Goal: Task Accomplishment & Management: Use online tool/utility

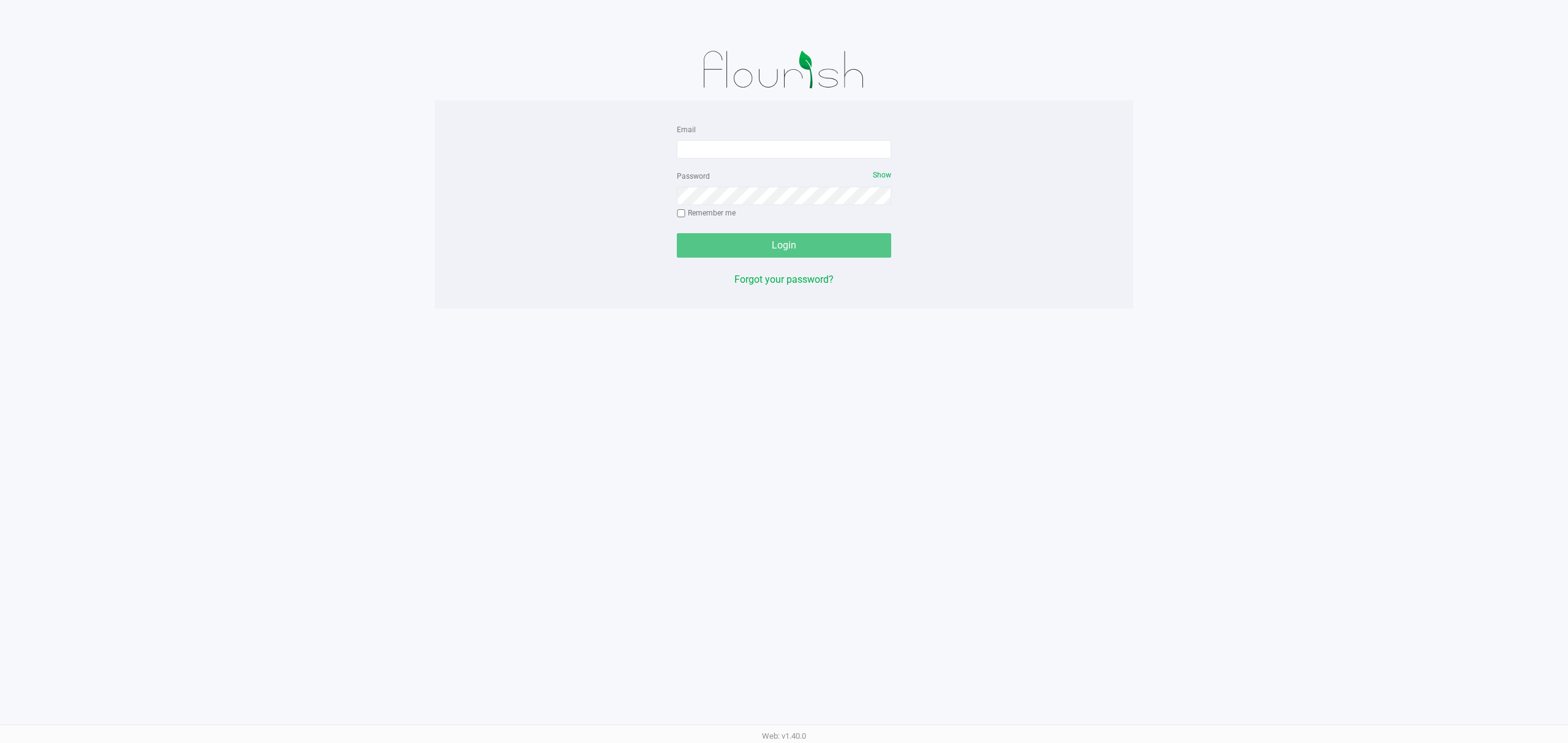
click at [691, 164] on form "Email Password Show Remember me Login" at bounding box center [784, 190] width 214 height 136
drag, startPoint x: 697, startPoint y: 146, endPoint x: 706, endPoint y: 153, distance: 11.4
click at [704, 152] on input "Email" at bounding box center [784, 149] width 214 height 18
type input "[EMAIL_ADDRESS][DOMAIN_NAME]"
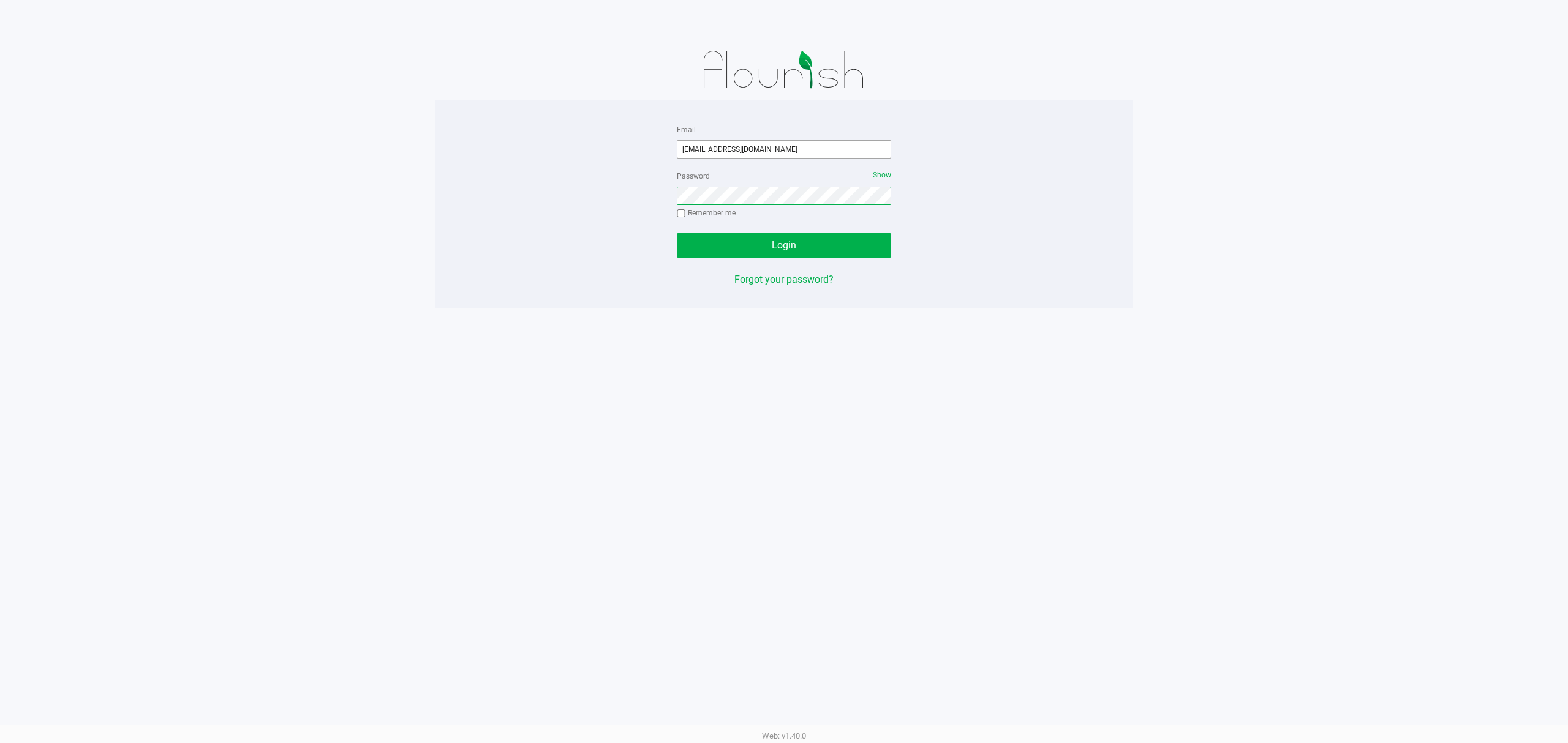
click at [677, 233] on button "Login" at bounding box center [784, 245] width 214 height 25
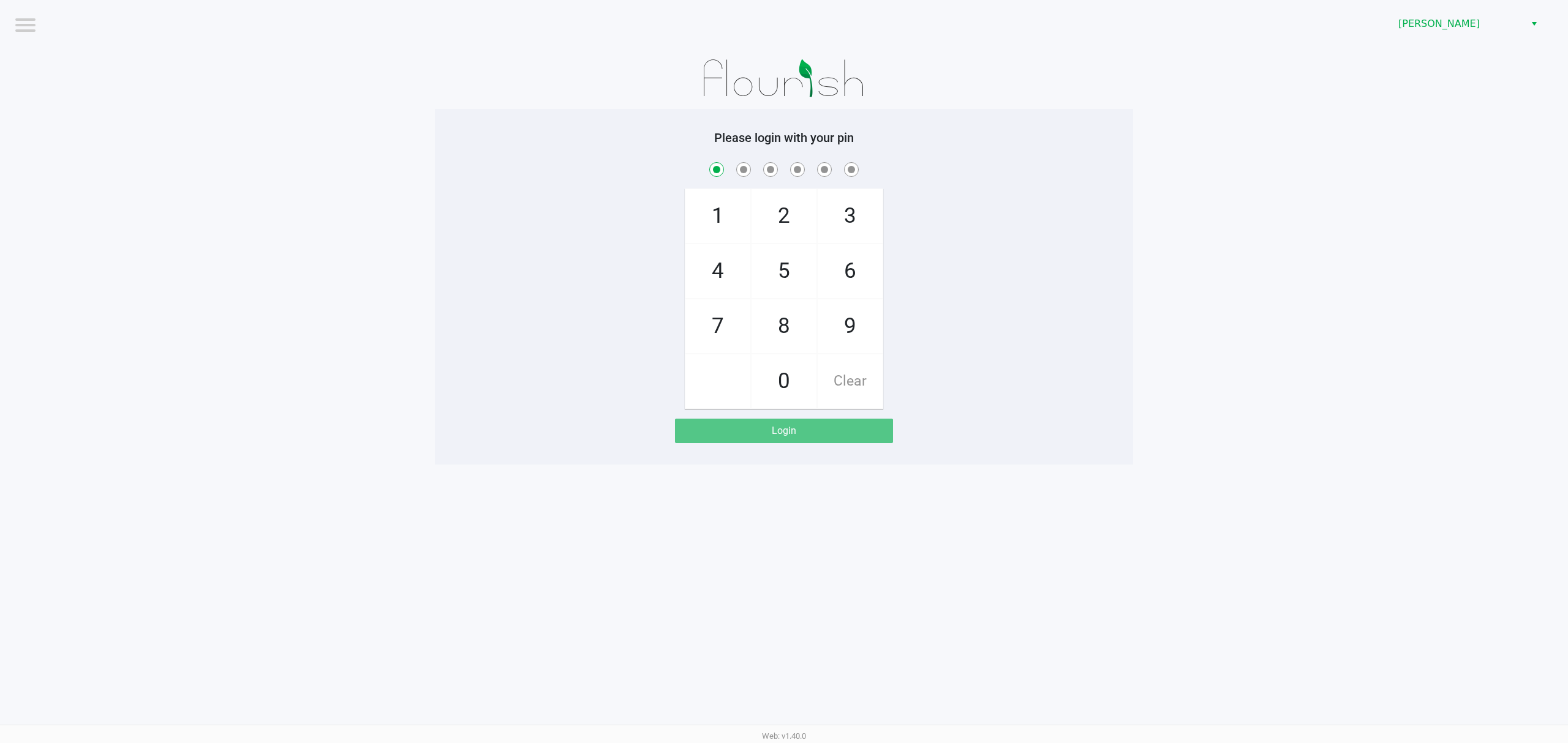
checkbox input "true"
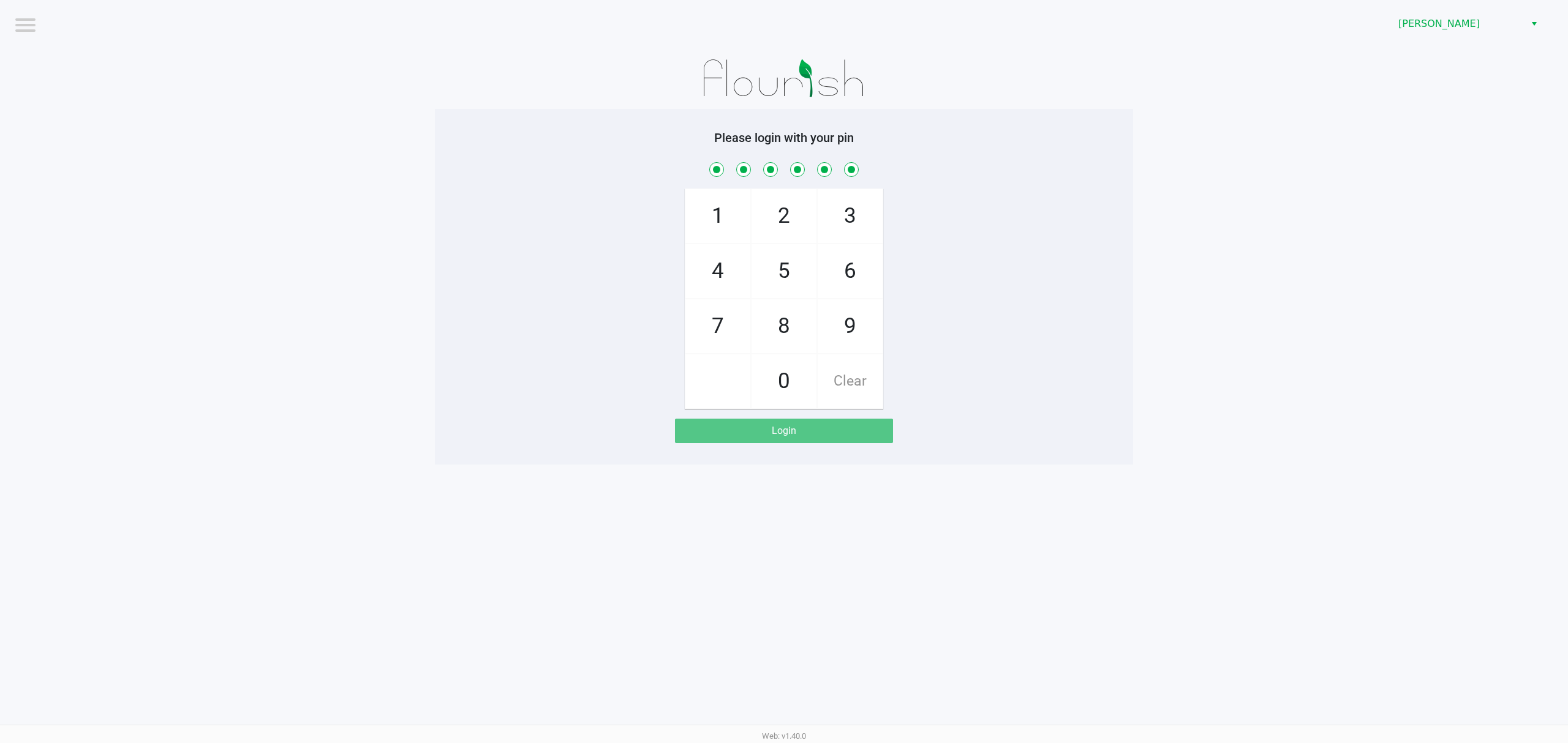
checkbox input "true"
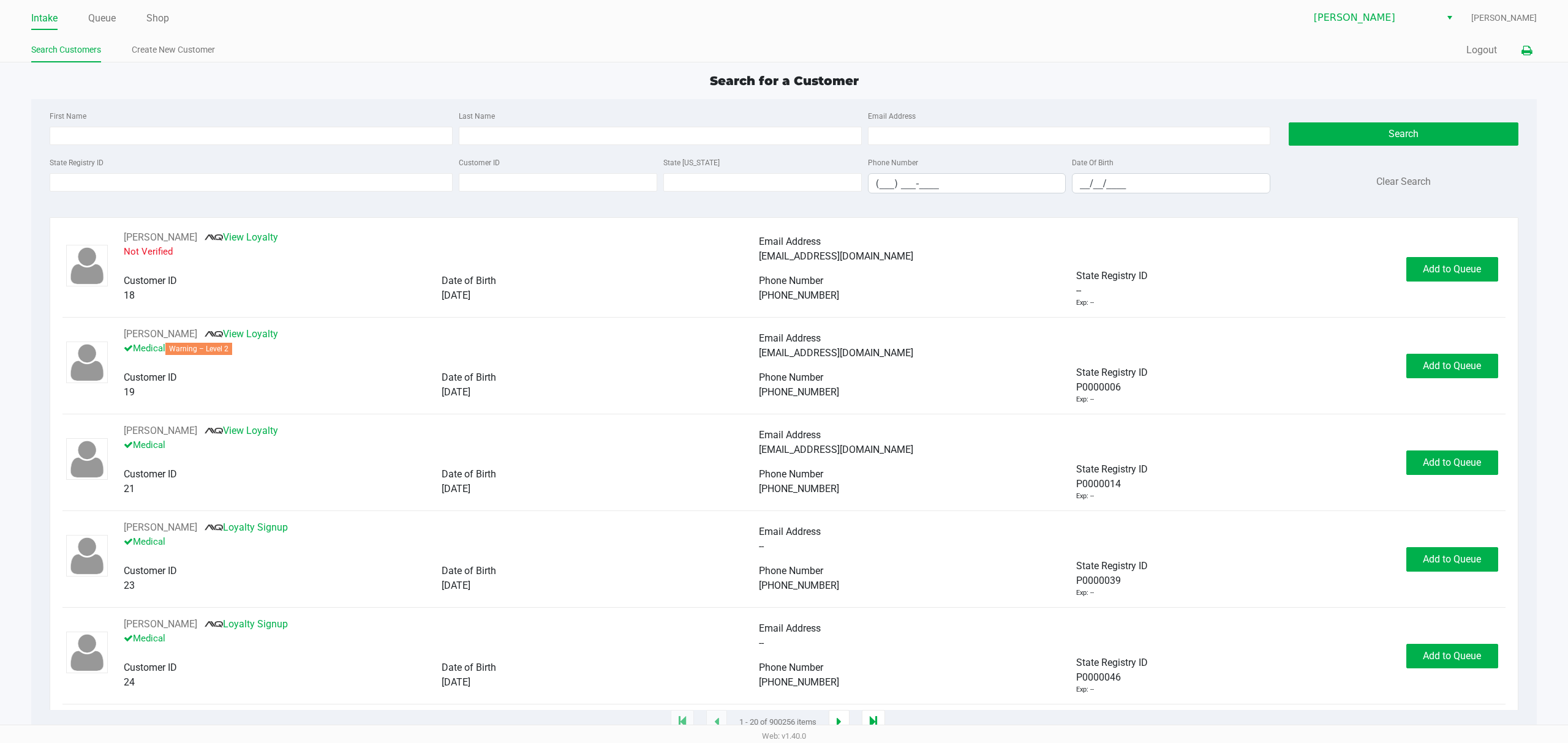
click at [1519, 56] on button at bounding box center [1526, 51] width 20 height 23
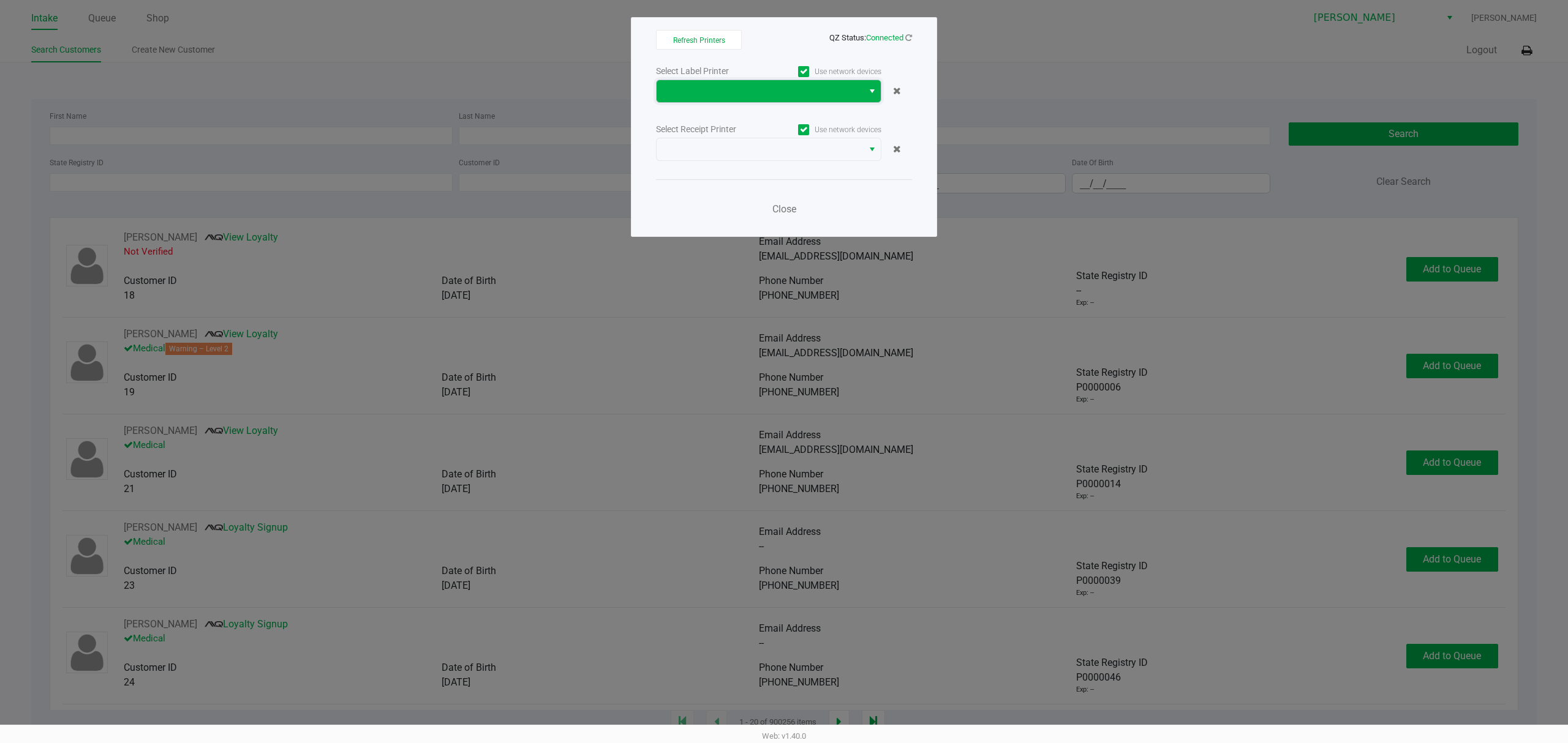
click at [671, 79] on kendo-dropdownlist at bounding box center [769, 91] width 225 height 23
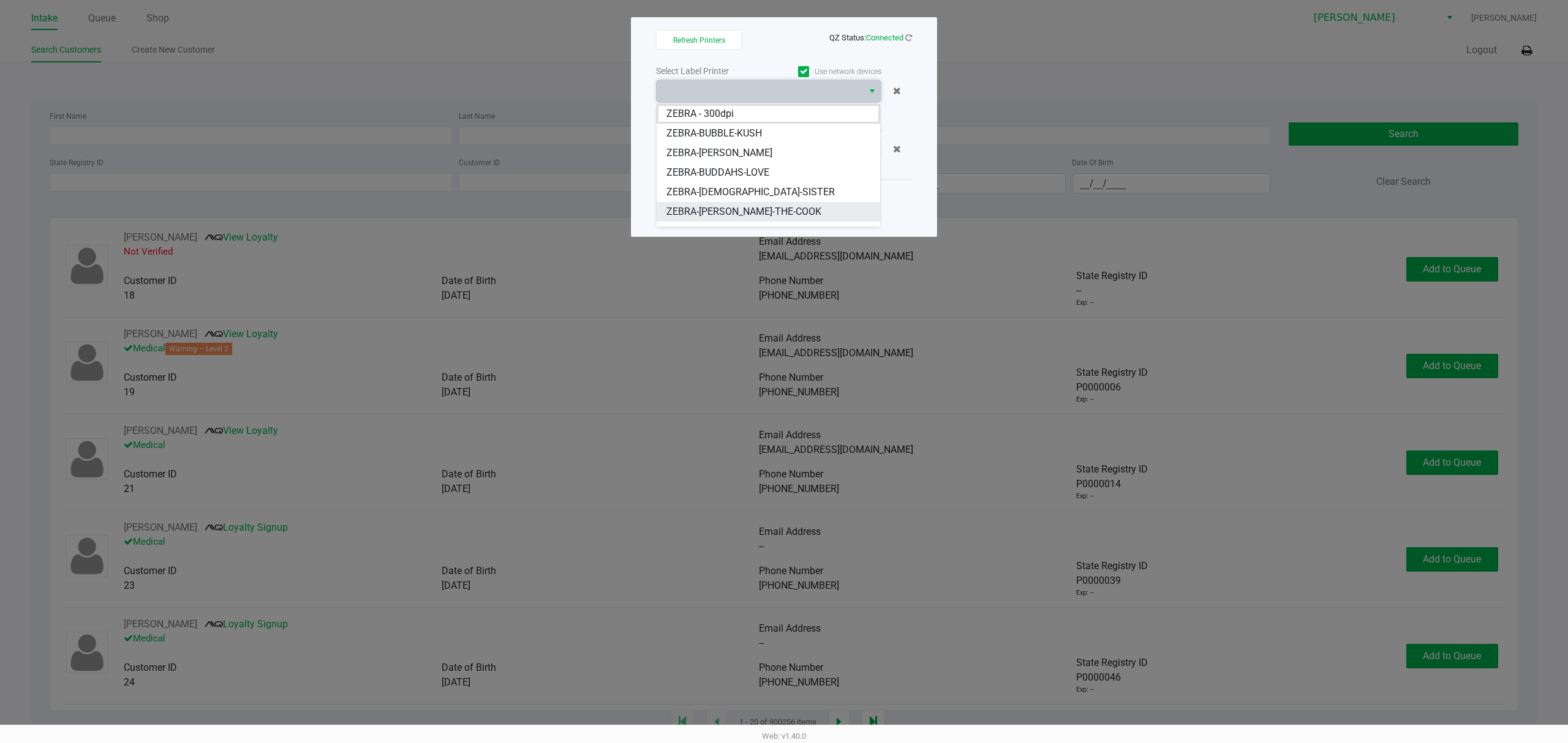
click at [696, 204] on span "ZEBRA-[PERSON_NAME]-THE-COOK" at bounding box center [744, 211] width 155 height 14
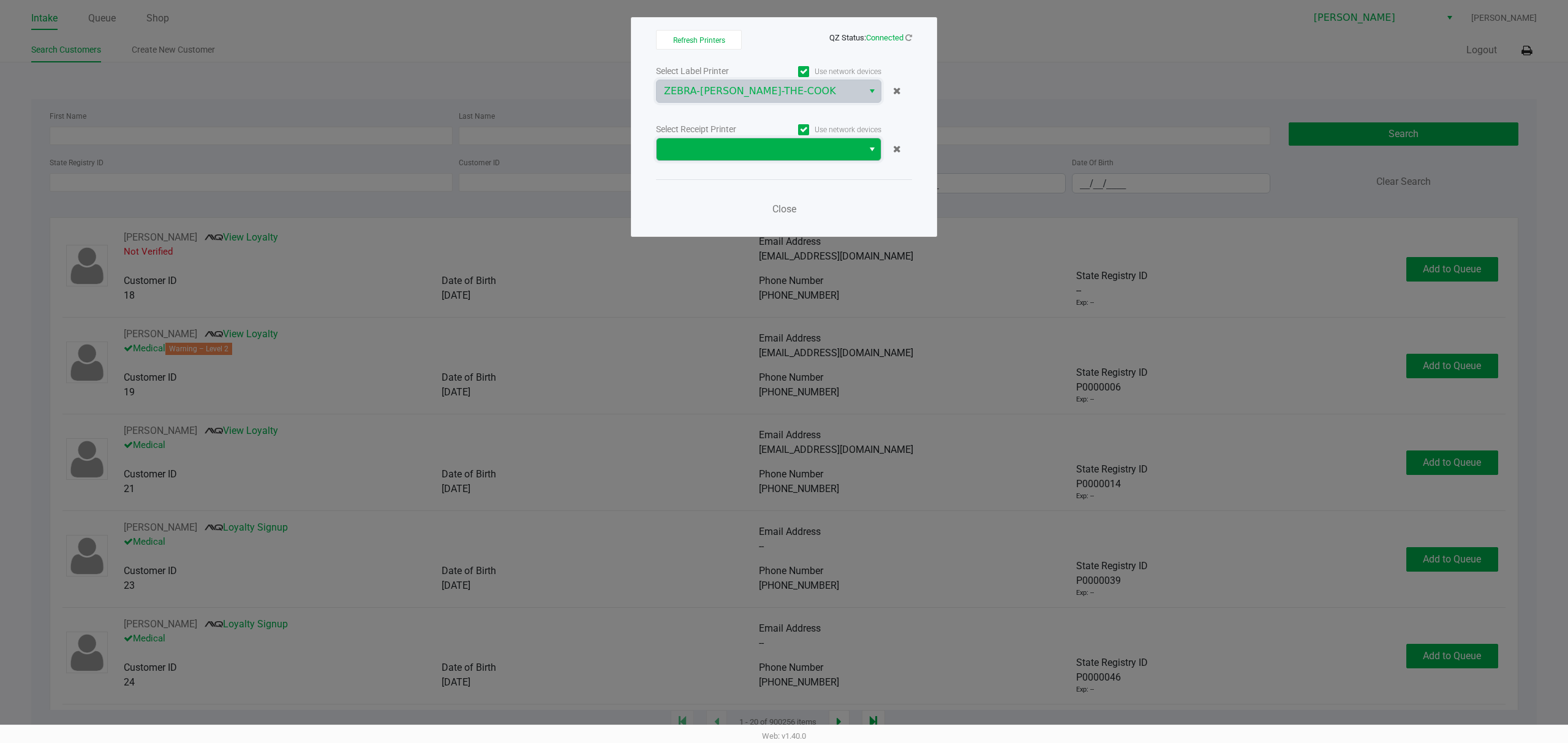
click at [745, 149] on span at bounding box center [759, 149] width 192 height 14
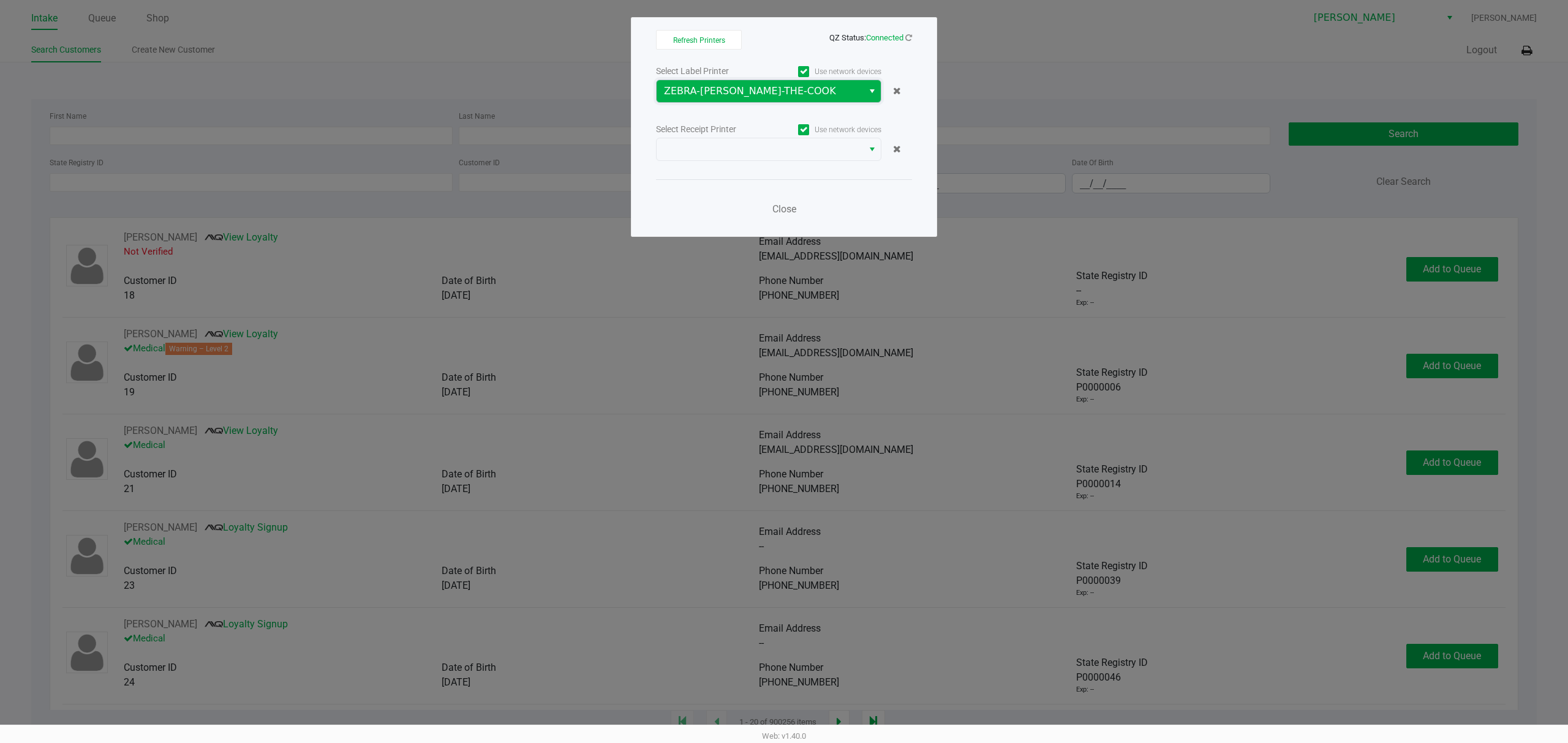
click at [741, 92] on span "ZEBRA-[PERSON_NAME]-THE-COOK" at bounding box center [759, 91] width 192 height 14
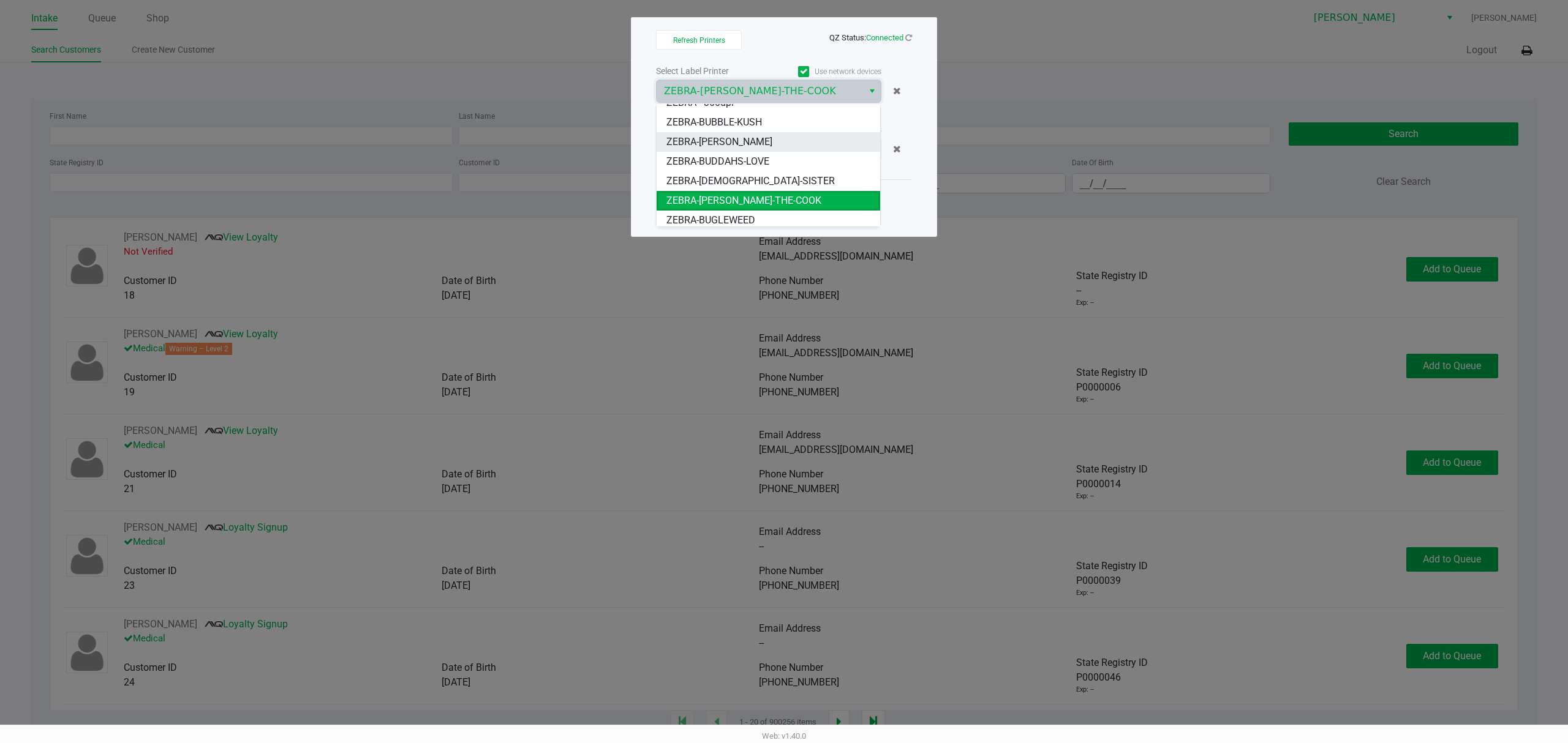
scroll to position [14, 0]
click at [693, 217] on span "ZEBRA-BUGLEWEED" at bounding box center [710, 216] width 89 height 14
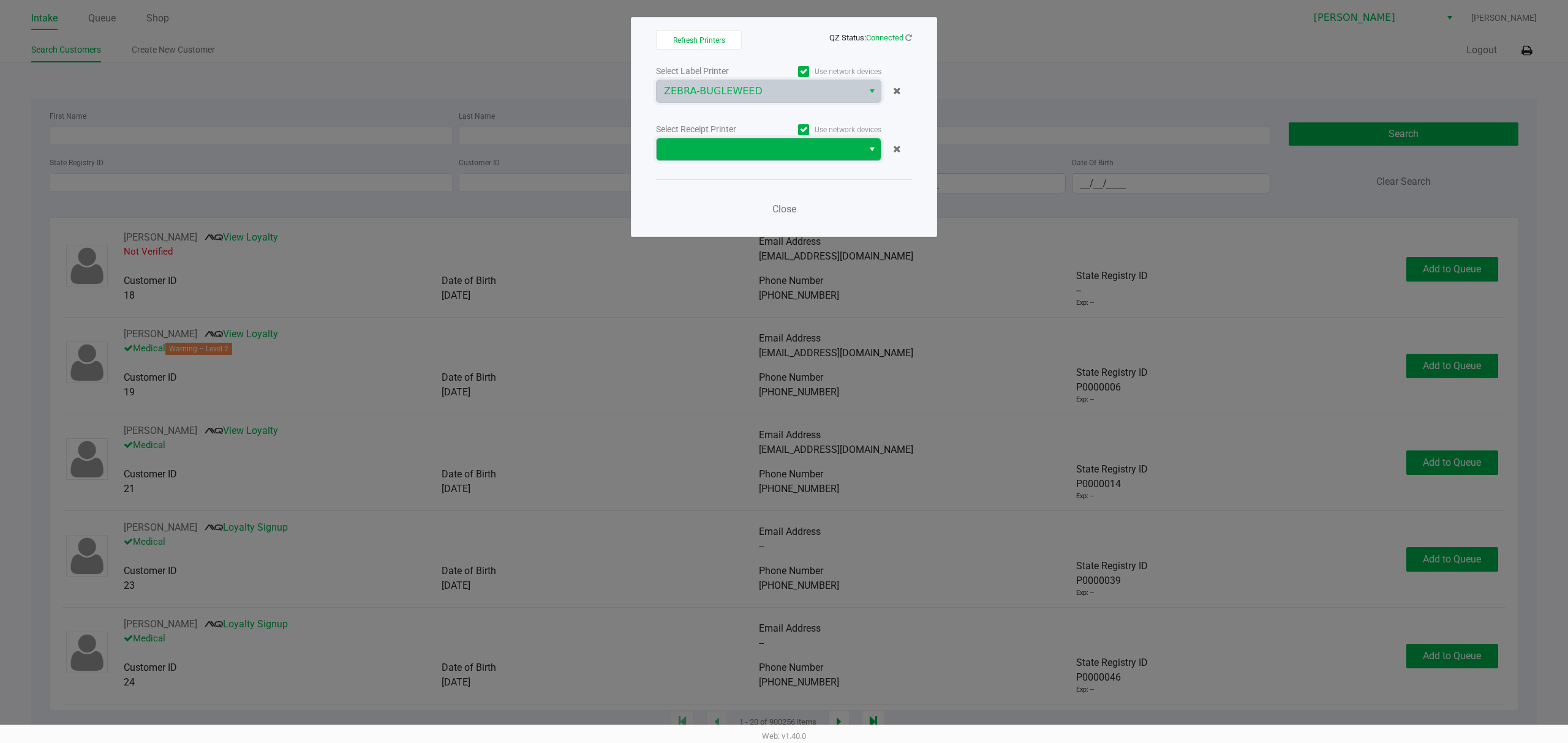
click at [728, 138] on kendo-dropdownlist at bounding box center [769, 149] width 225 height 23
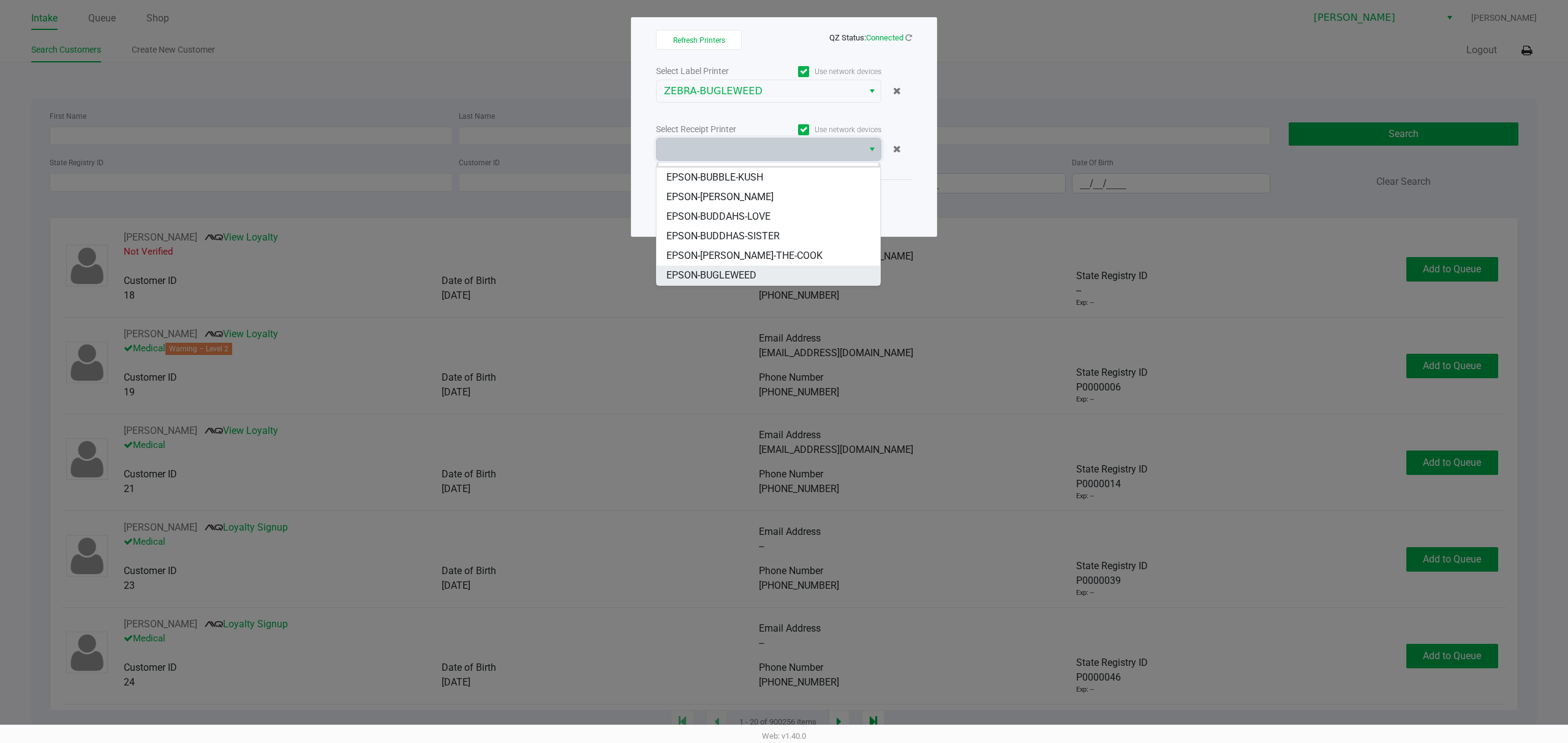
click at [702, 268] on span "EPSON-BUGLEWEED" at bounding box center [711, 275] width 90 height 14
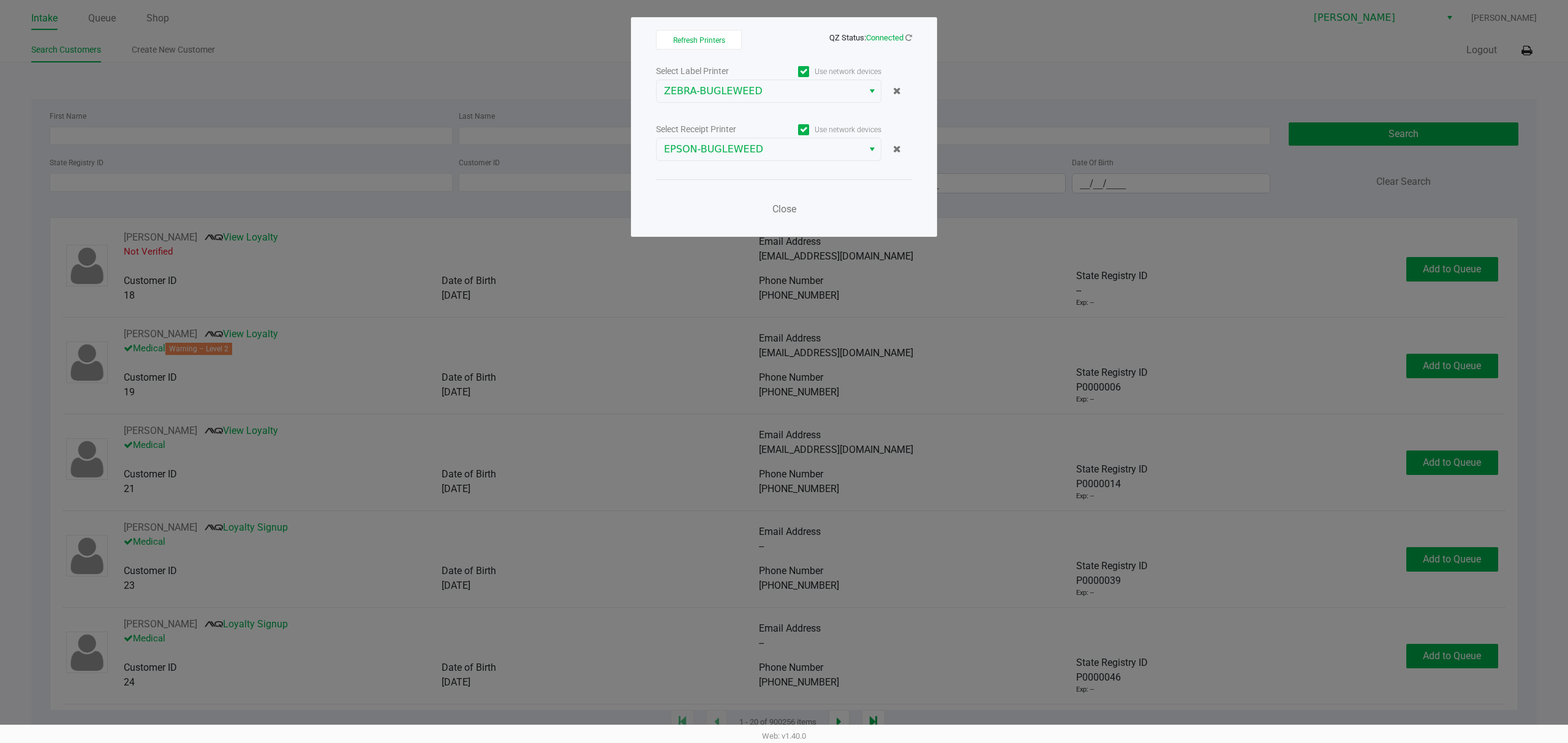
click at [741, 187] on div "Close" at bounding box center [784, 202] width 256 height 45
click at [785, 202] on button "Close" at bounding box center [784, 209] width 36 height 25
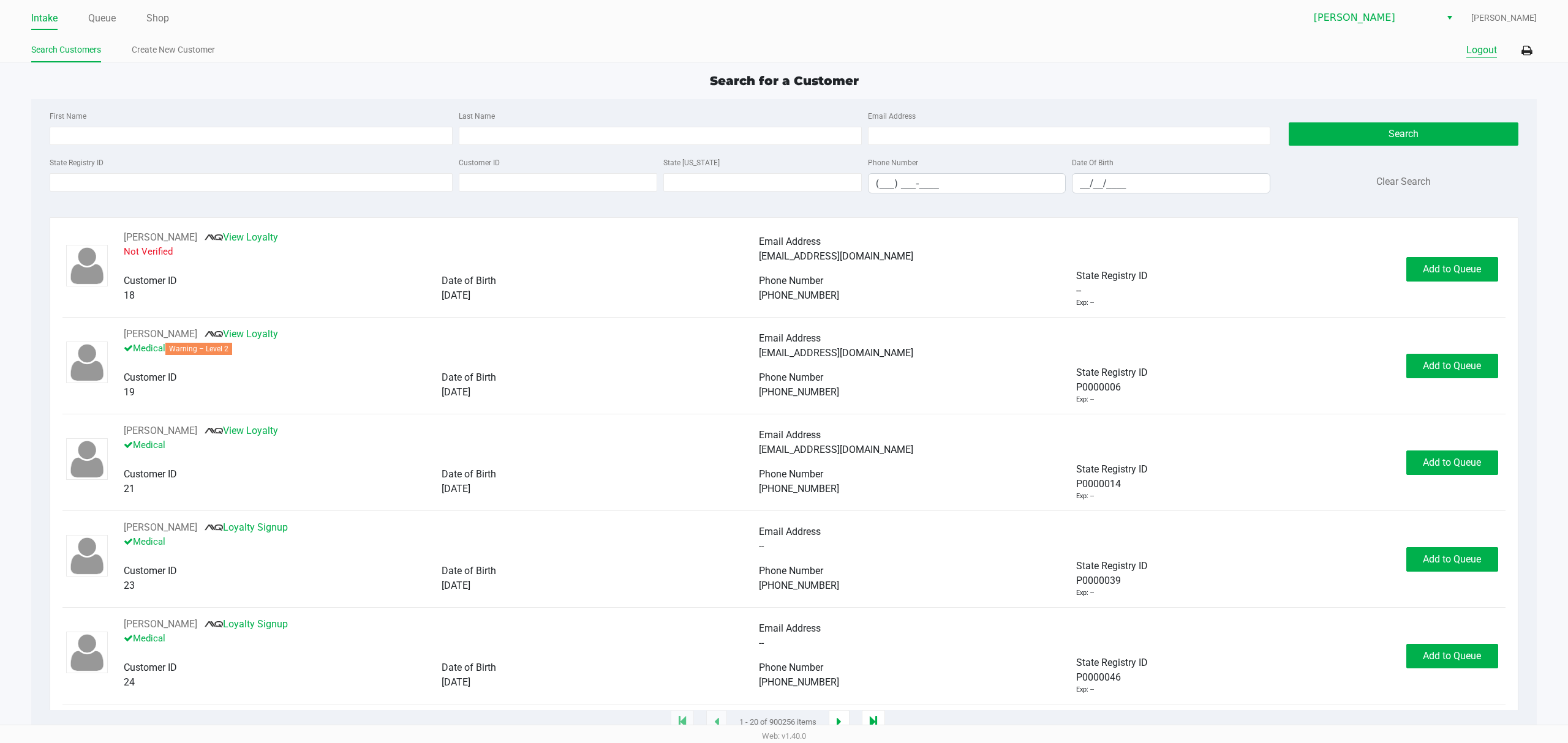
click at [1466, 55] on button "Logout" at bounding box center [1481, 50] width 31 height 14
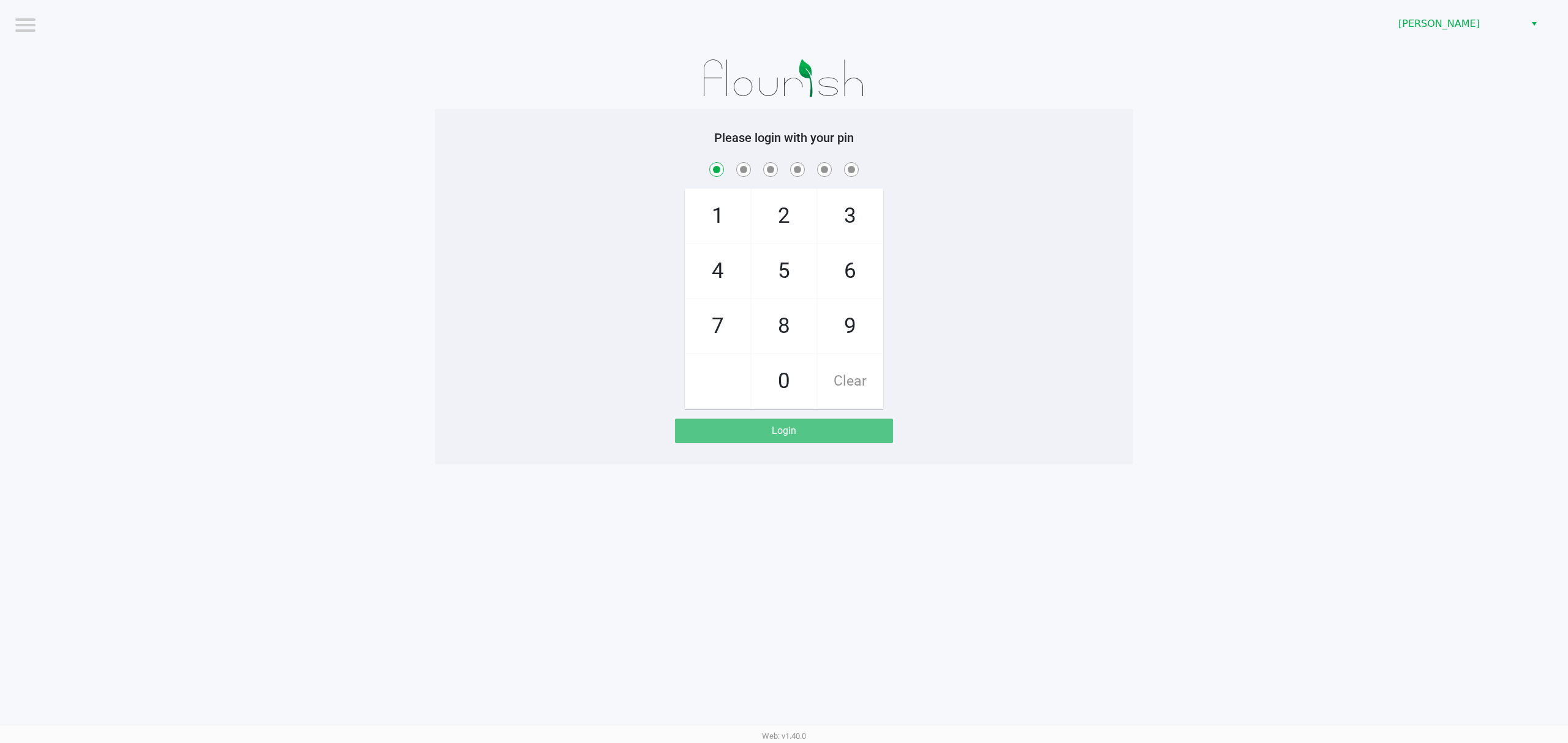
checkbox input "true"
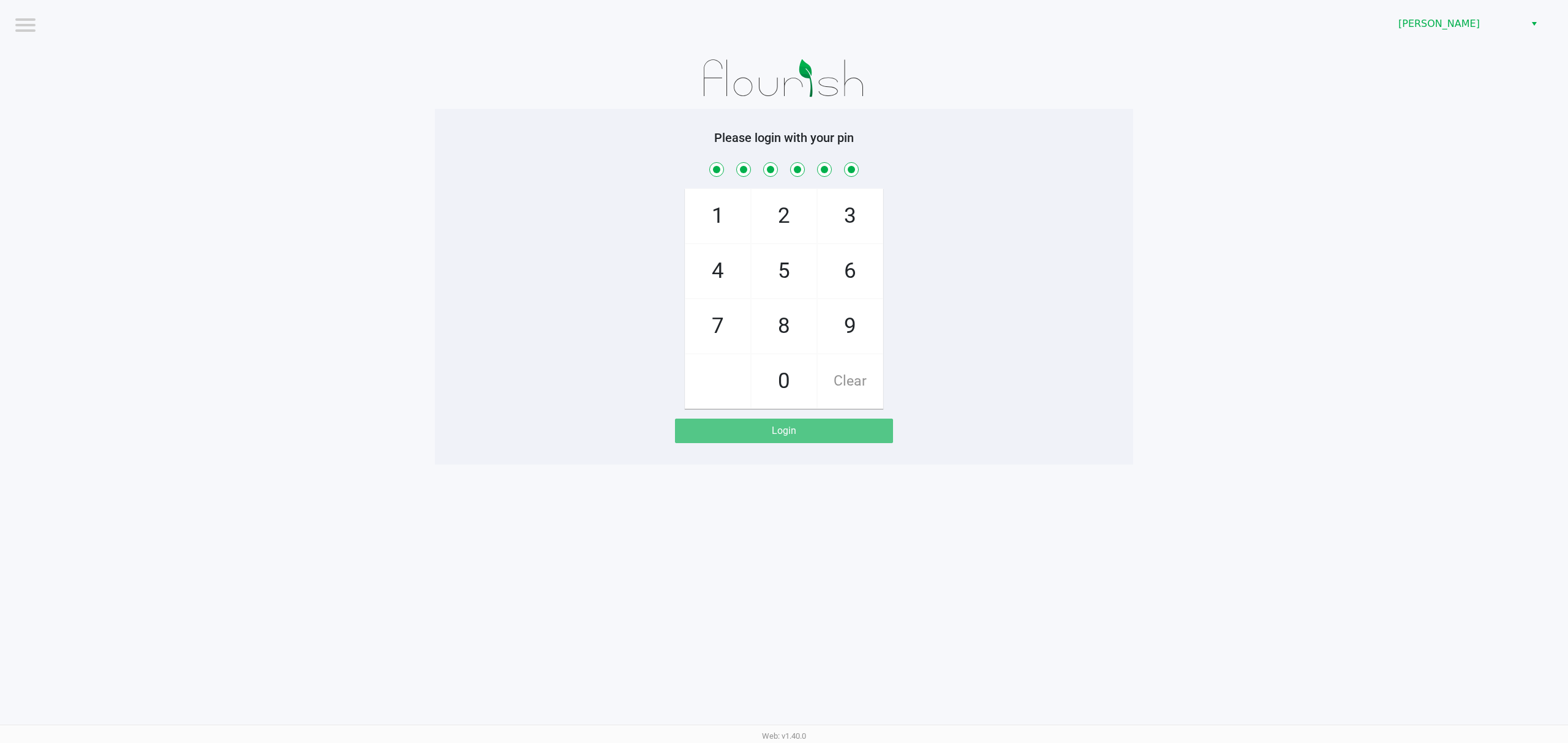
checkbox input "true"
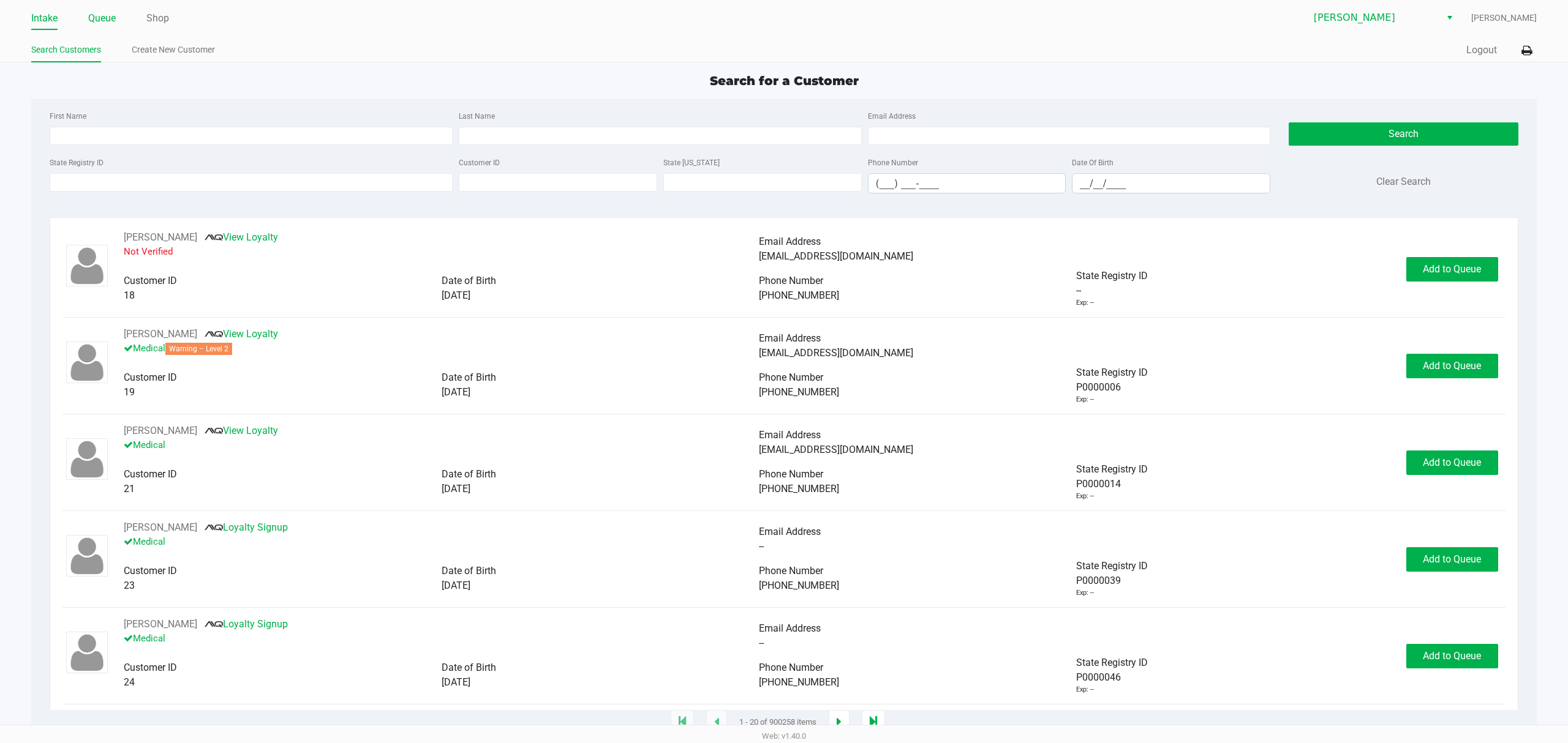
click at [88, 11] on li "Queue" at bounding box center [101, 19] width 28 height 21
click at [91, 16] on link "Queue" at bounding box center [101, 18] width 28 height 17
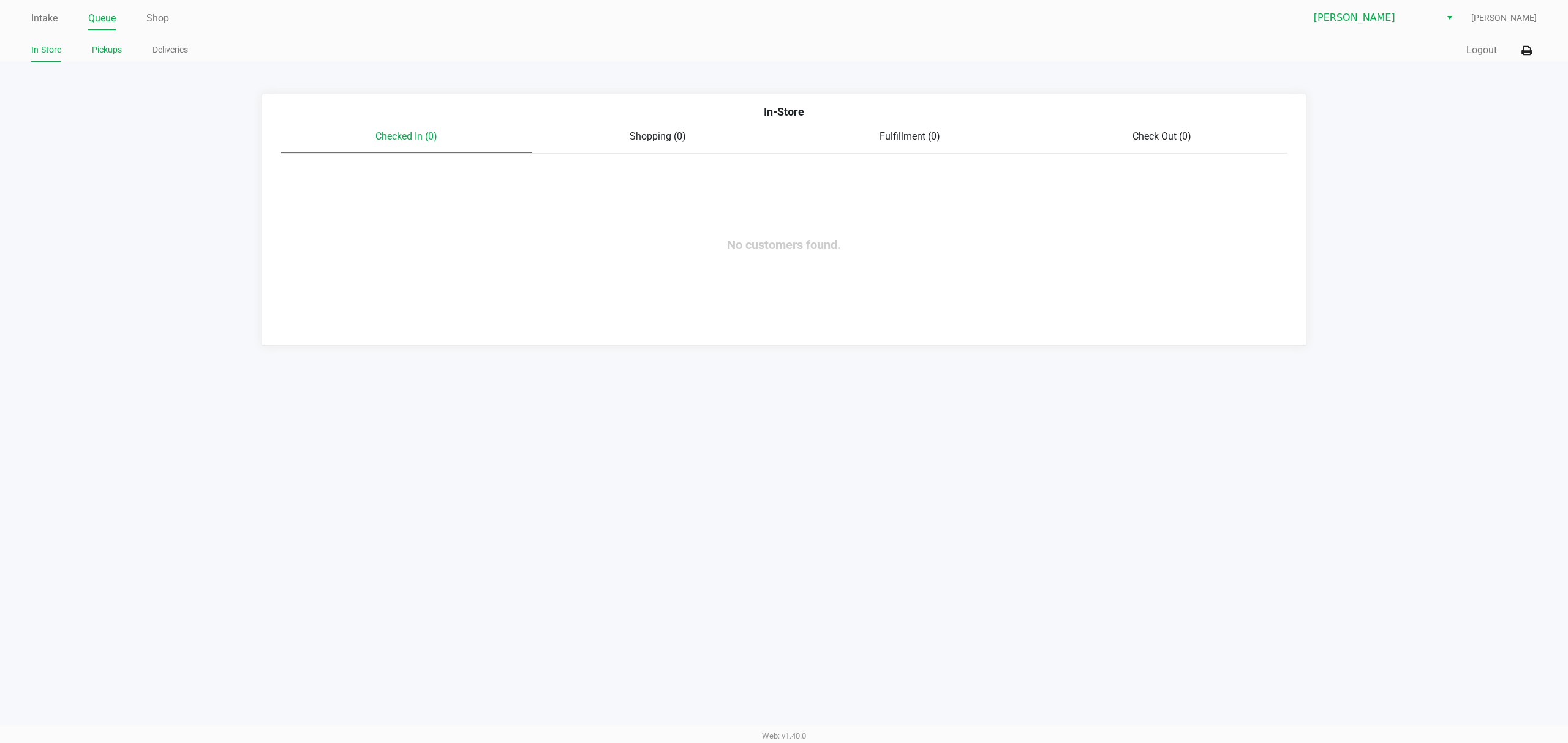
click at [98, 53] on link "Pickups" at bounding box center [106, 50] width 30 height 15
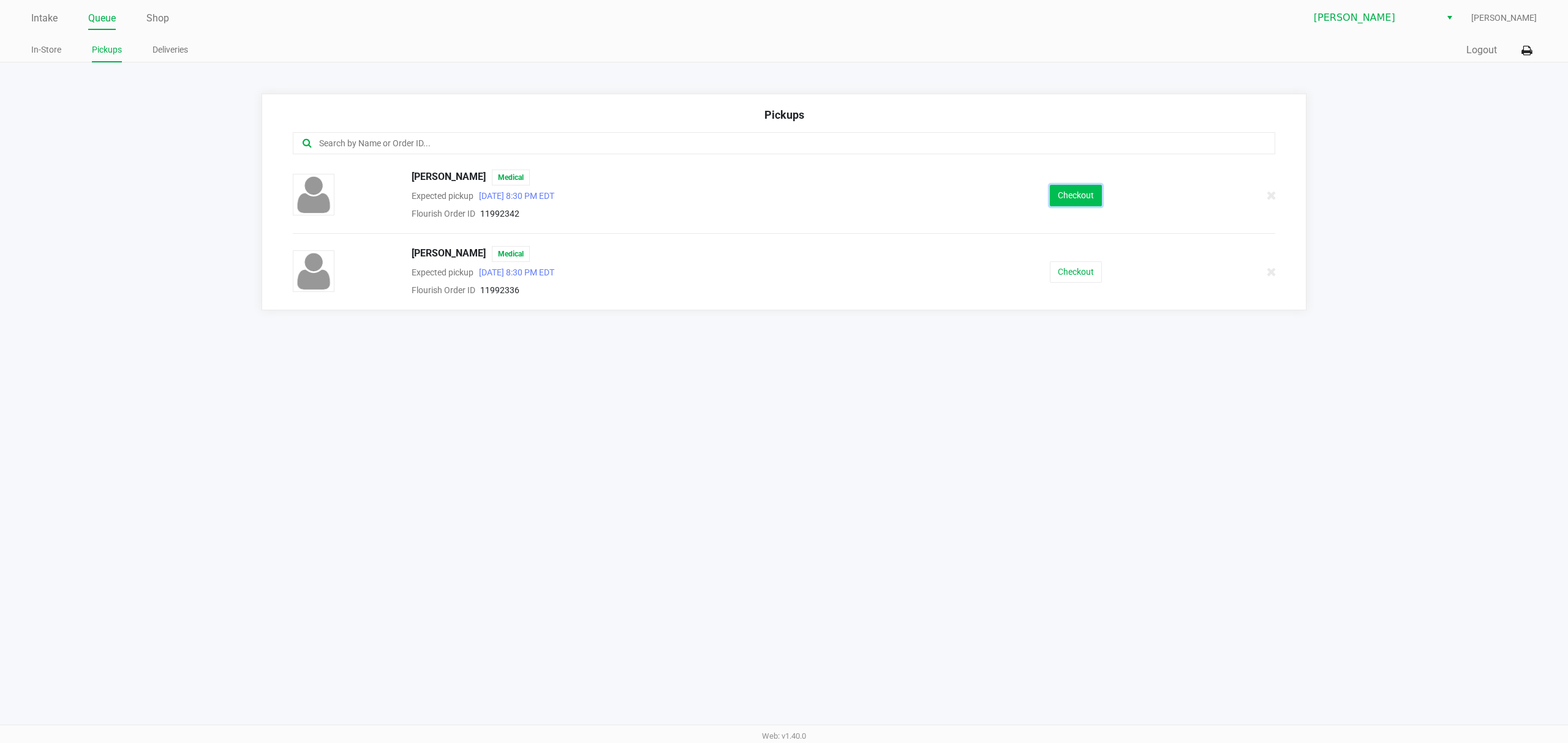
click at [1076, 192] on button "Checkout" at bounding box center [1075, 196] width 53 height 21
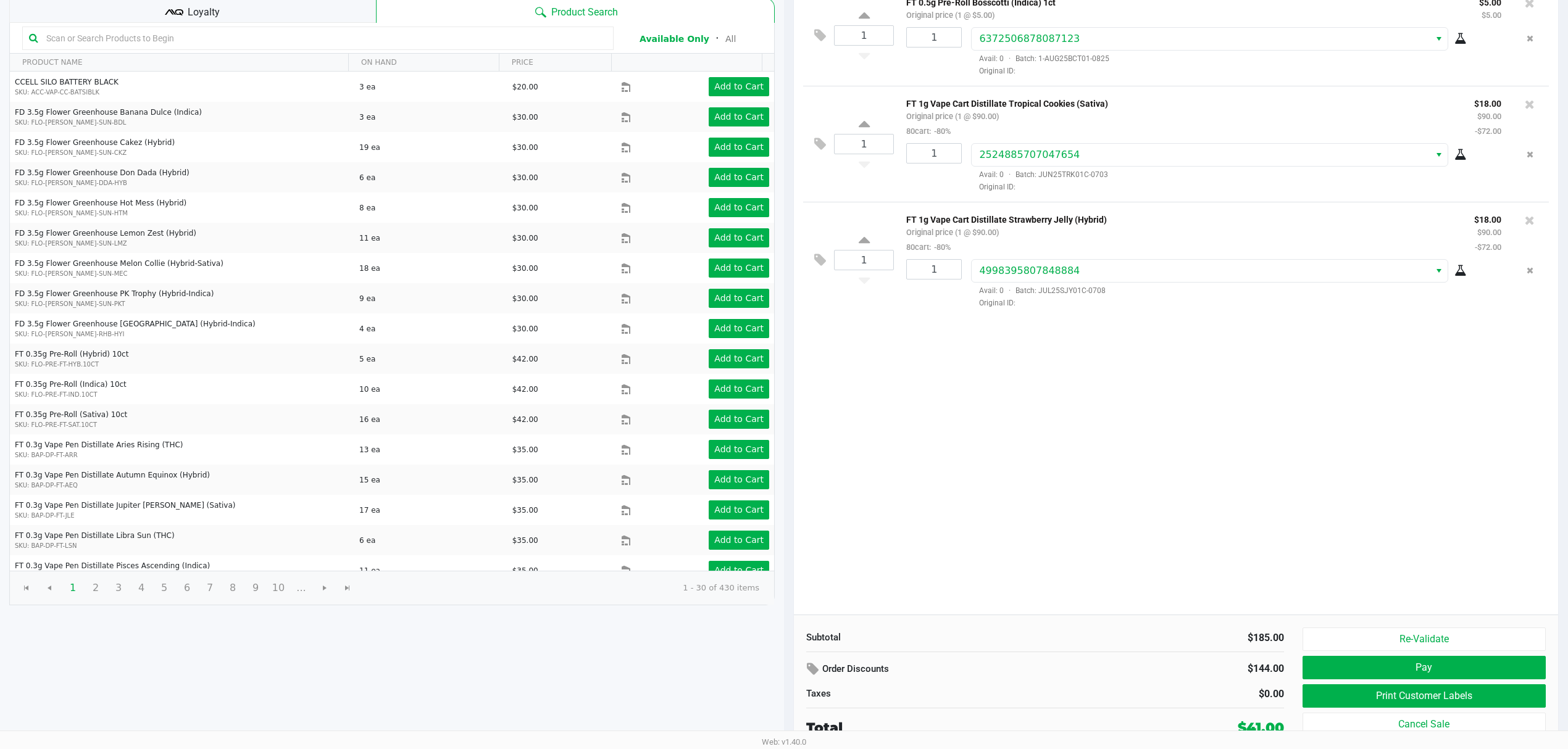
scroll to position [128, 0]
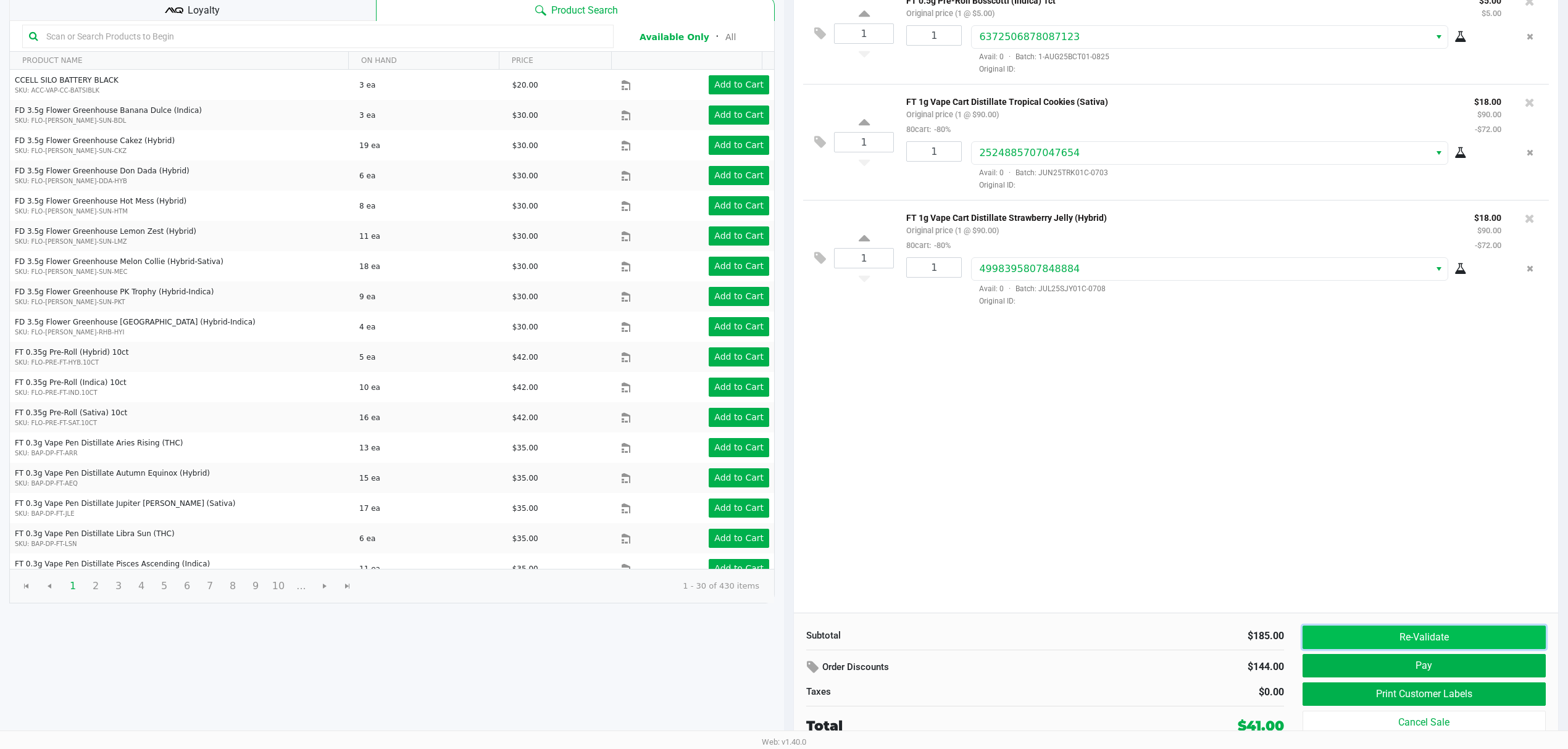
click at [1382, 645] on button "Re-Validate" at bounding box center [1424, 637] width 244 height 23
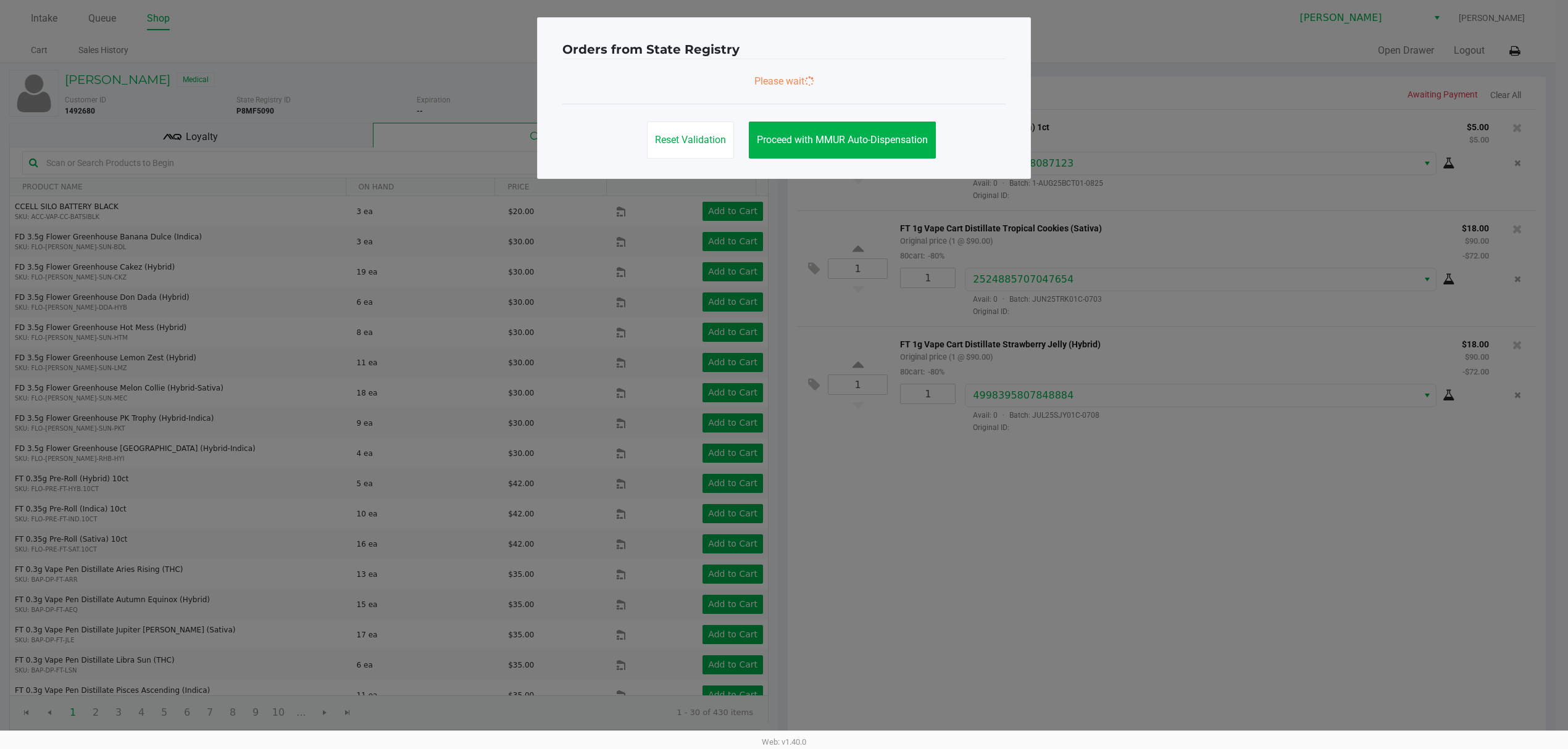
scroll to position [0, 0]
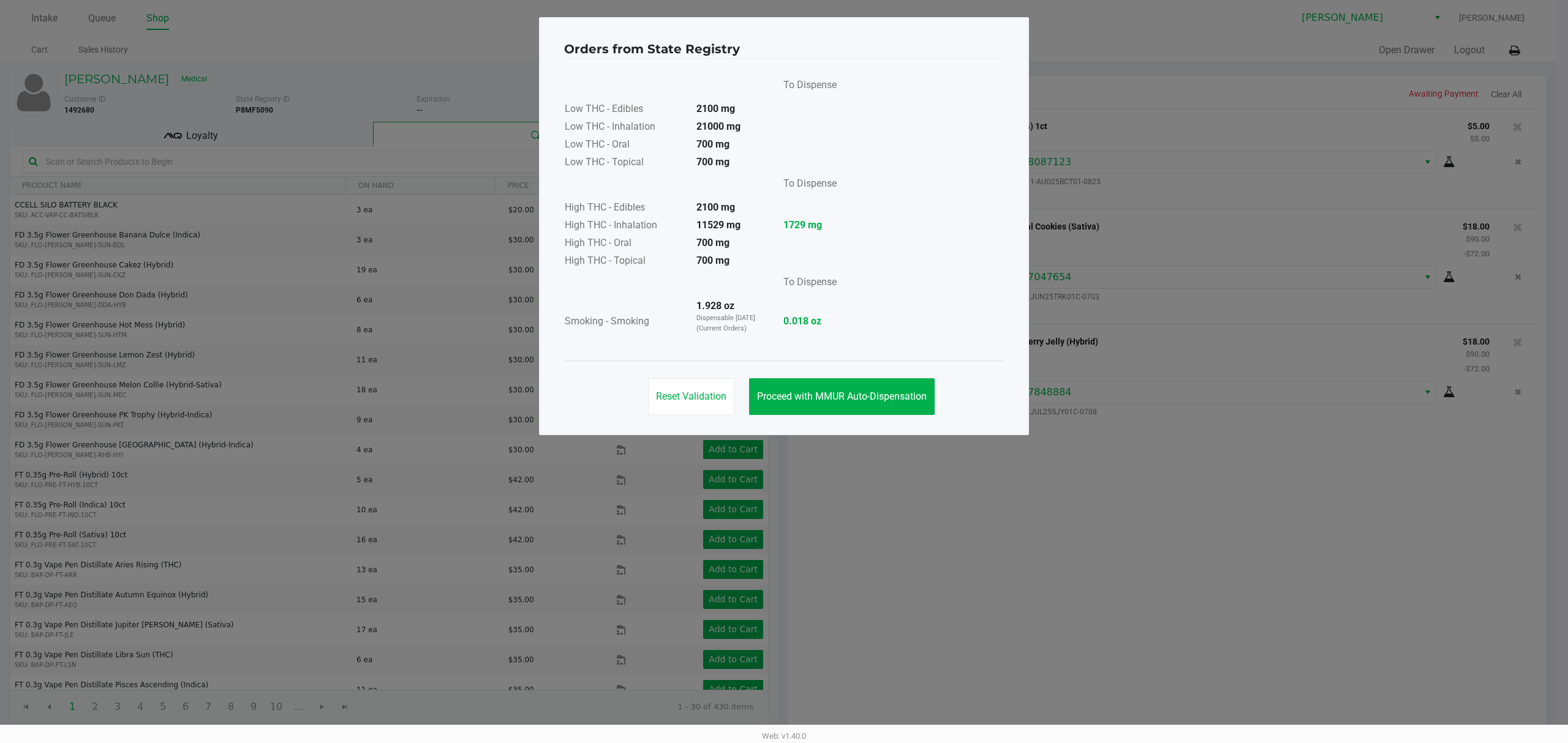
click at [820, 420] on div "Reset Validation Proceed with MMUR Auto-Dispensation" at bounding box center [784, 392] width 439 height 62
drag, startPoint x: 816, startPoint y: 391, endPoint x: 517, endPoint y: 233, distance: 338.2
click at [814, 390] on button "Proceed with MMUR Auto-Dispensation" at bounding box center [841, 396] width 185 height 36
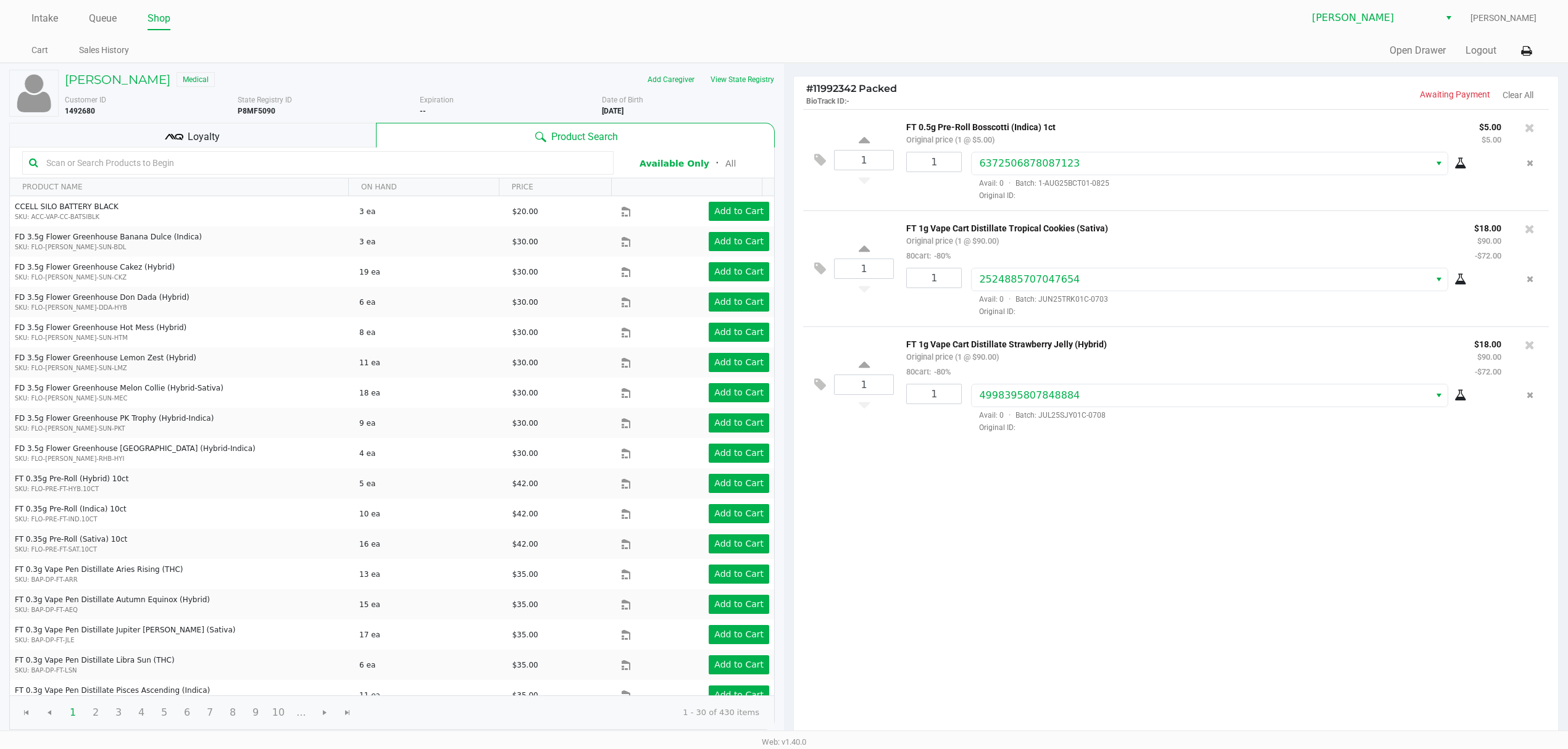
click at [175, 143] on icon at bounding box center [173, 137] width 18 height 18
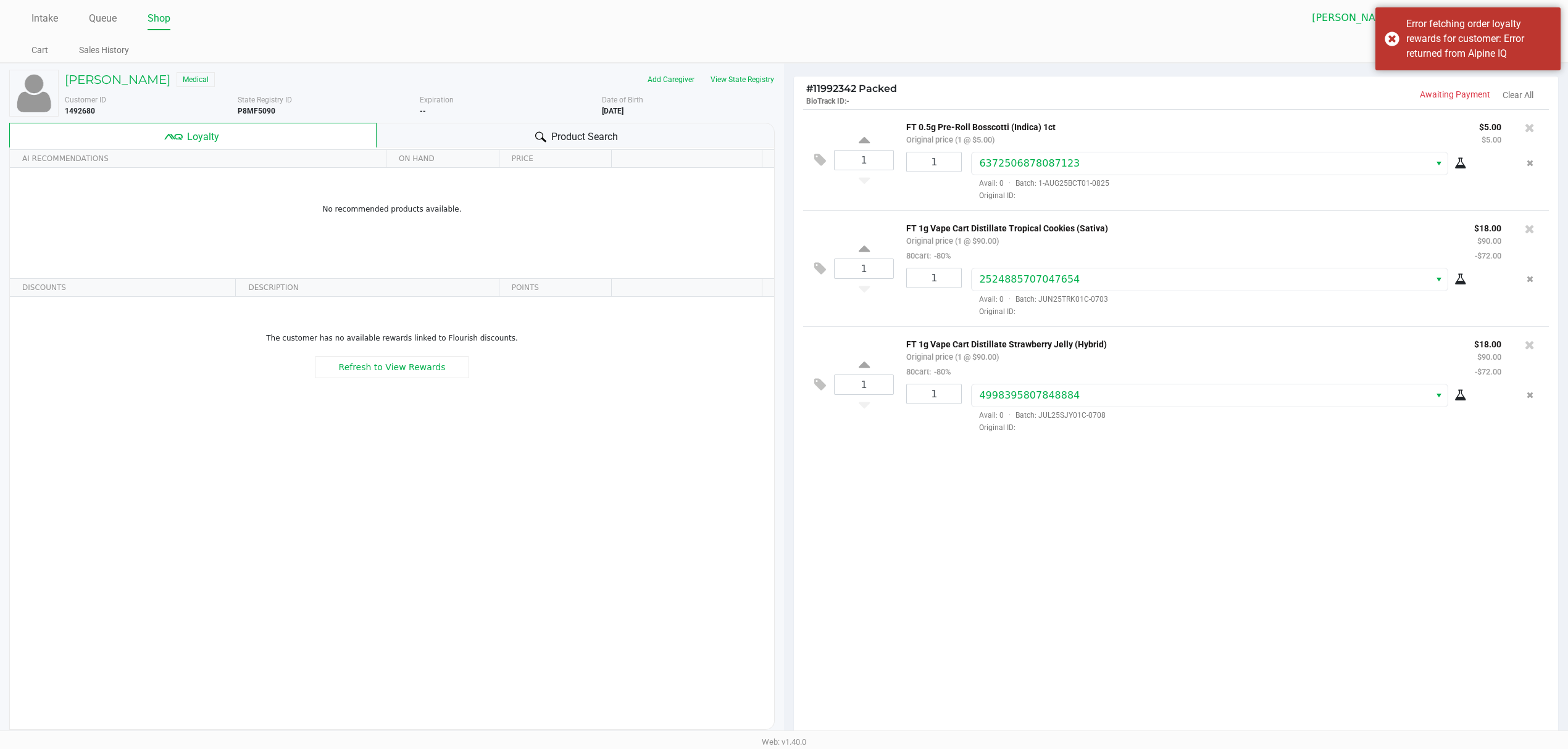
click at [560, 131] on span "Product Search" at bounding box center [584, 137] width 66 height 14
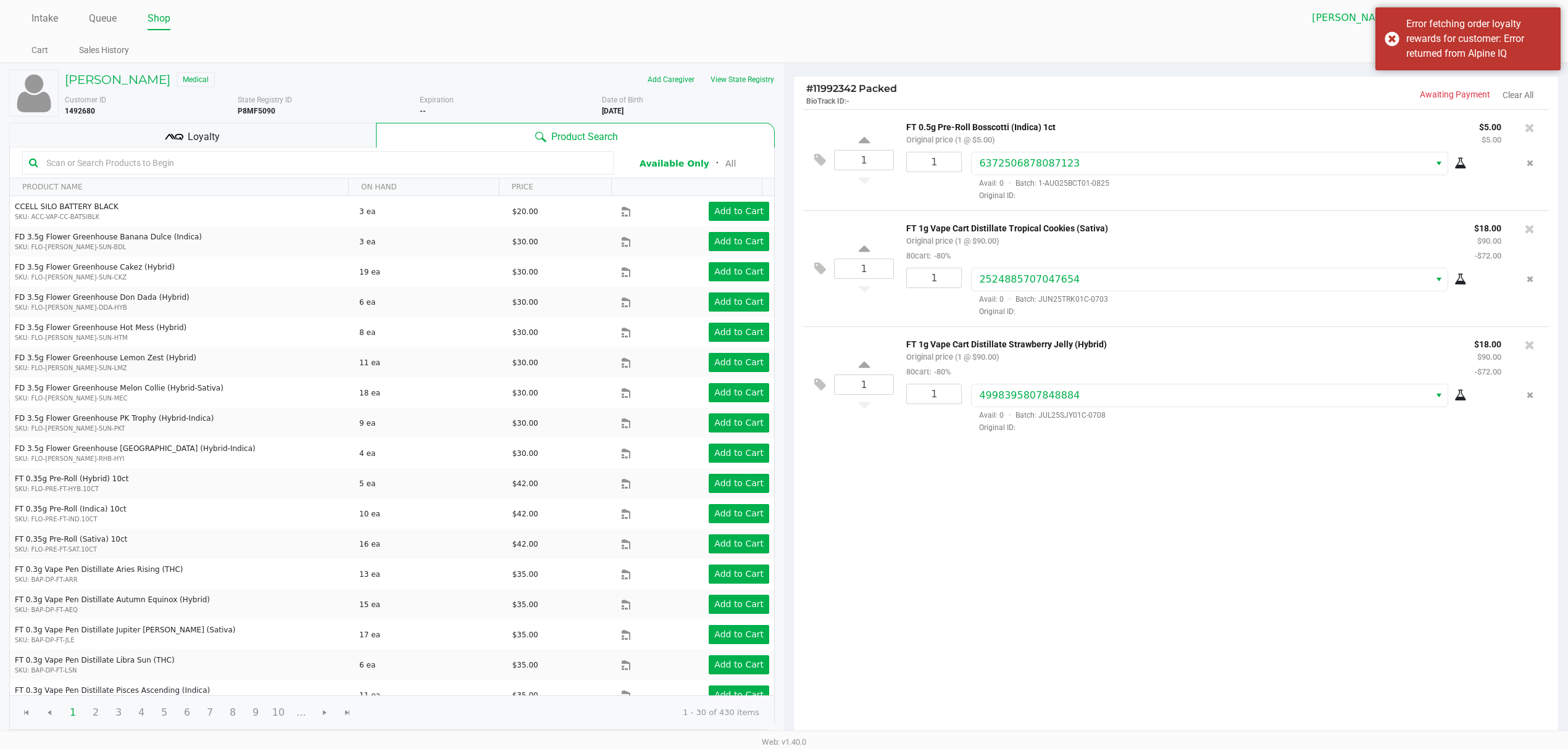
click at [294, 134] on div "Loyalty" at bounding box center [193, 136] width 367 height 25
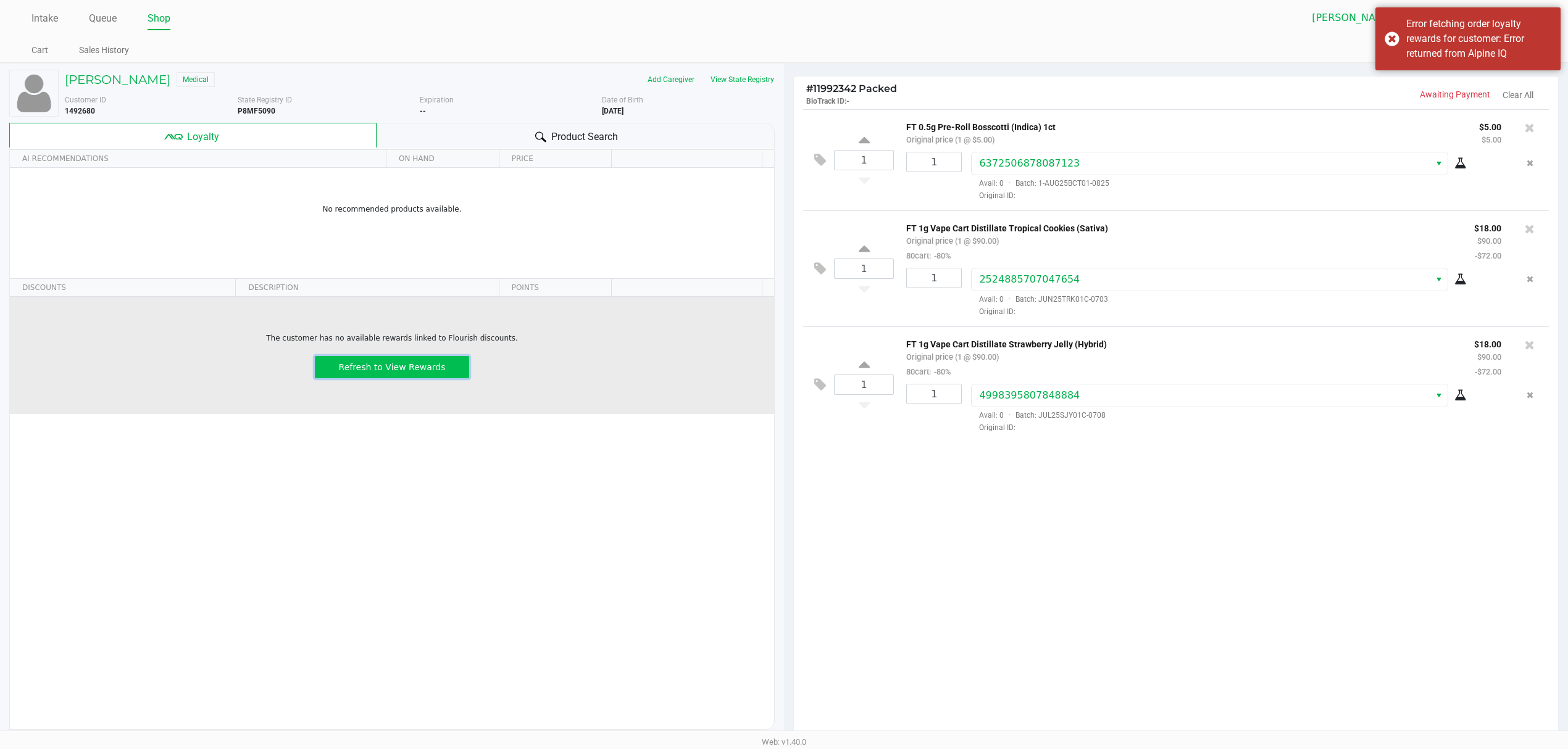
click at [336, 376] on button "Refresh to View Rewards" at bounding box center [392, 367] width 154 height 22
click at [332, 369] on button "Refresh to View Rewards" at bounding box center [392, 367] width 154 height 22
click at [337, 368] on button "Refresh to View Rewards" at bounding box center [392, 367] width 154 height 22
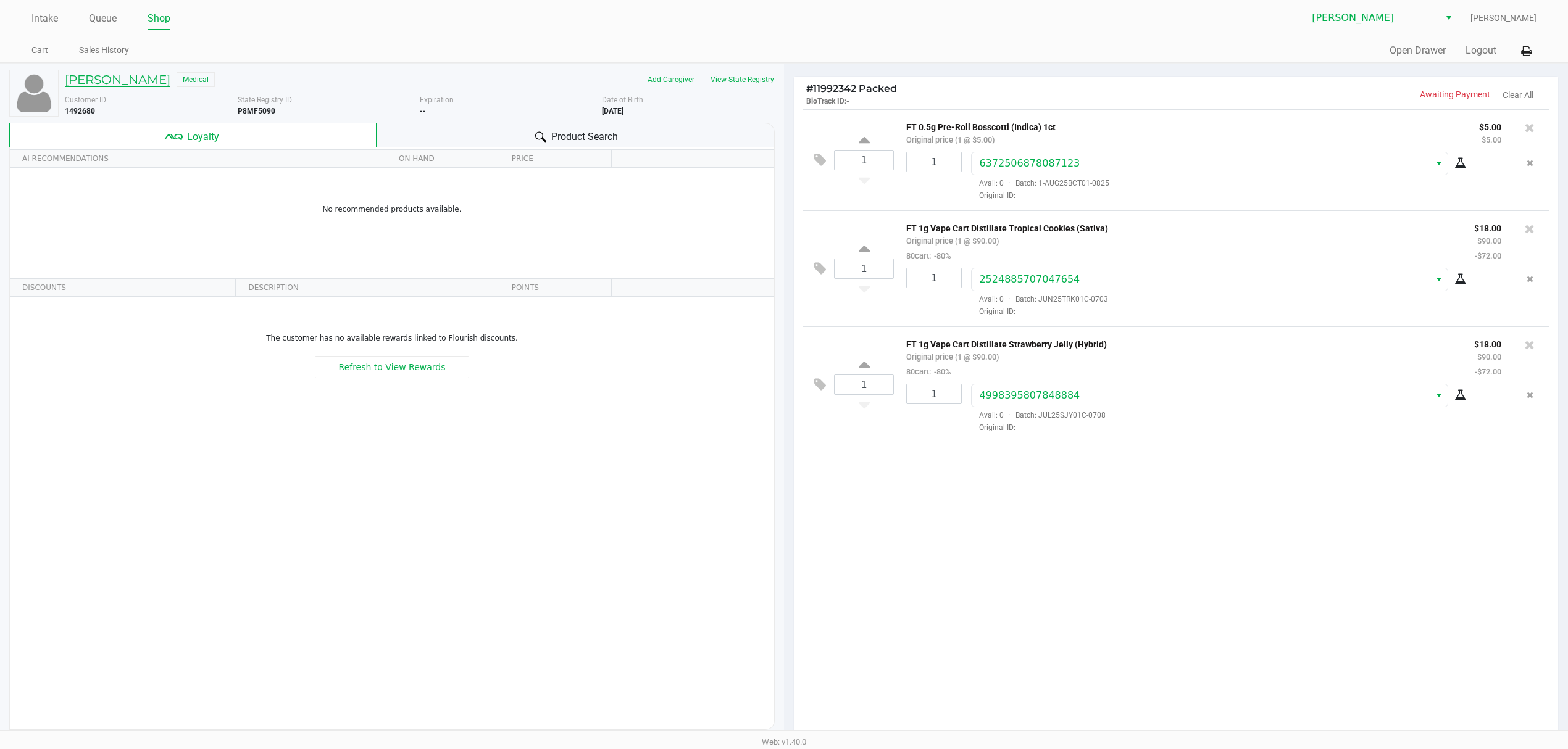
click at [110, 83] on h5 "Justin Haley" at bounding box center [117, 79] width 106 height 14
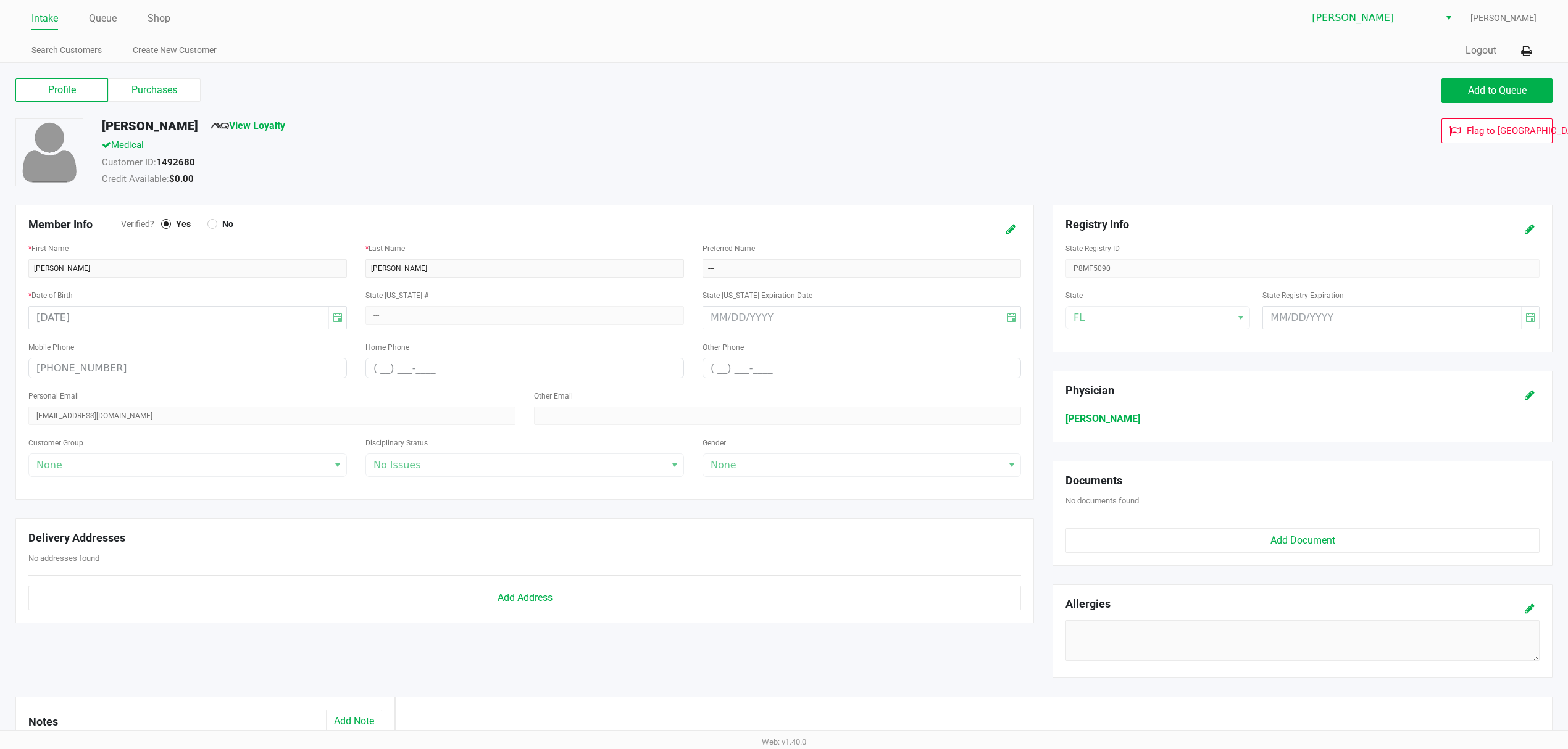
click at [211, 129] on link "View Loyalty" at bounding box center [248, 125] width 75 height 12
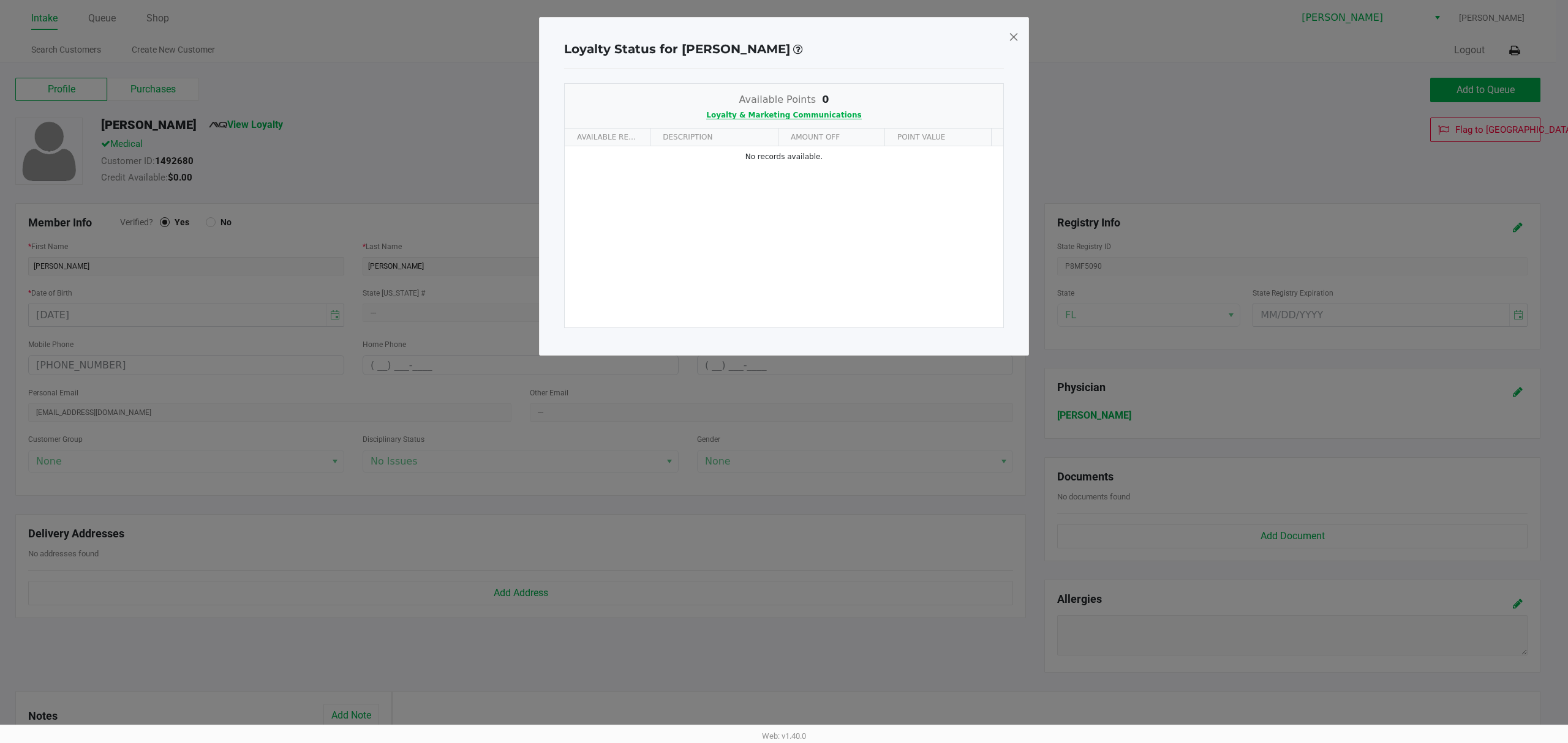
click at [804, 113] on span "Loyalty & Marketing Communications" at bounding box center [783, 115] width 155 height 9
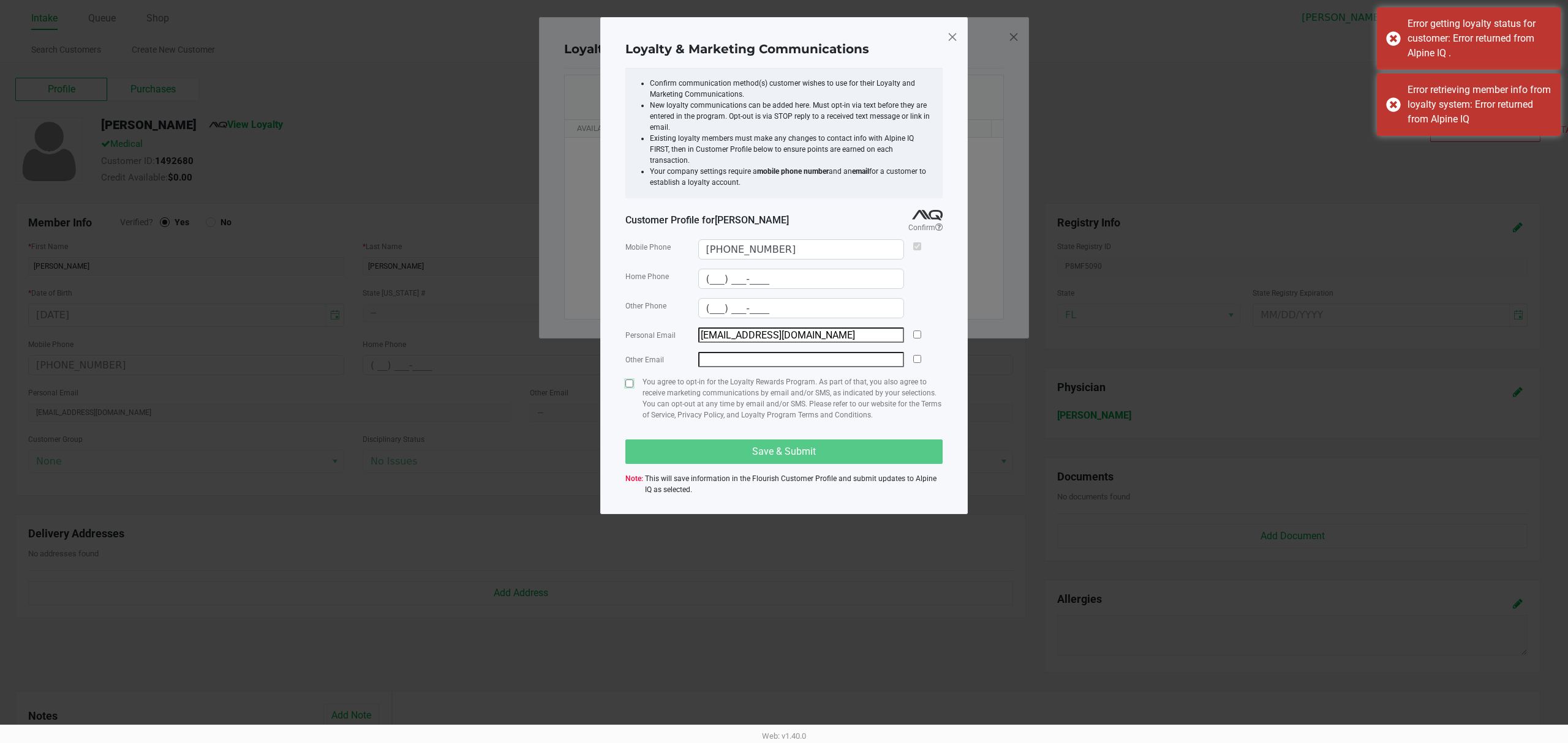
click at [627, 380] on input "checkbox" at bounding box center [629, 384] width 8 height 8
checkbox input "true"
click at [687, 446] on button "Save & Submit" at bounding box center [784, 452] width 317 height 25
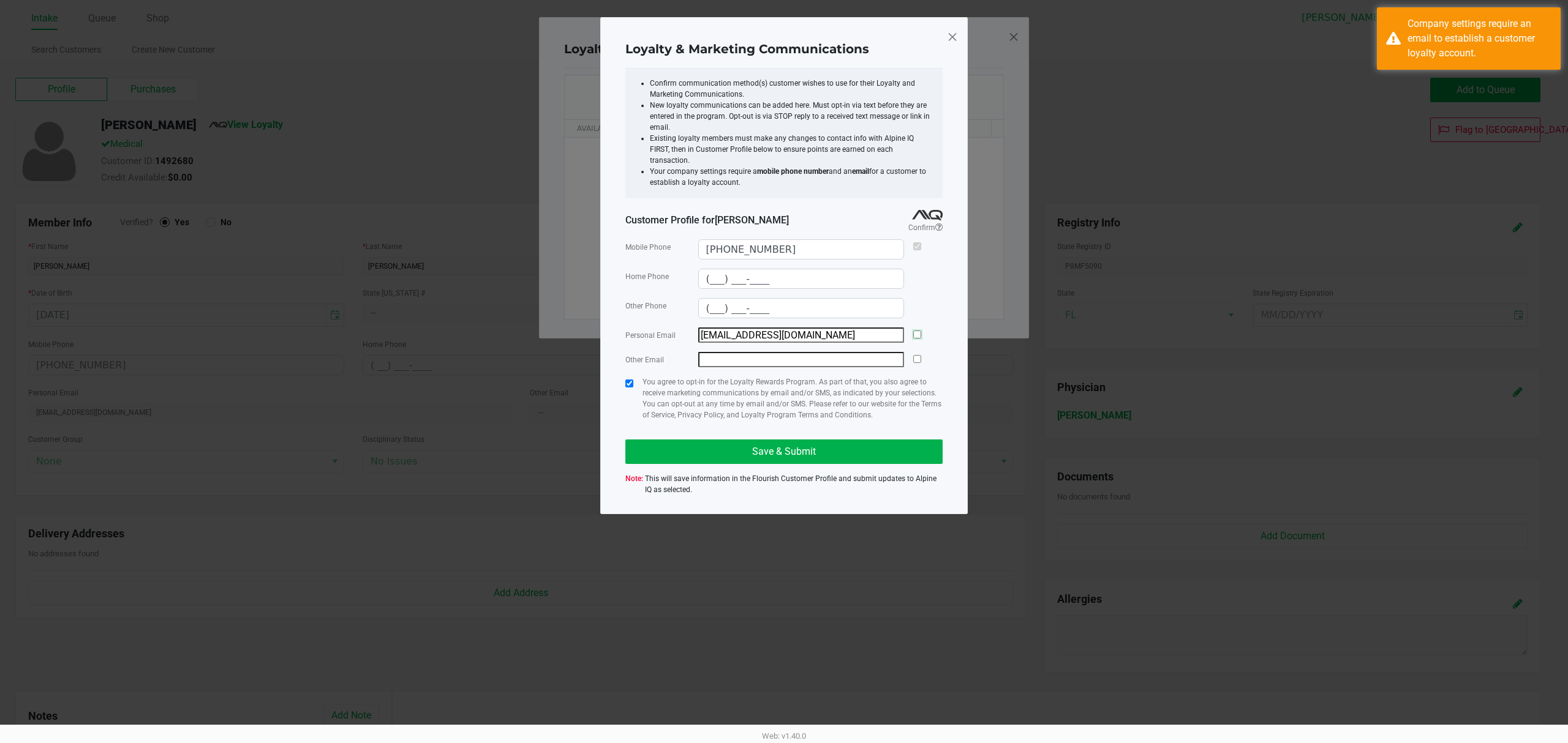
click at [913, 330] on input "checkbox" at bounding box center [917, 334] width 8 height 8
checkbox input "true"
drag, startPoint x: 870, startPoint y: 435, endPoint x: 866, endPoint y: 439, distance: 5.7
click at [866, 439] on button "Save & Submit" at bounding box center [784, 452] width 317 height 25
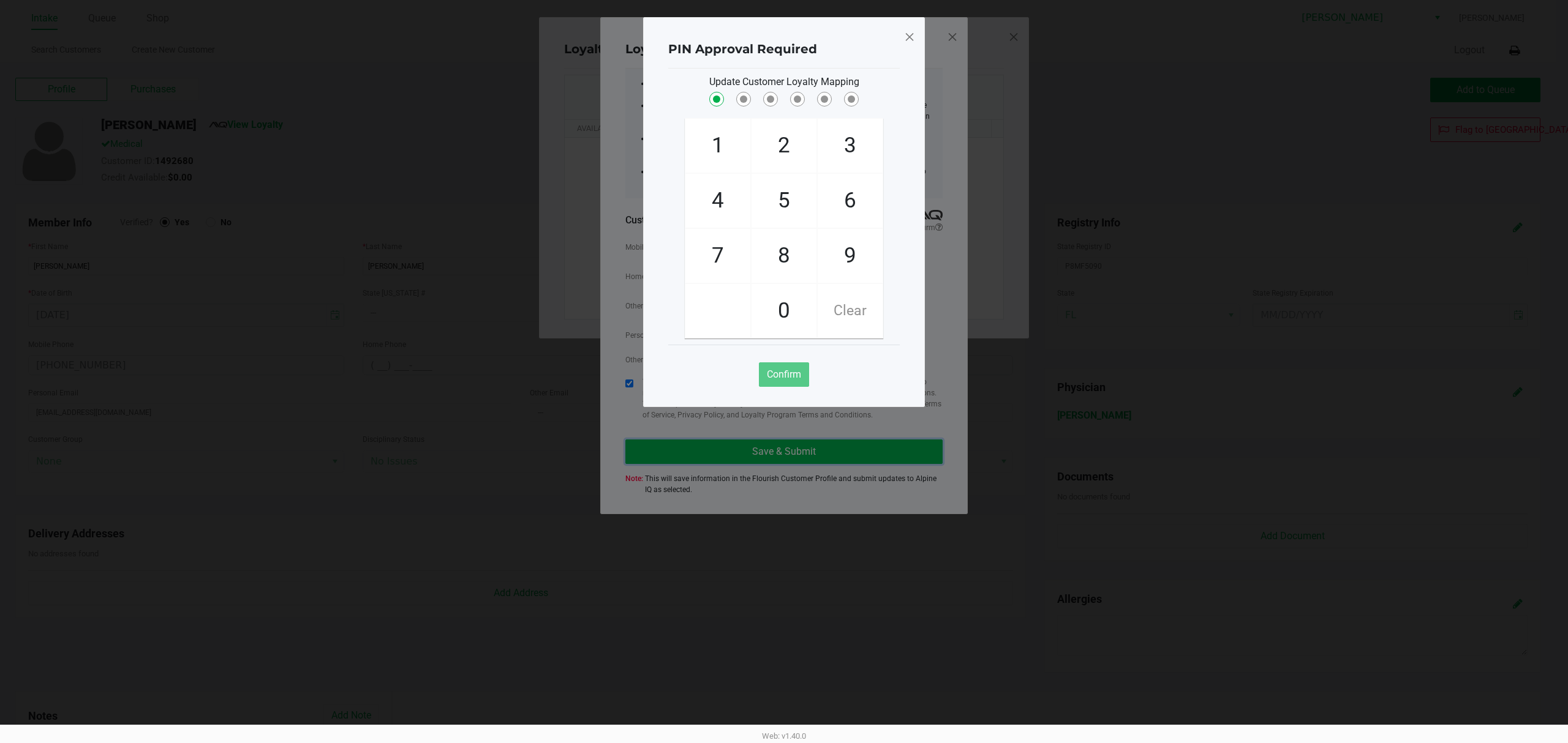
checkbox input "true"
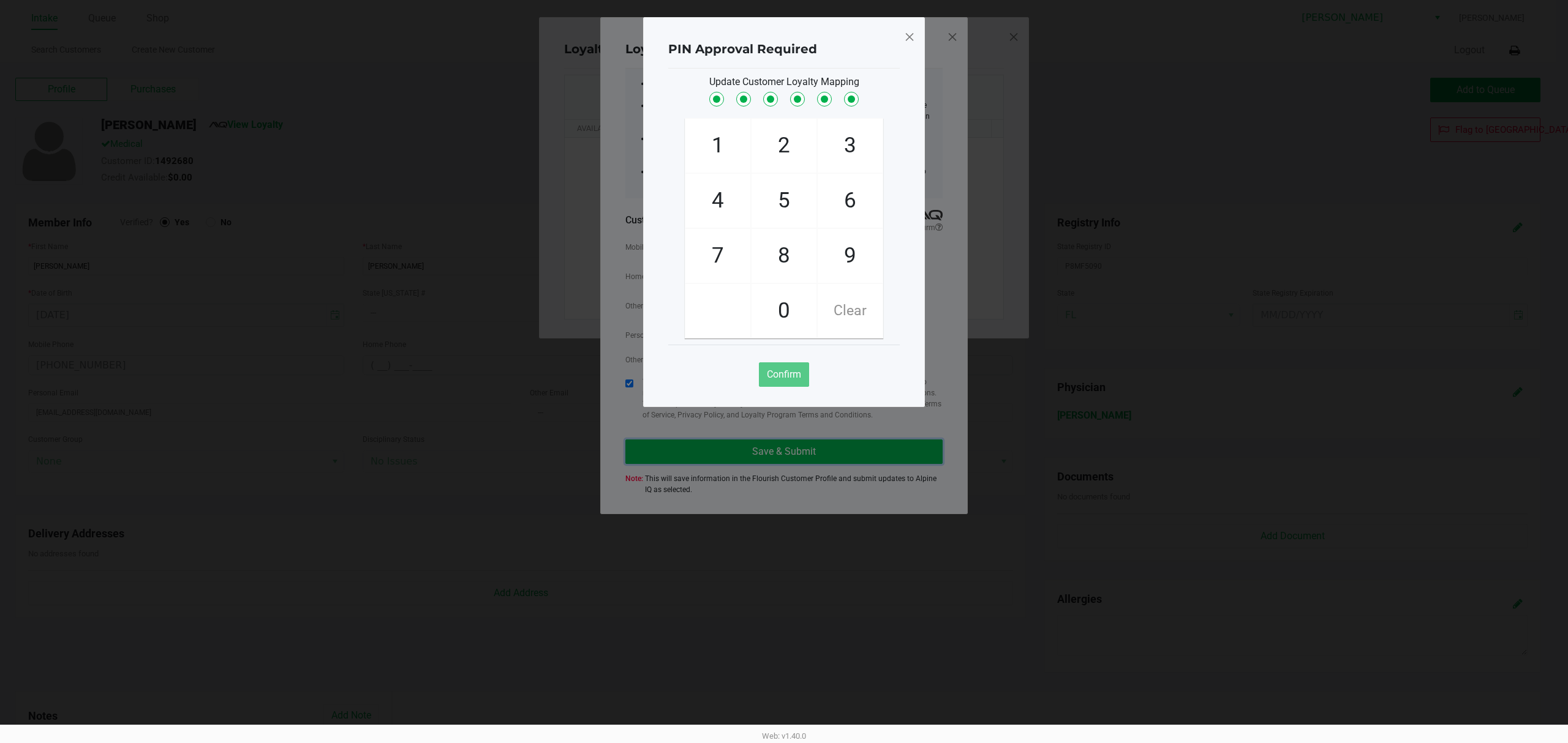
checkbox input "true"
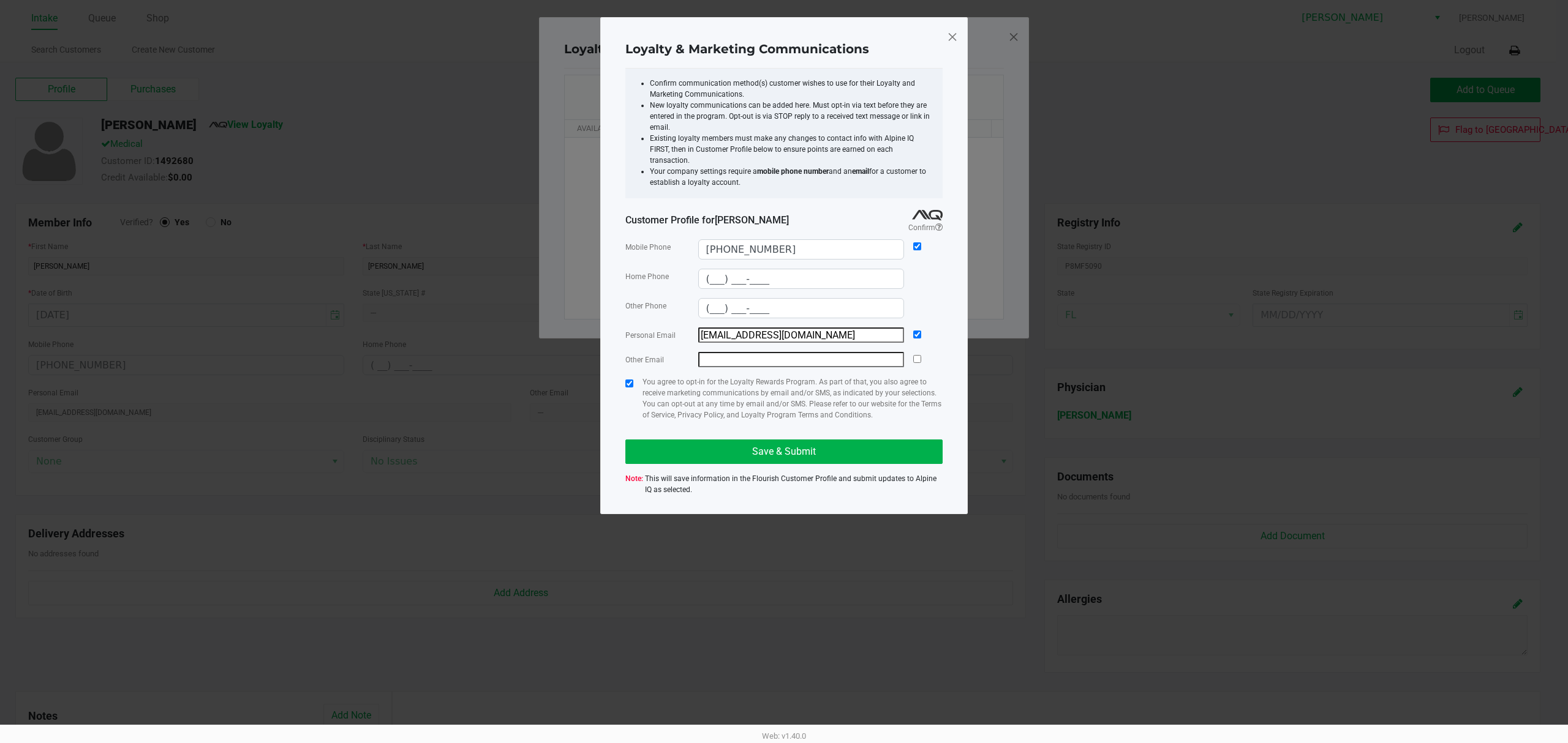
click at [953, 39] on span at bounding box center [952, 36] width 11 height 20
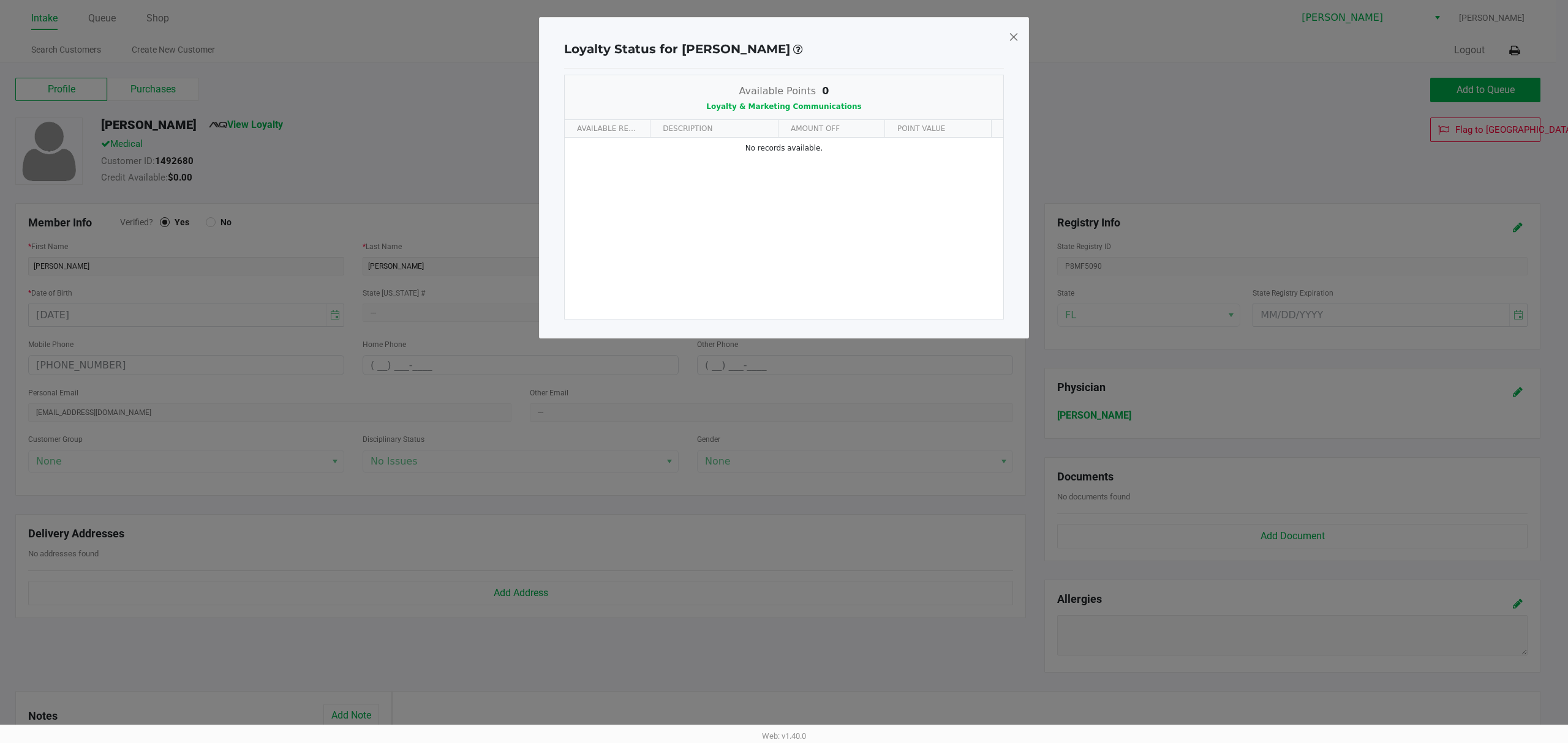
click at [1013, 45] on span at bounding box center [1014, 36] width 11 height 20
type input "(___) ___-____"
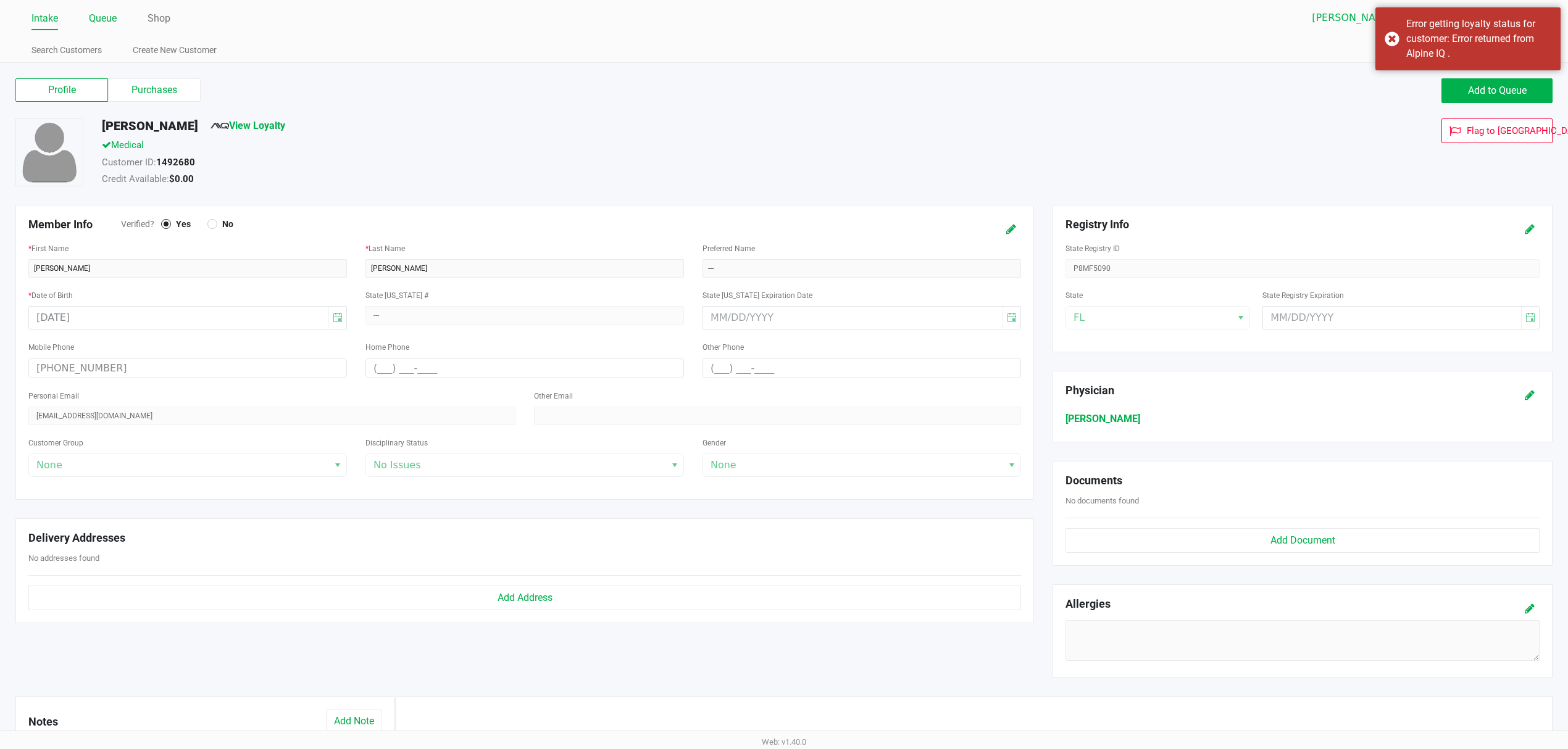
click at [102, 28] on li "Queue" at bounding box center [102, 19] width 28 height 21
click at [110, 23] on link "Queue" at bounding box center [102, 18] width 28 height 17
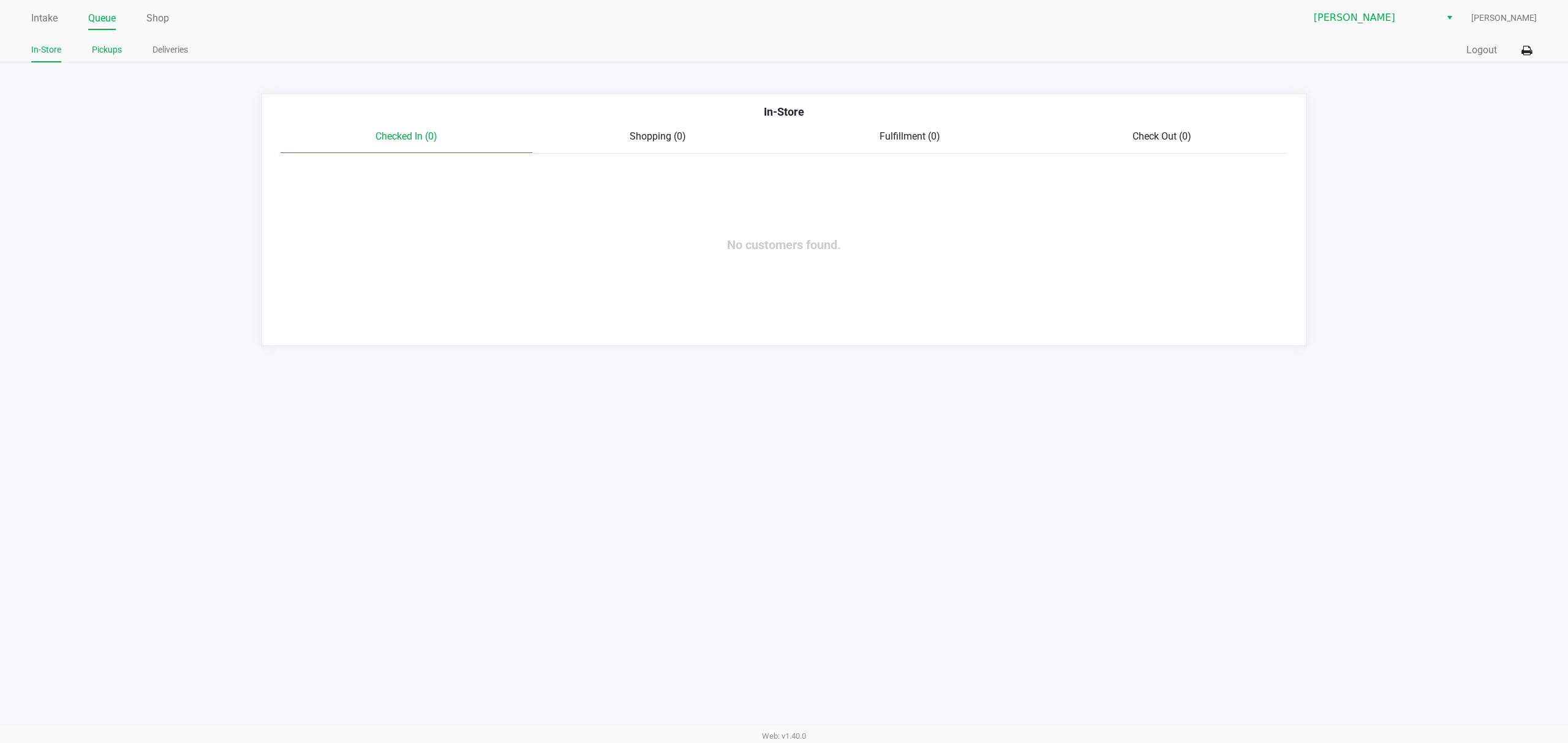
click at [109, 51] on link "Pickups" at bounding box center [106, 50] width 30 height 15
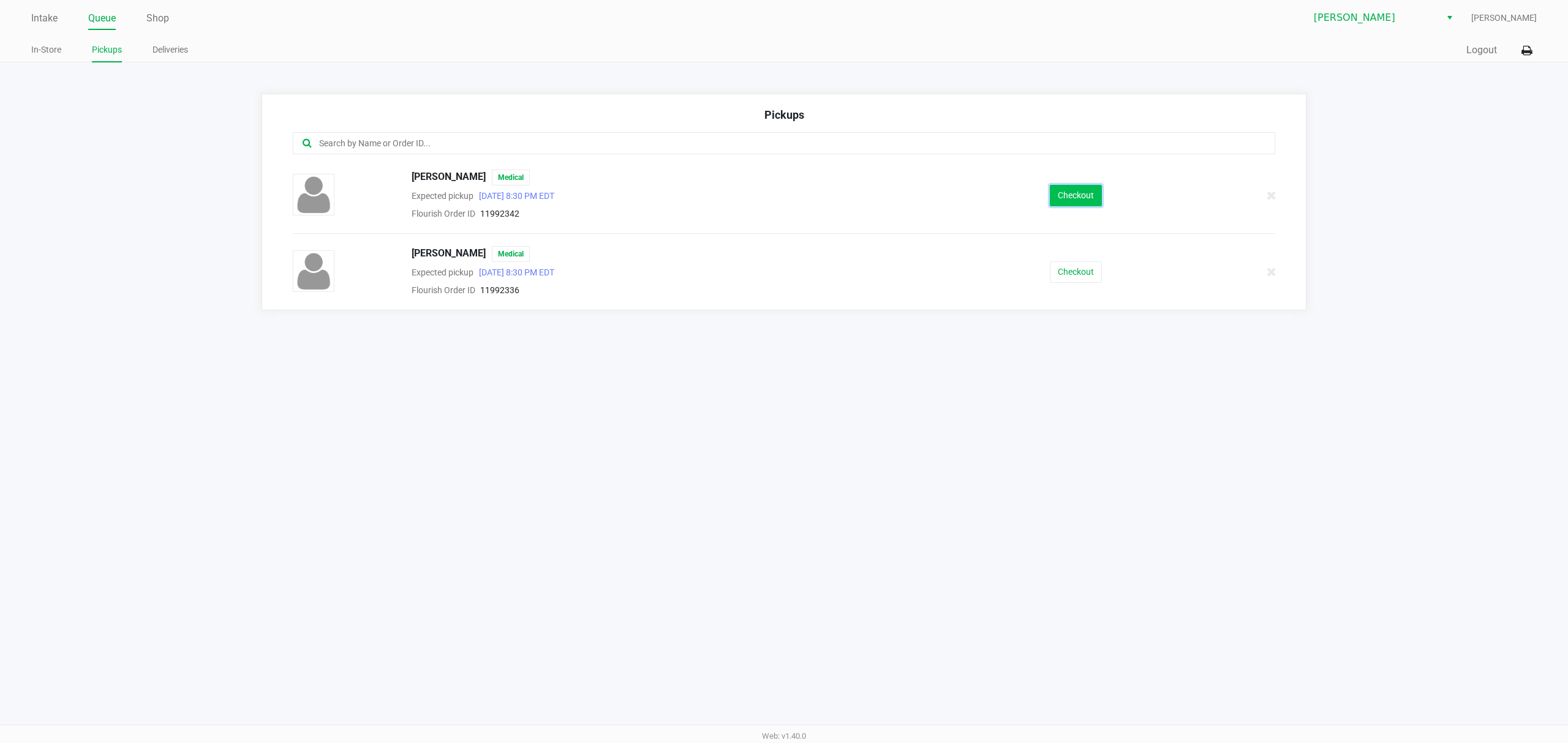
click at [1074, 204] on button "Checkout" at bounding box center [1075, 196] width 53 height 21
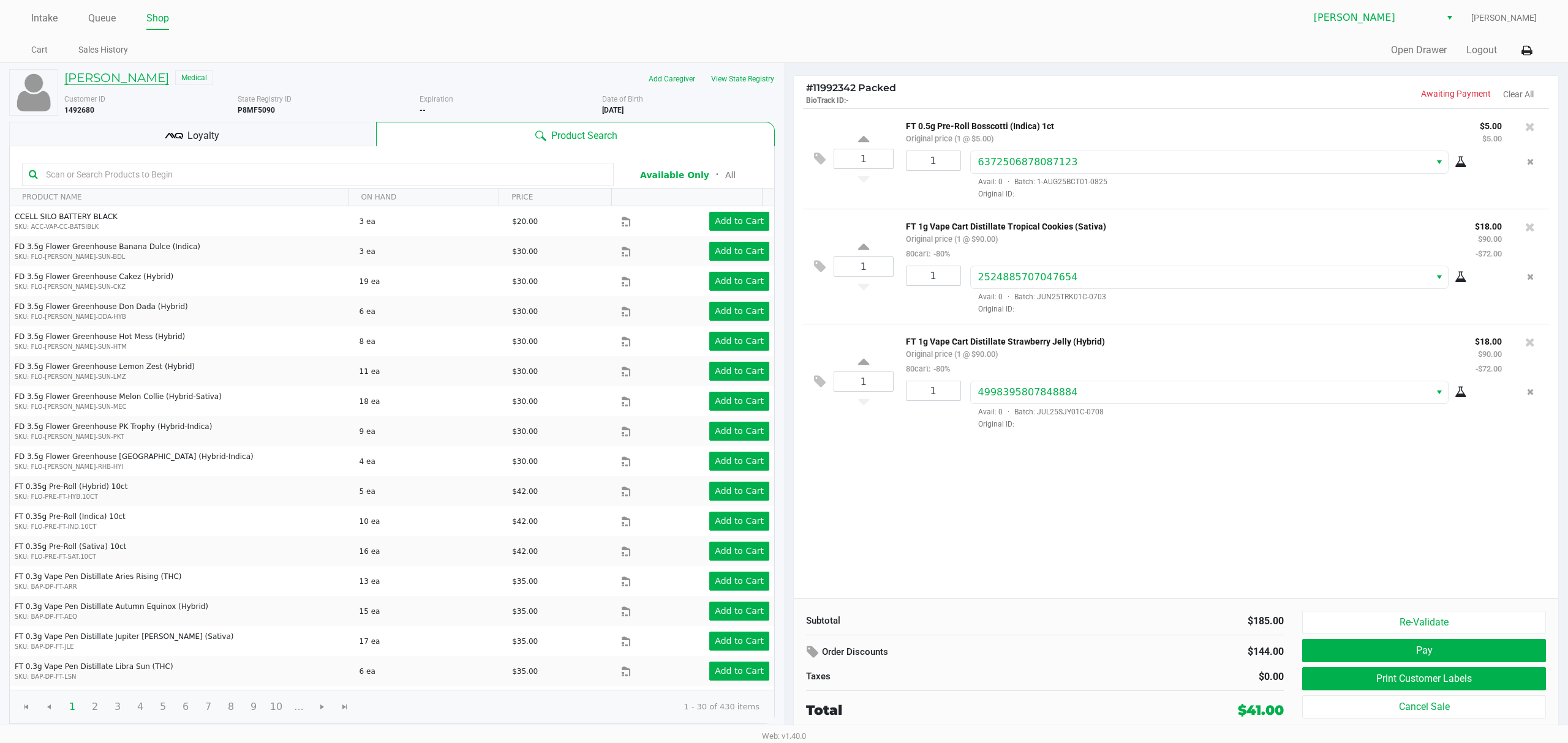
click at [98, 72] on h5 "Justin Haley" at bounding box center [117, 77] width 105 height 14
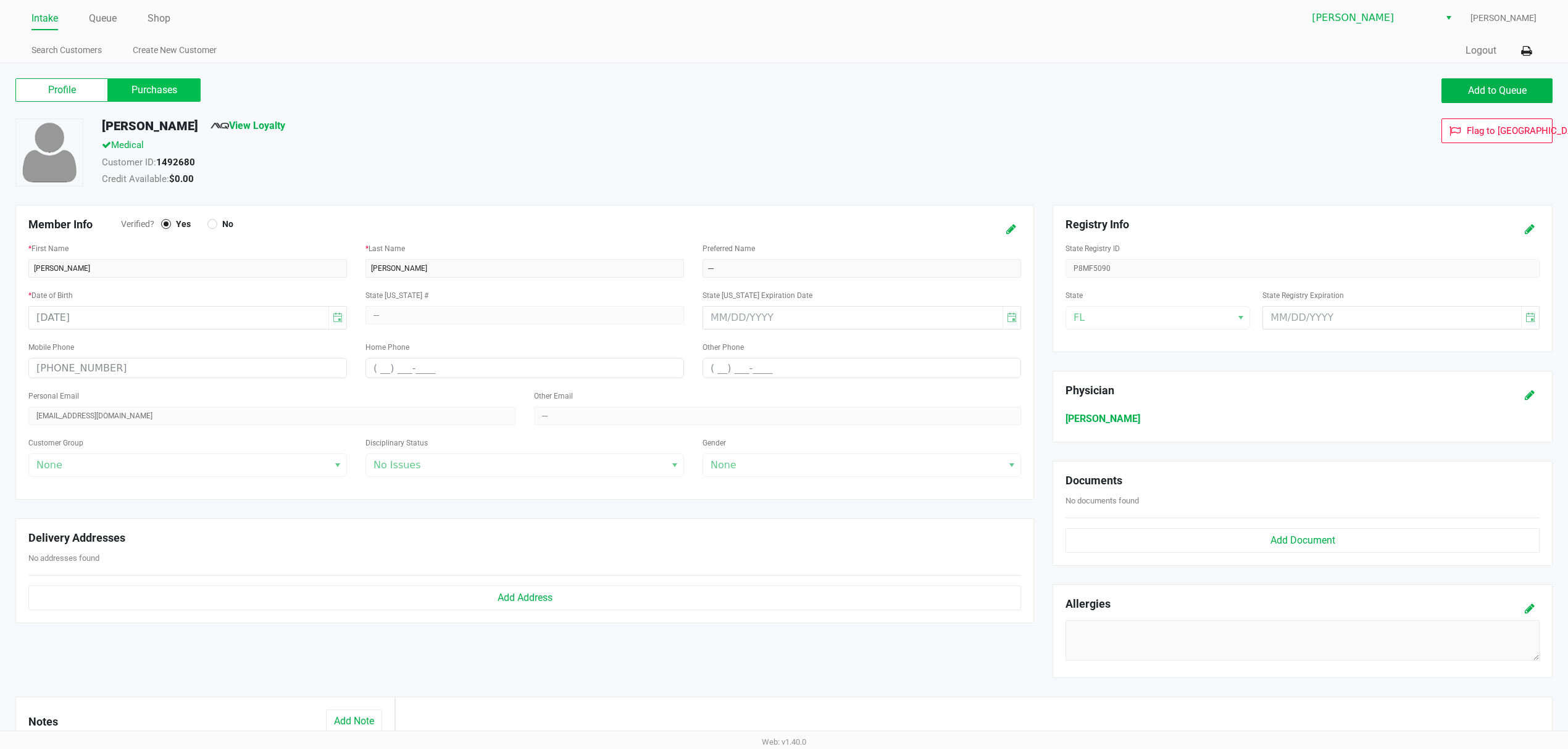
click at [149, 87] on label "Purchases" at bounding box center [154, 90] width 92 height 23
click at [0, 0] on 1 "Purchases" at bounding box center [0, 0] width 0 height 0
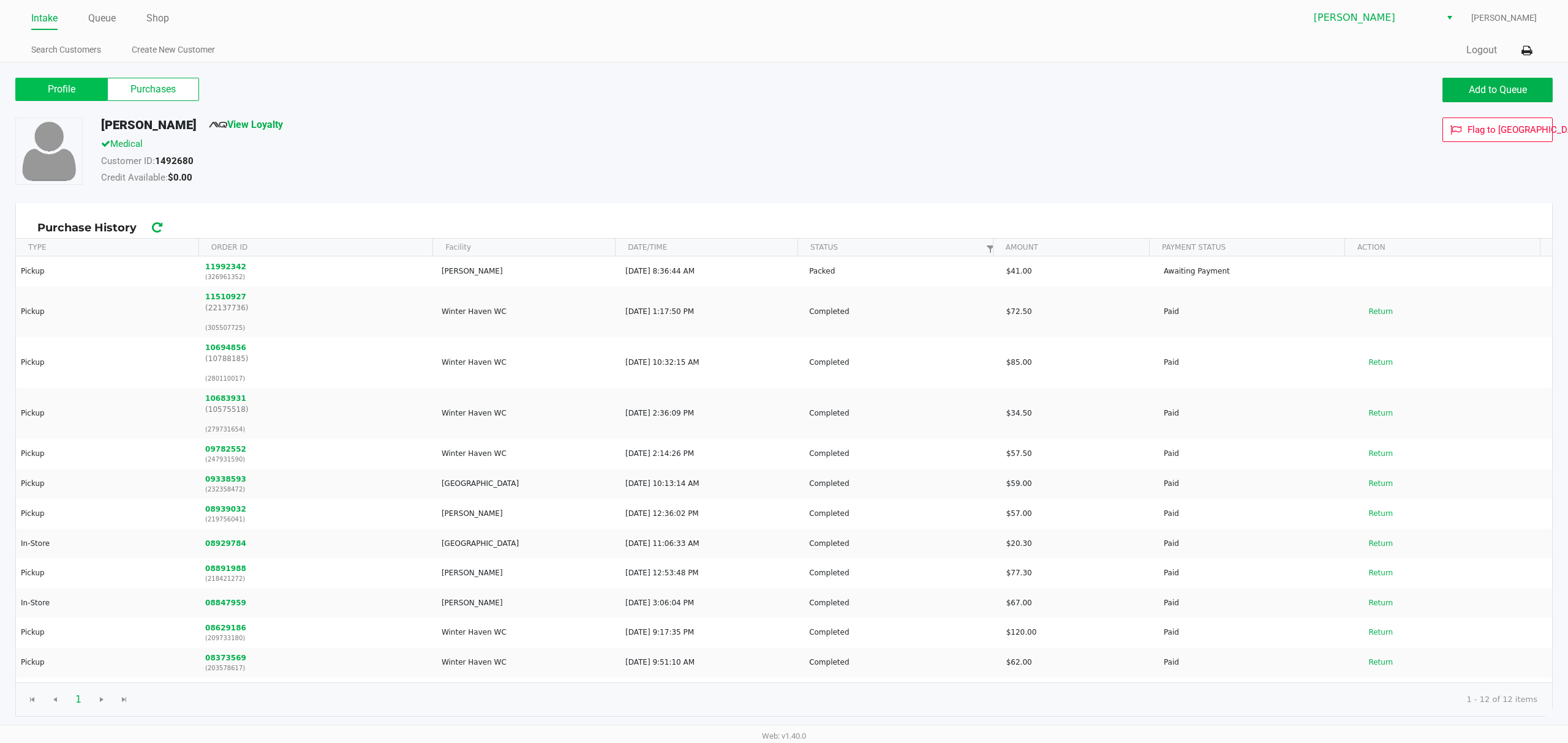
click at [52, 96] on label "Profile" at bounding box center [61, 89] width 92 height 23
click at [0, 0] on 0 "Profile" at bounding box center [0, 0] width 0 height 0
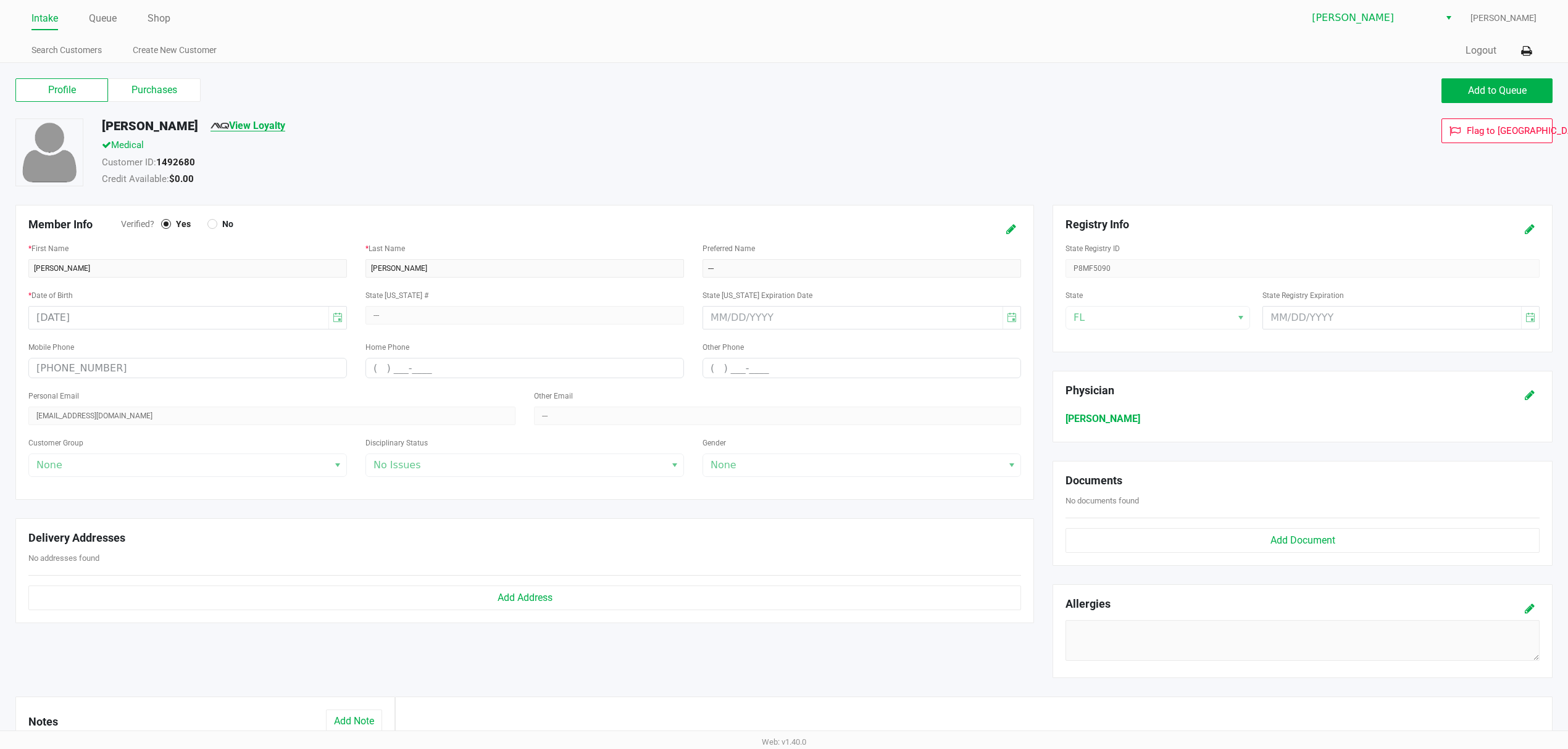
click at [211, 121] on link "View Loyalty" at bounding box center [248, 125] width 75 height 12
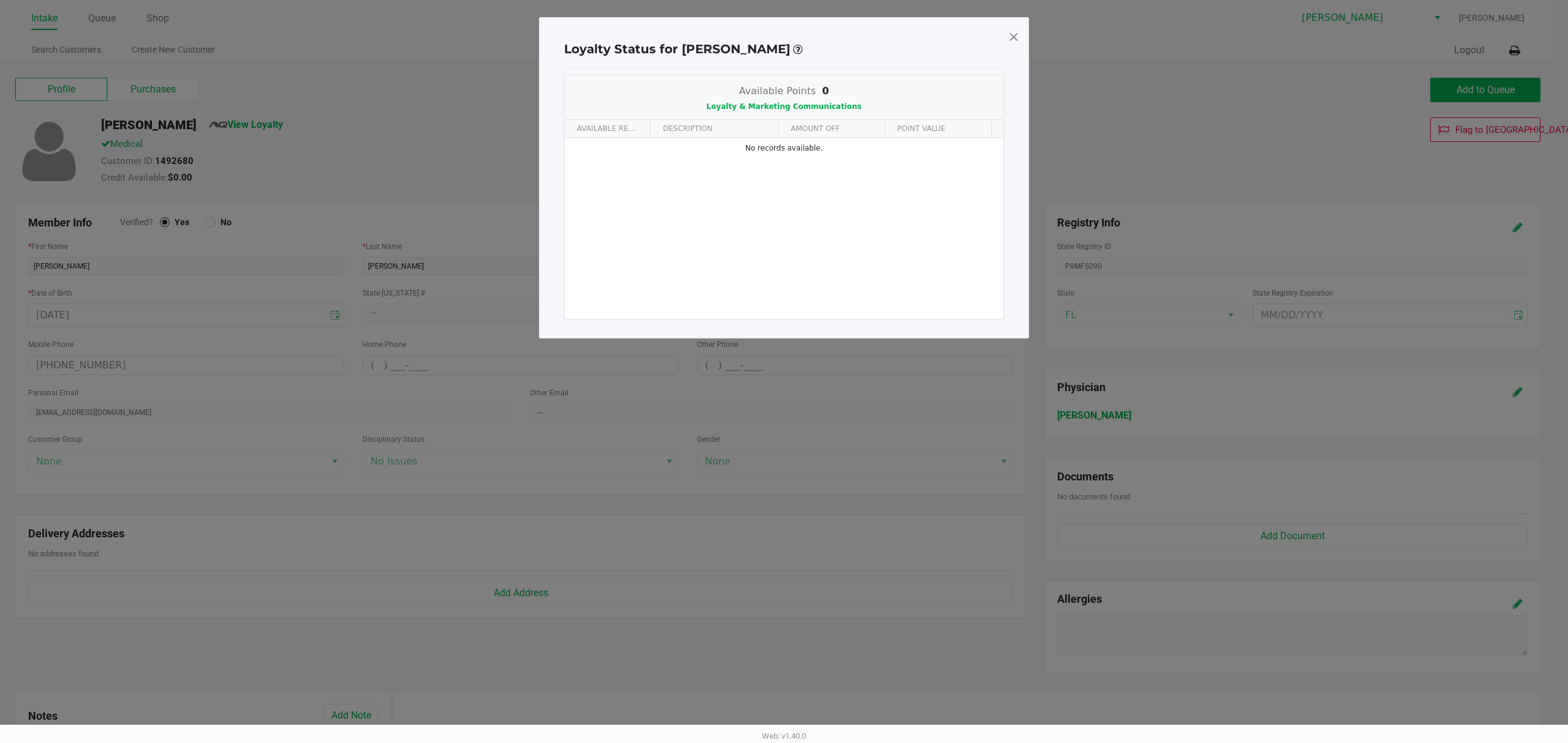
click at [1015, 40] on span at bounding box center [1014, 36] width 11 height 20
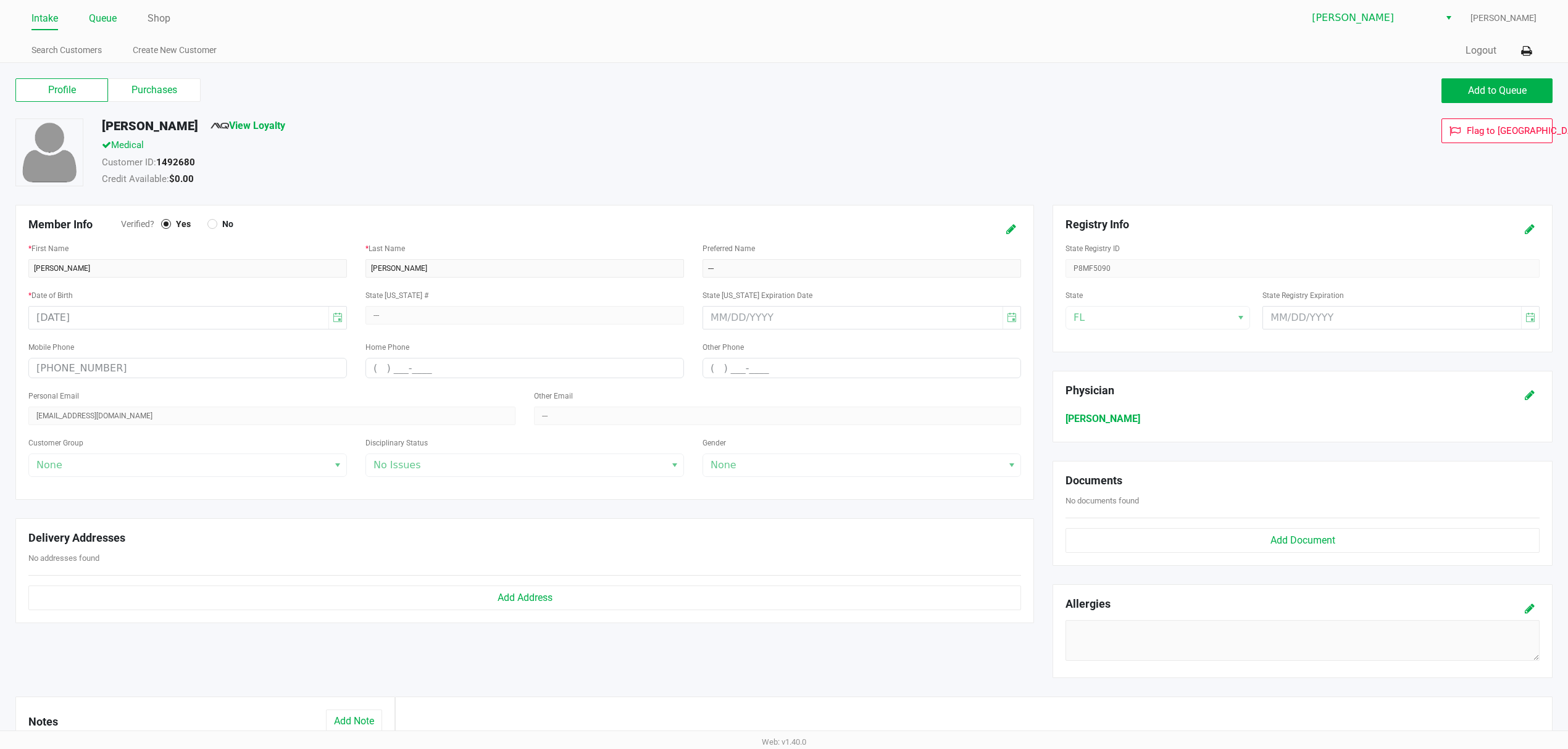
click at [108, 18] on link "Queue" at bounding box center [102, 18] width 28 height 17
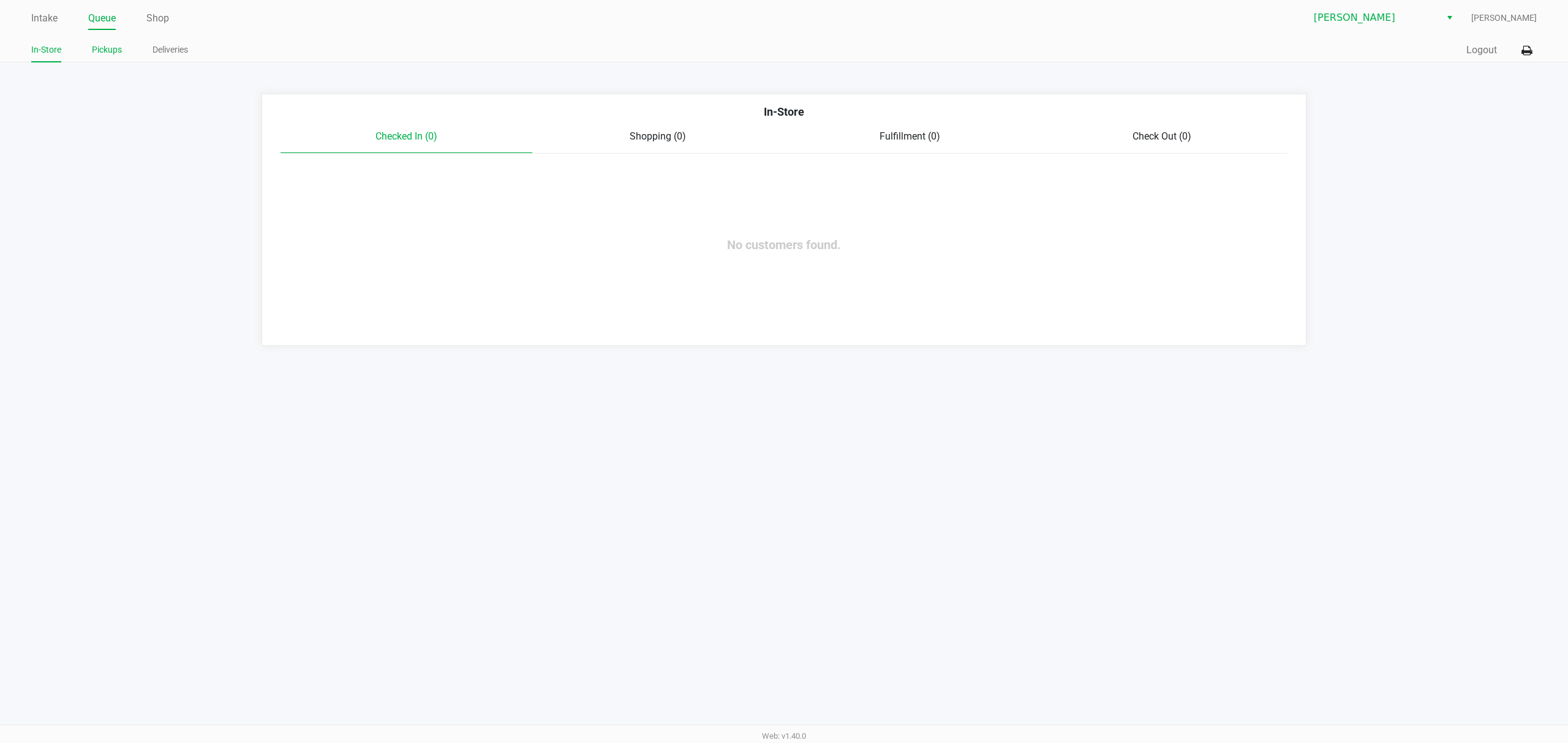
drag, startPoint x: 113, startPoint y: 47, endPoint x: 155, endPoint y: 60, distance: 44.0
click at [114, 47] on link "Pickups" at bounding box center [106, 50] width 30 height 15
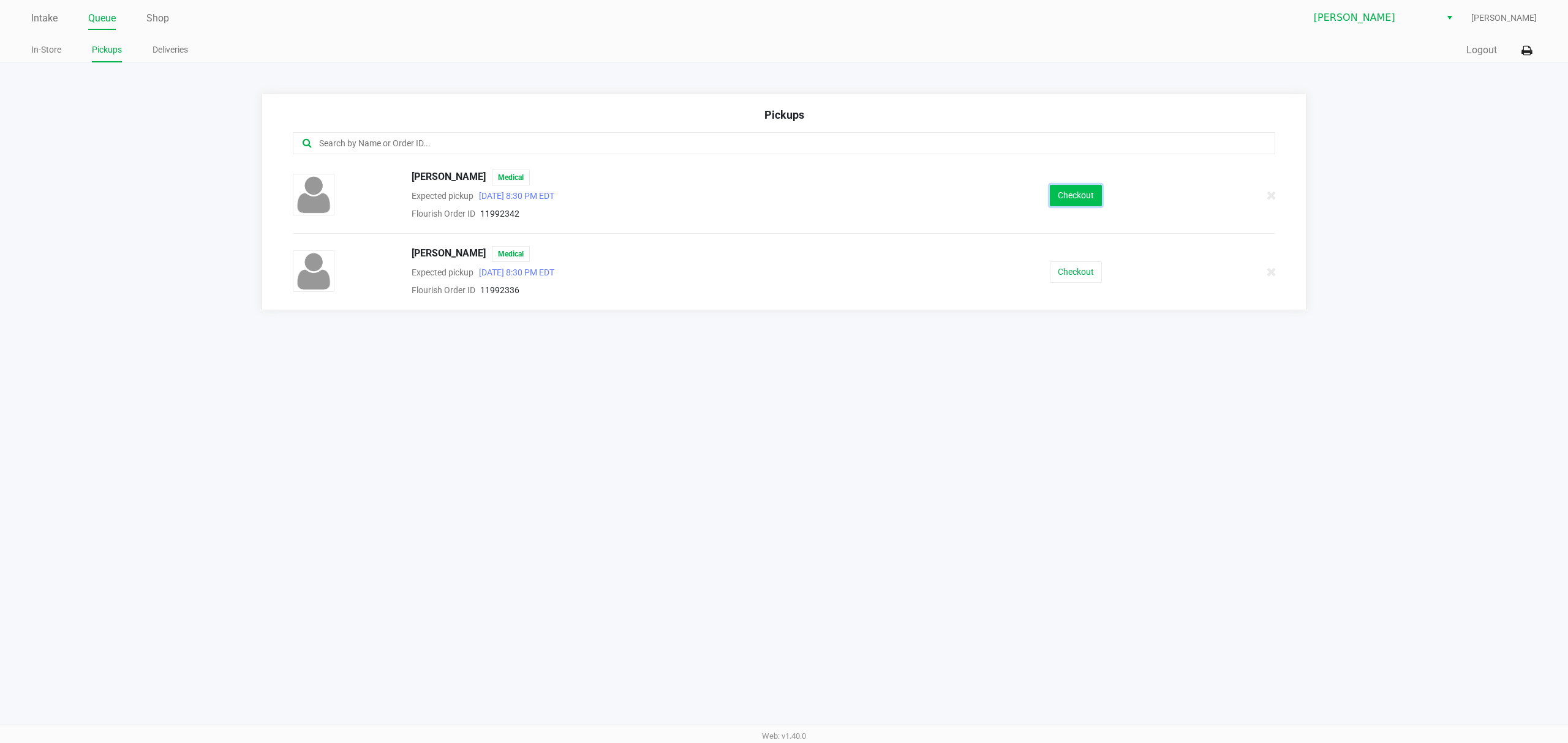
click at [1095, 204] on button "Checkout" at bounding box center [1075, 196] width 53 height 21
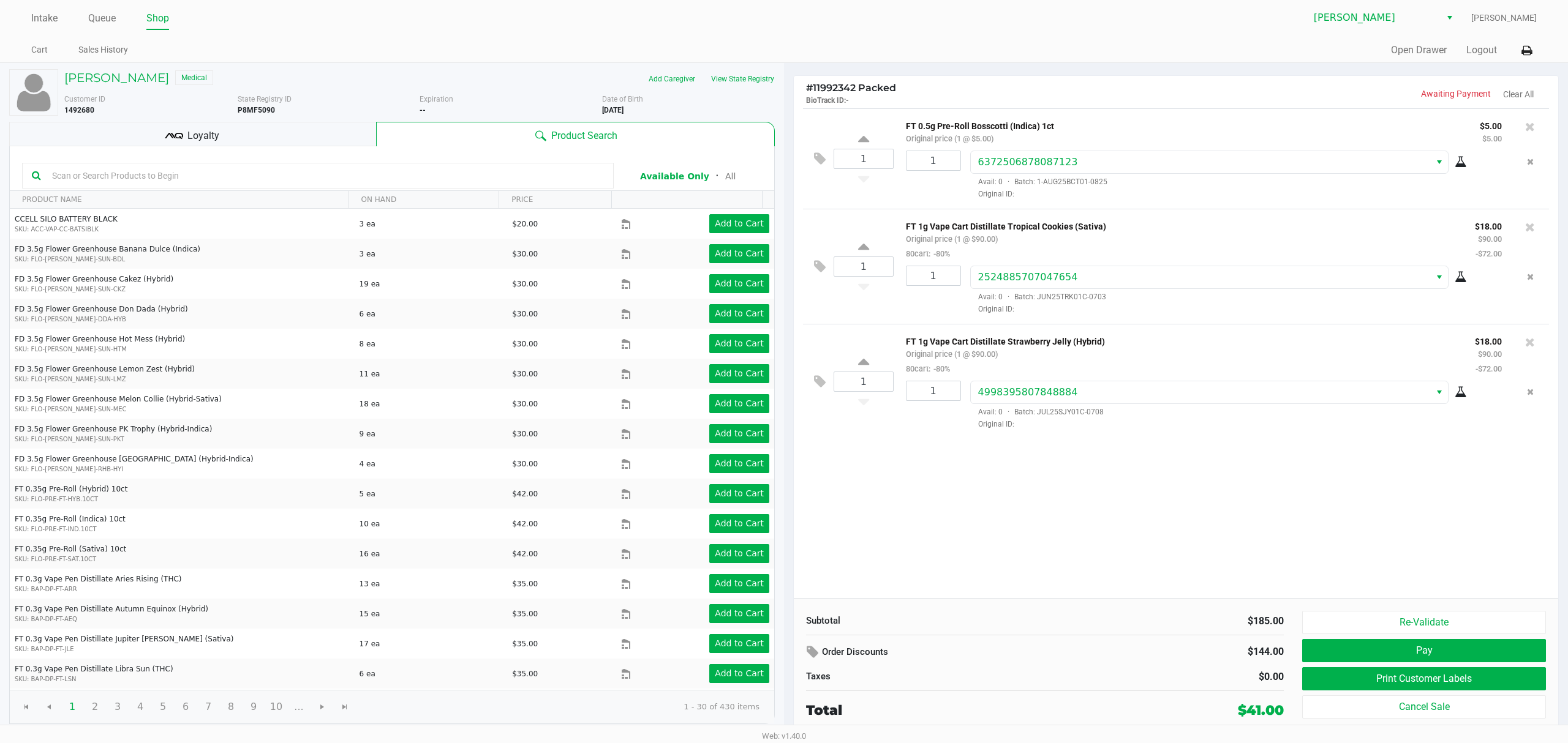
drag, startPoint x: 244, startPoint y: 144, endPoint x: 277, endPoint y: 207, distance: 71.1
click at [246, 156] on div "Justin Haley Medical Add Caregiver View State Registry Customer ID 1492680 Stat…" at bounding box center [392, 396] width 766 height 668
click at [86, 84] on h5 "Justin Haley" at bounding box center [117, 77] width 105 height 14
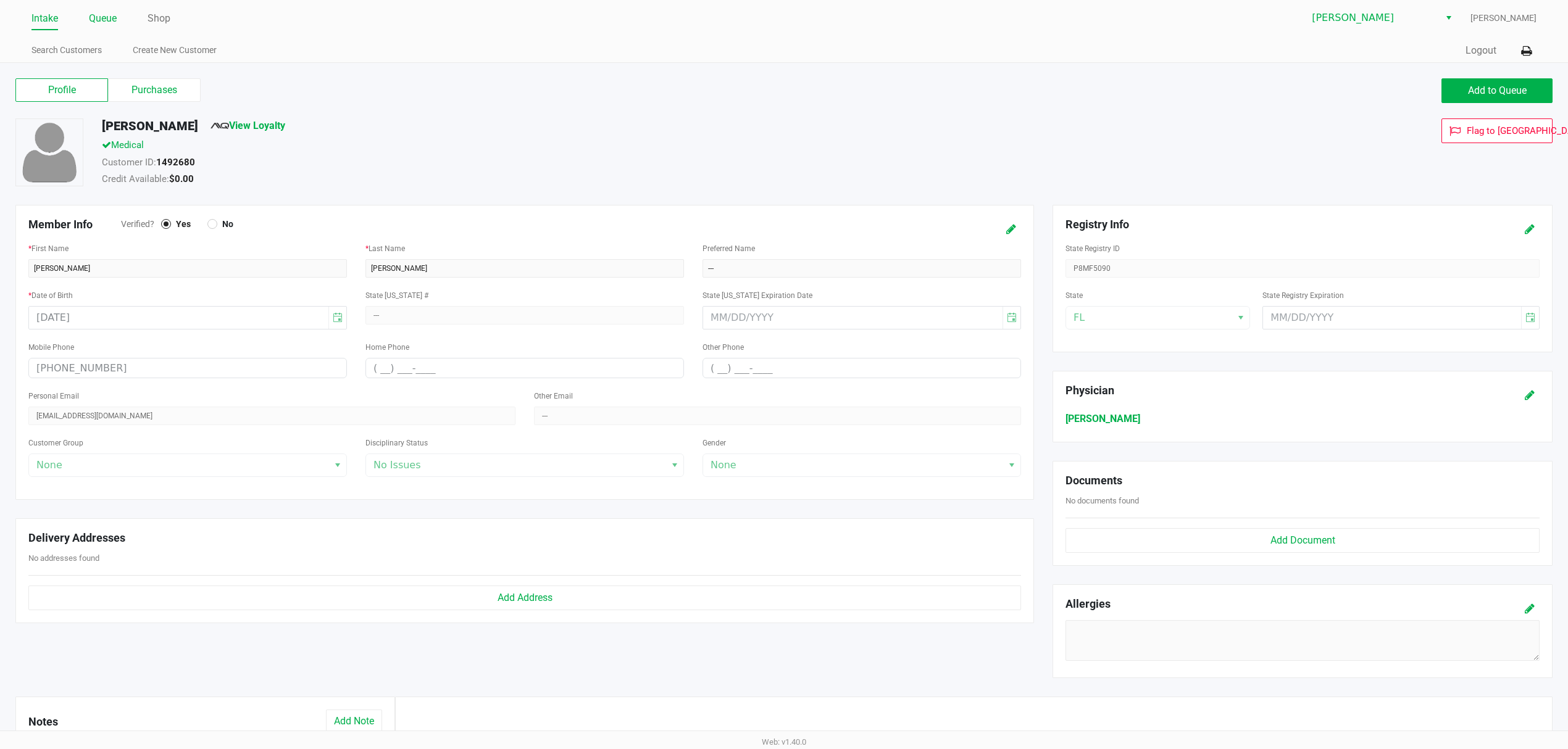
click at [101, 13] on link "Queue" at bounding box center [102, 18] width 28 height 17
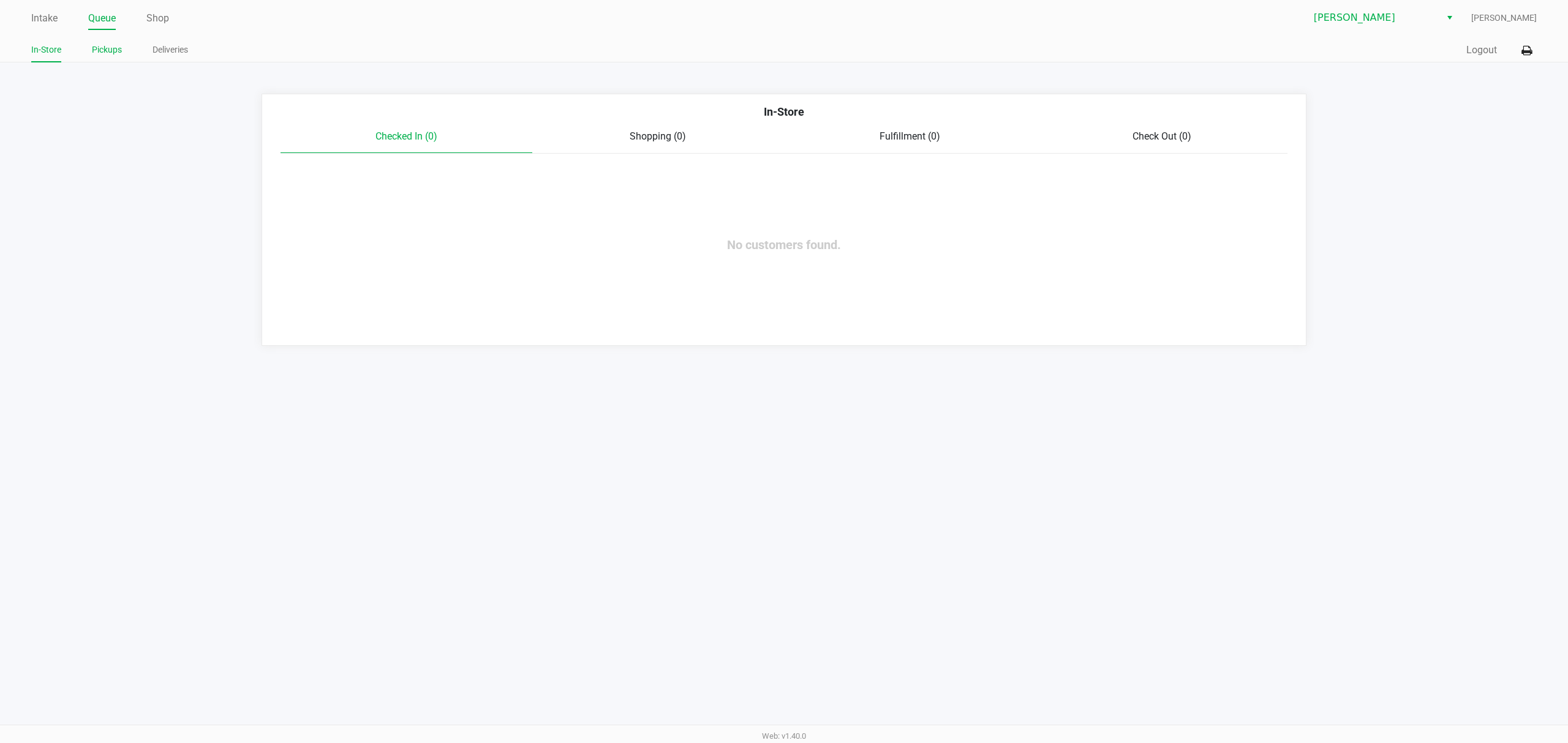
click at [96, 53] on link "Pickups" at bounding box center [106, 50] width 30 height 15
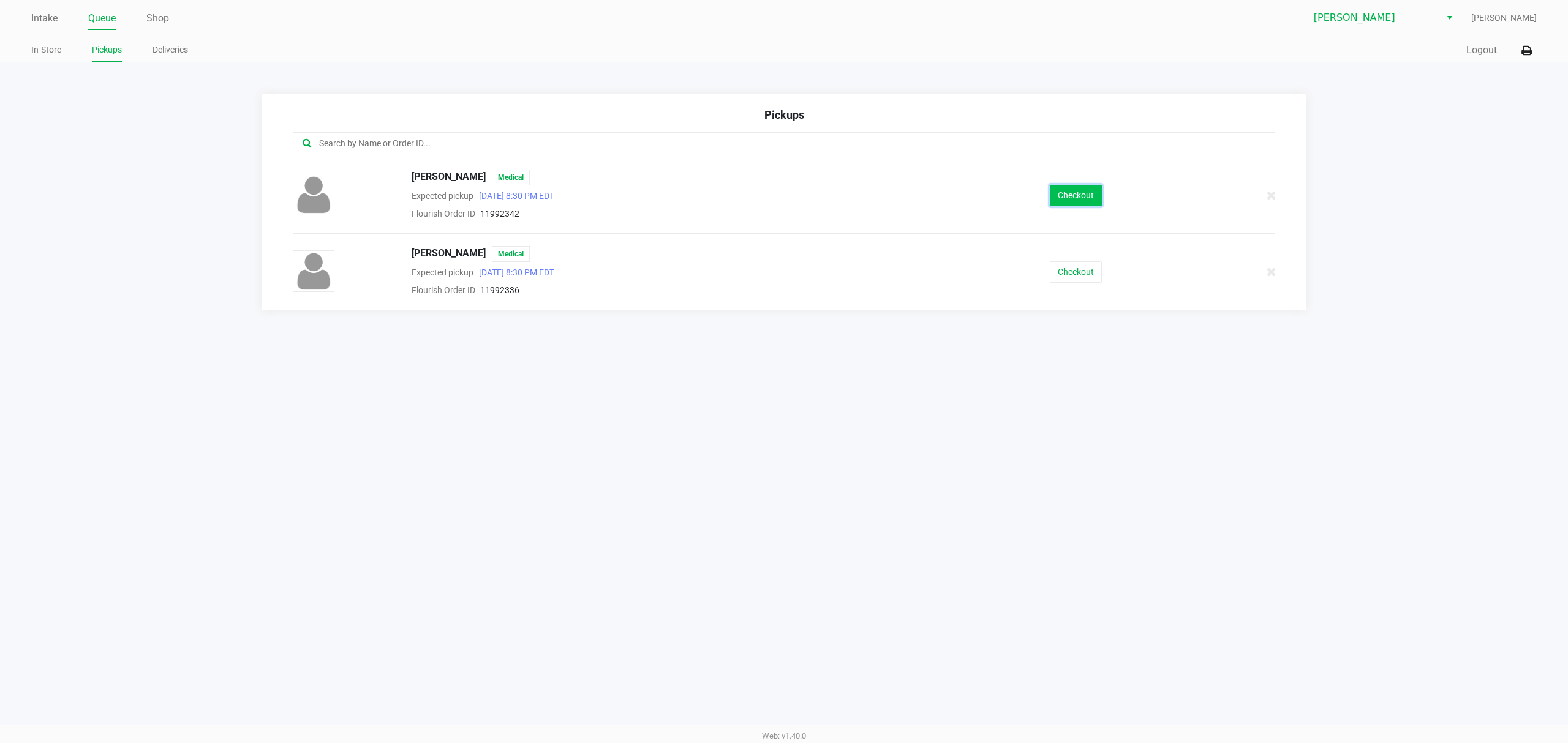
click at [1054, 199] on button "Checkout" at bounding box center [1075, 196] width 53 height 21
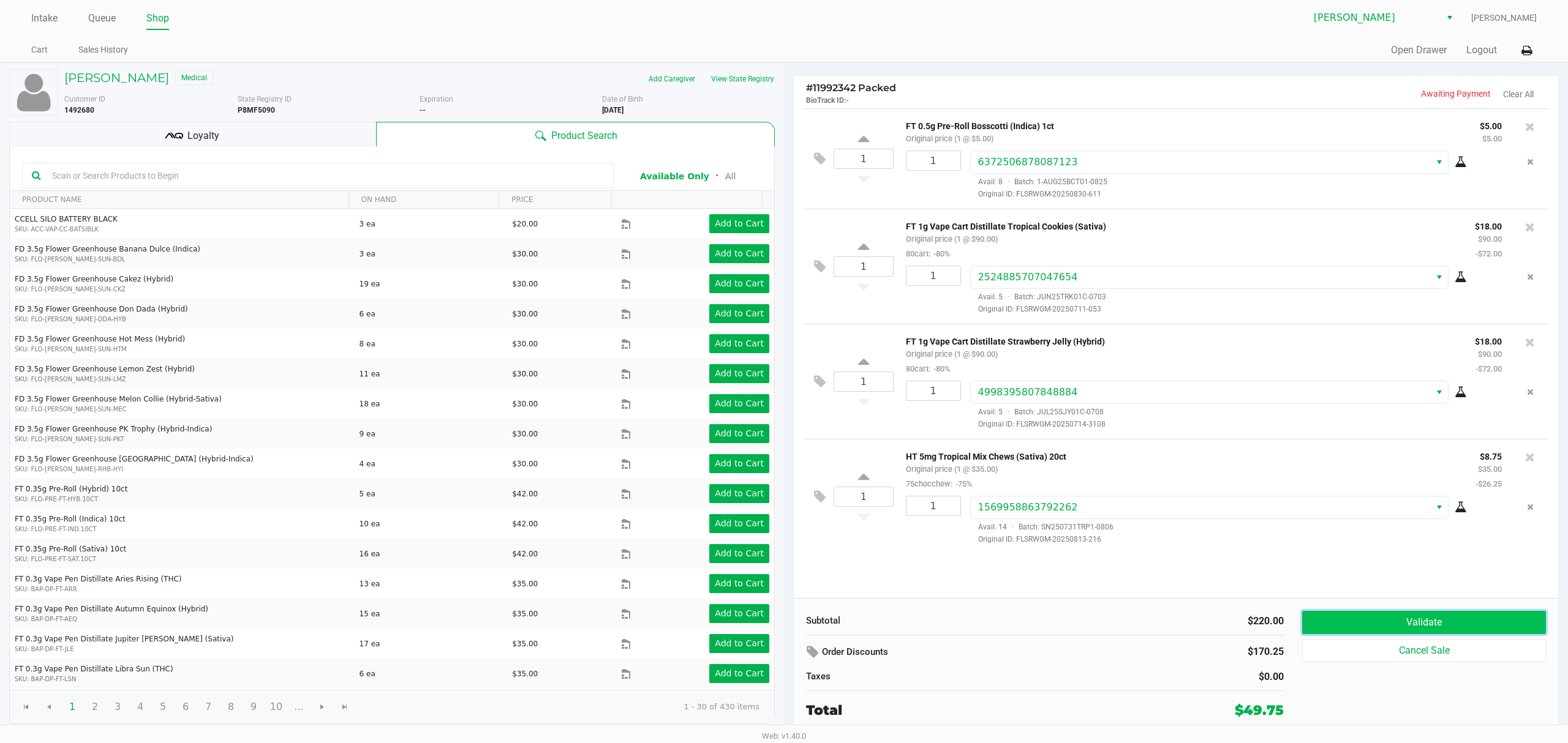
click at [1388, 621] on button "Validate" at bounding box center [1423, 623] width 244 height 23
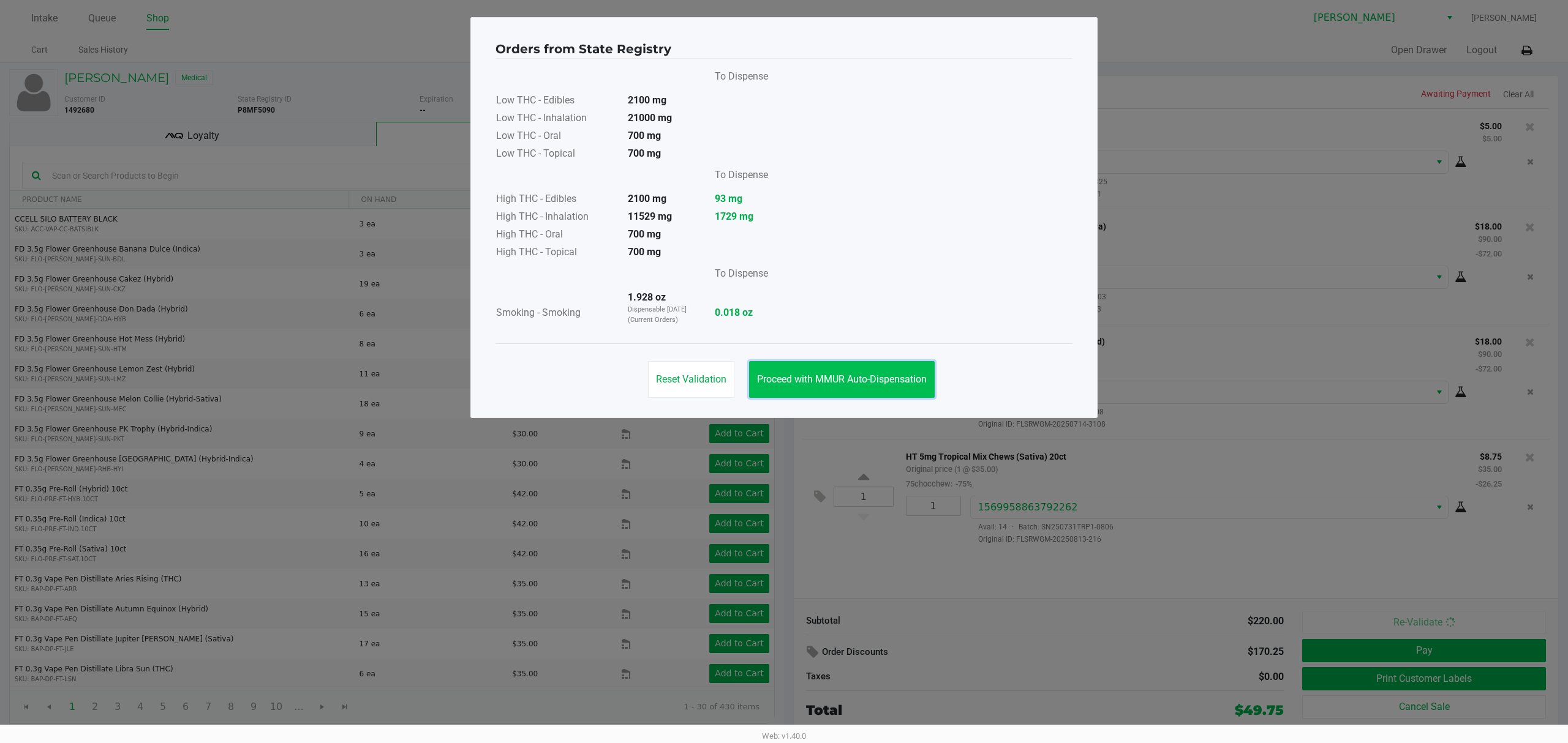
click at [870, 383] on span "Proceed with MMUR Auto-Dispensation" at bounding box center [842, 379] width 170 height 11
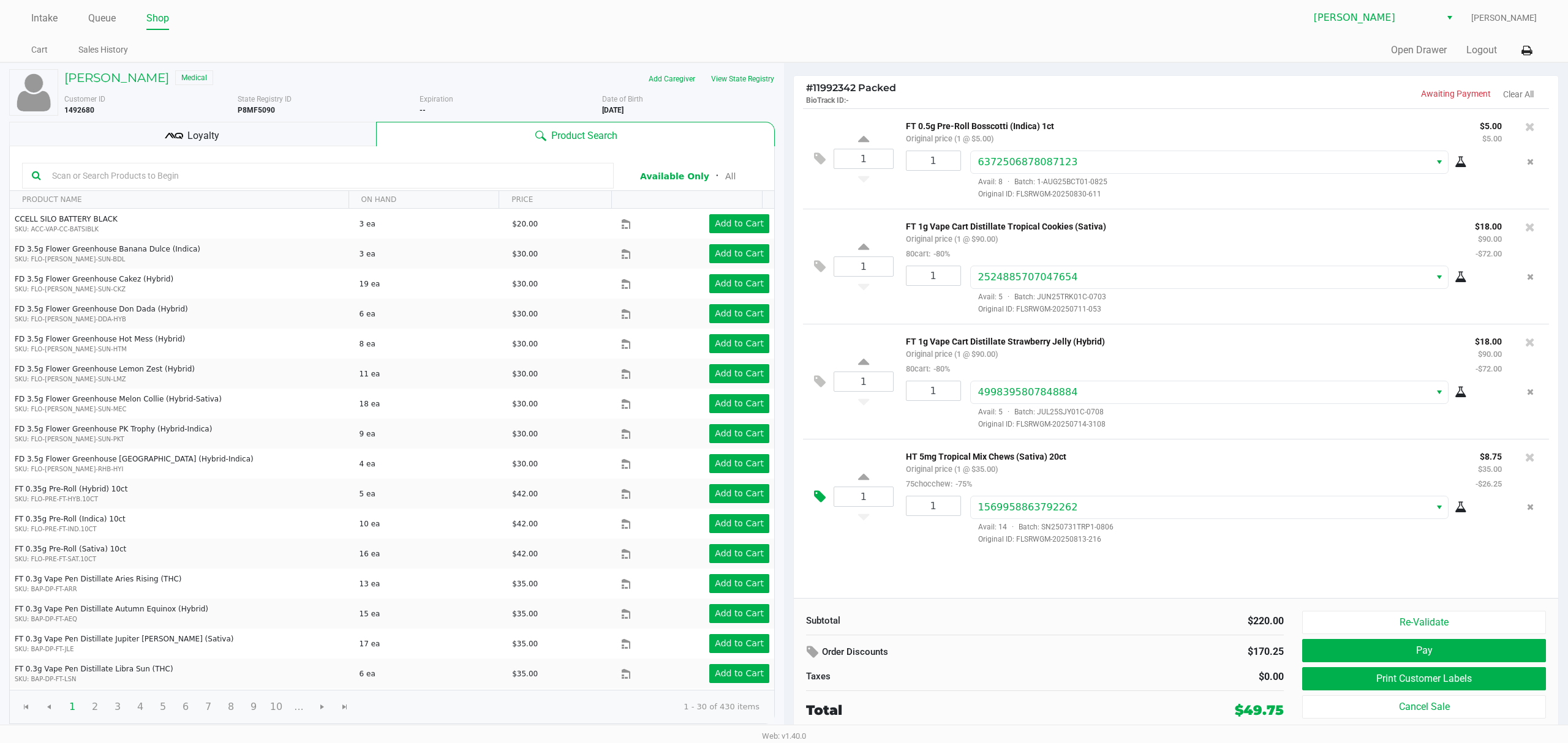
click at [818, 503] on icon at bounding box center [819, 497] width 11 height 14
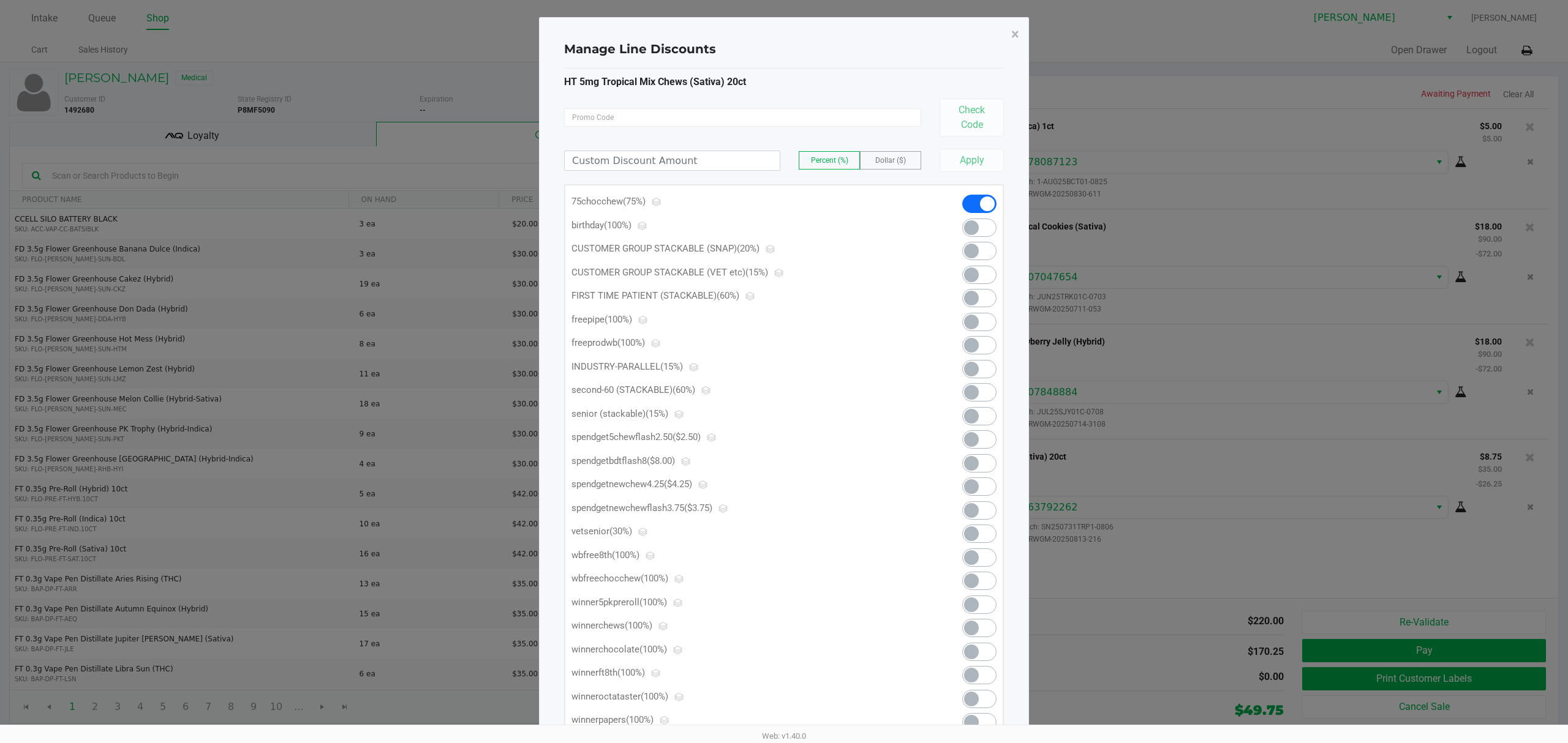
click at [978, 233] on span at bounding box center [979, 227] width 34 height 18
click at [985, 200] on span at bounding box center [986, 203] width 14 height 14
click at [1015, 30] on span "×" at bounding box center [1015, 34] width 8 height 17
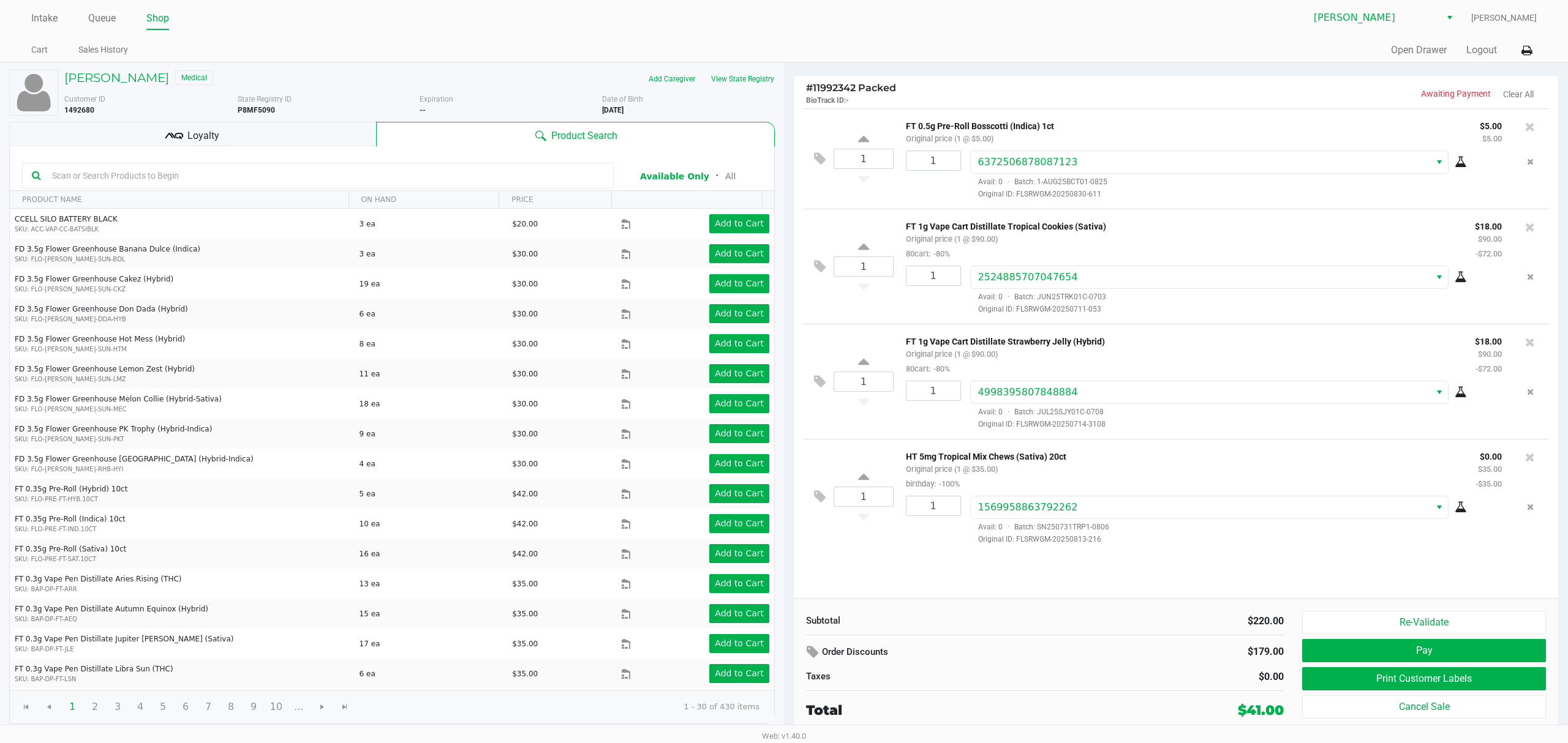
click at [123, 69] on div "Justin Haley Medical" at bounding box center [238, 78] width 365 height 20
click at [1338, 681] on button "Print Customer Labels" at bounding box center [1423, 679] width 244 height 23
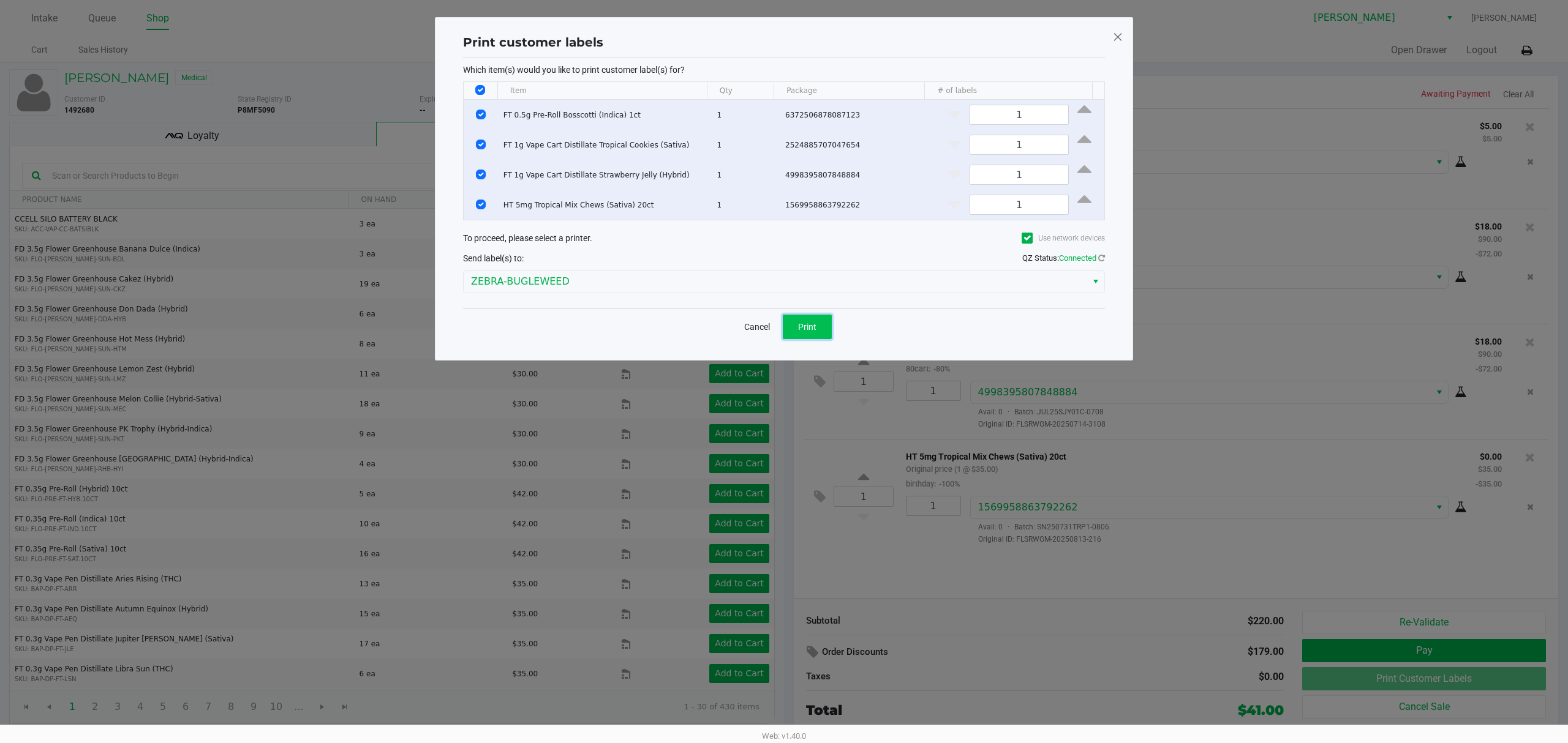
click at [799, 332] on span "Print" at bounding box center [807, 327] width 18 height 10
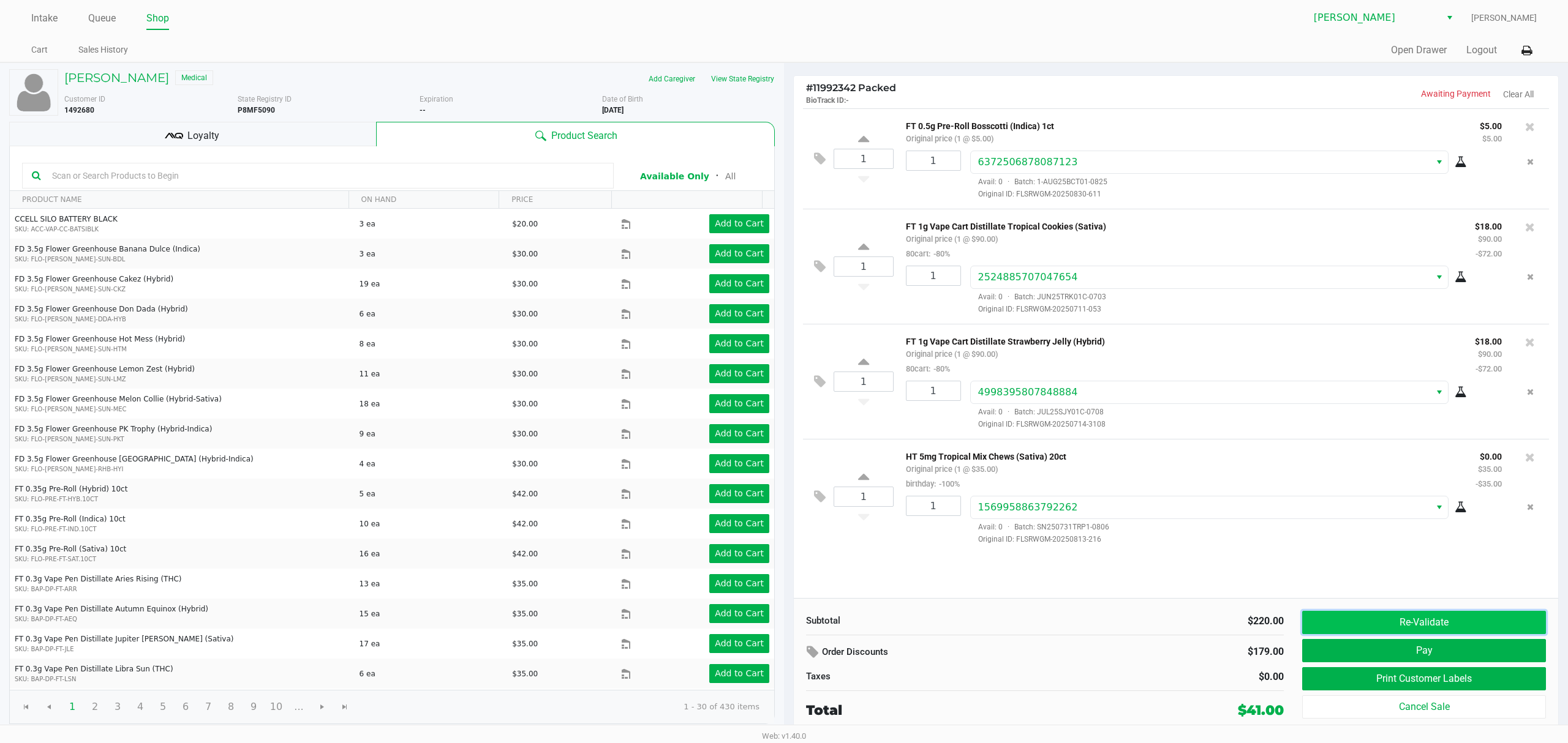
click at [1460, 616] on button "Re-Validate" at bounding box center [1423, 623] width 244 height 23
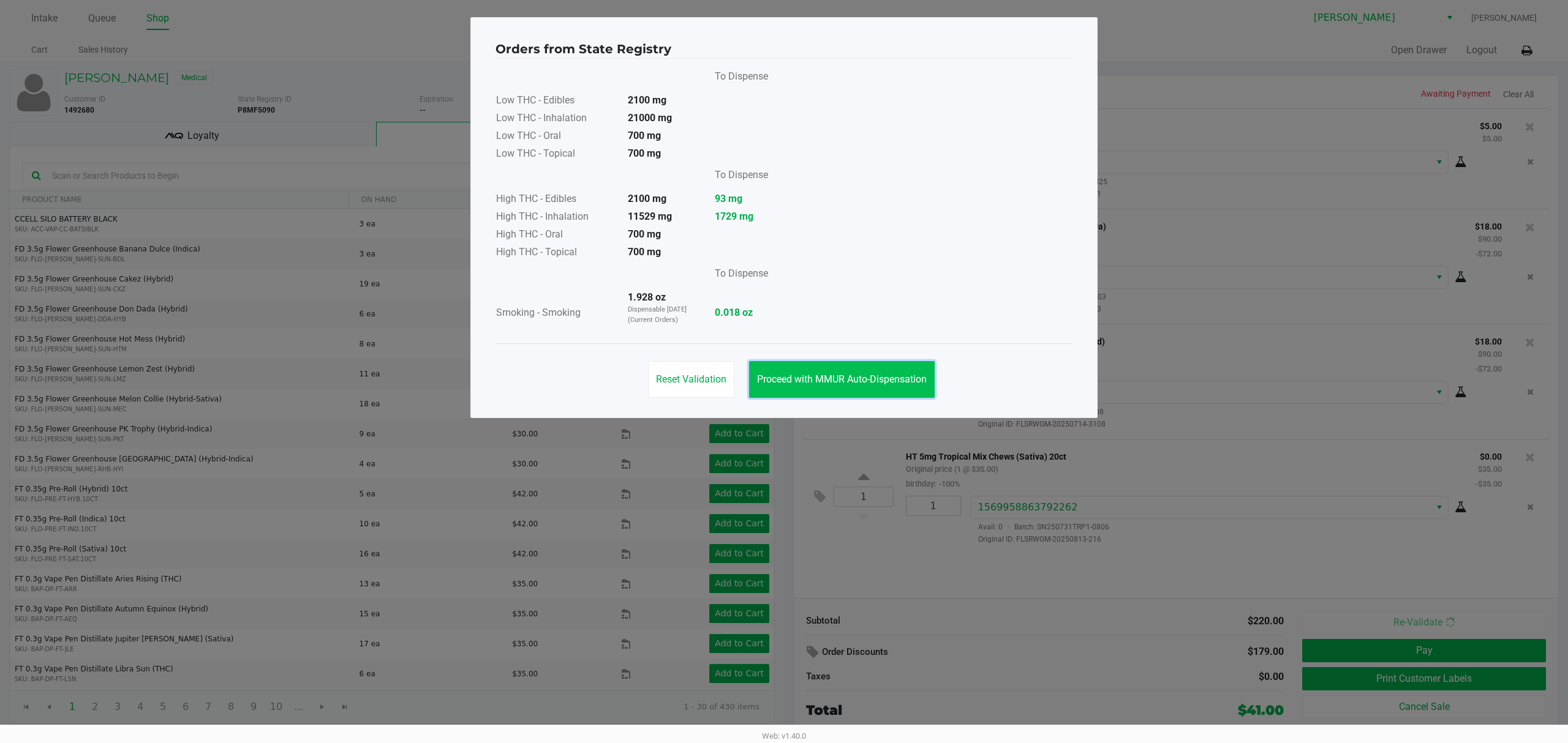
click at [804, 380] on span "Proceed with MMUR Auto-Dispensation" at bounding box center [842, 379] width 170 height 11
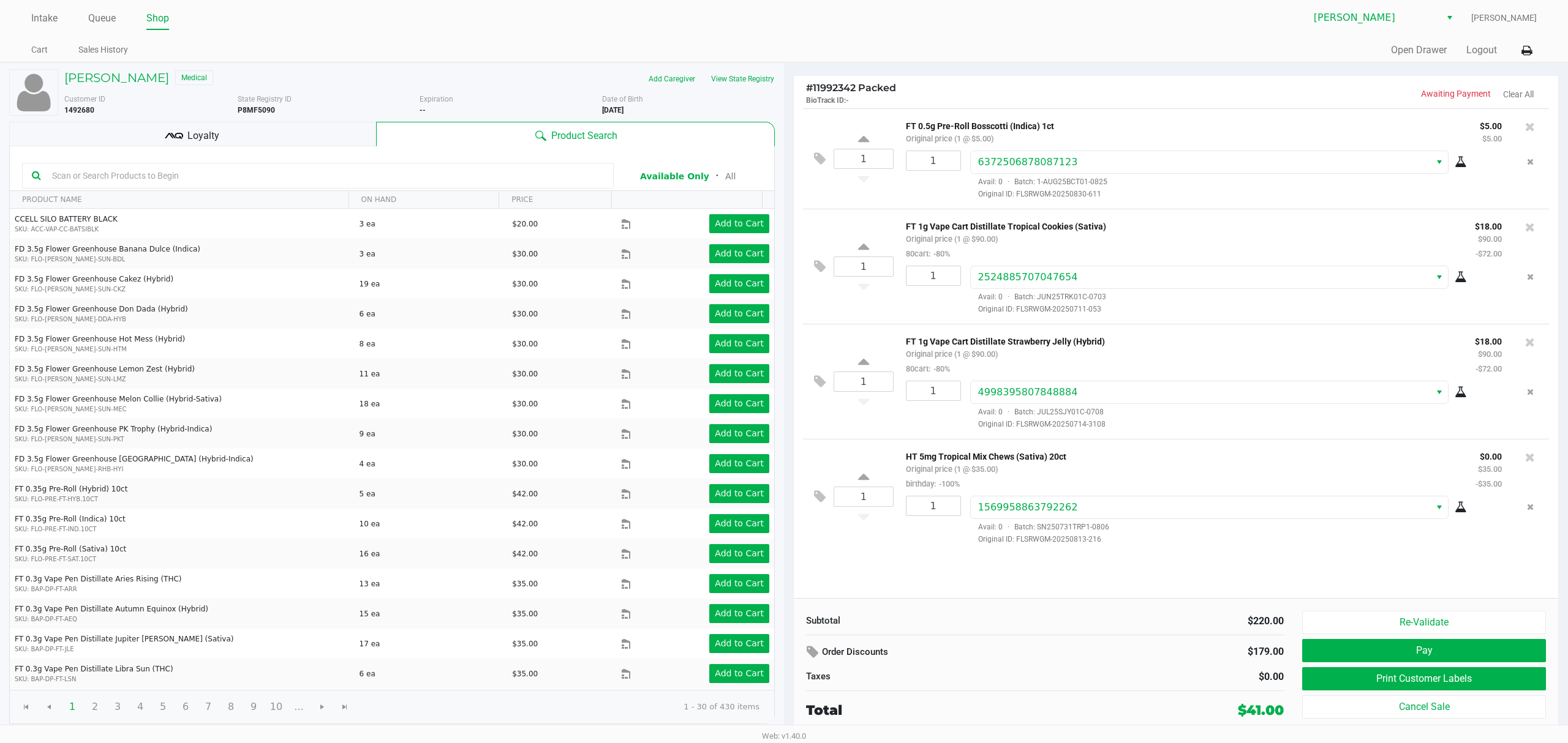
click at [286, 138] on div "Loyalty" at bounding box center [193, 135] width 367 height 25
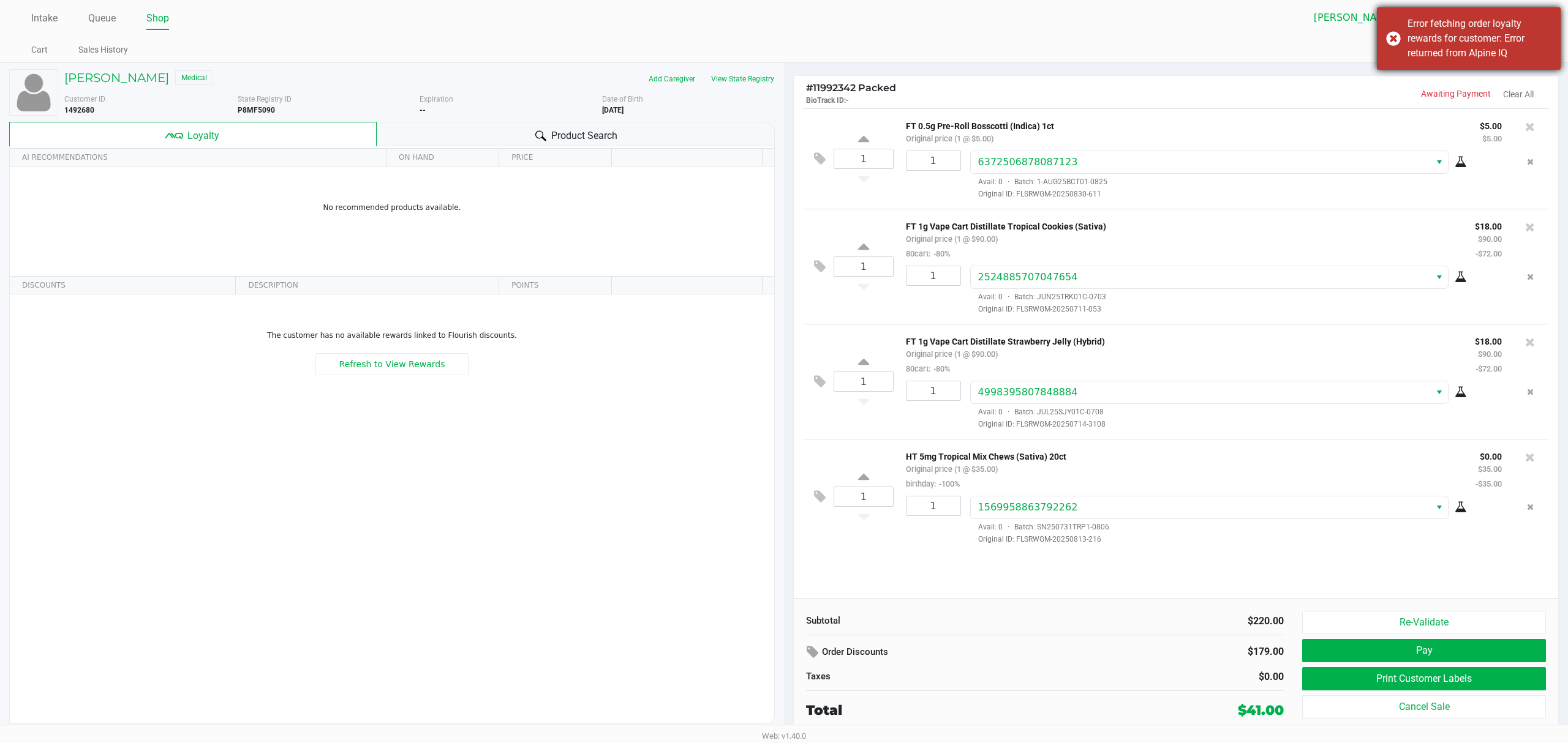
click at [1540, 25] on div "Error fetching order loyalty rewards for customer: Error returned from Alpine IQ" at bounding box center [1479, 38] width 144 height 44
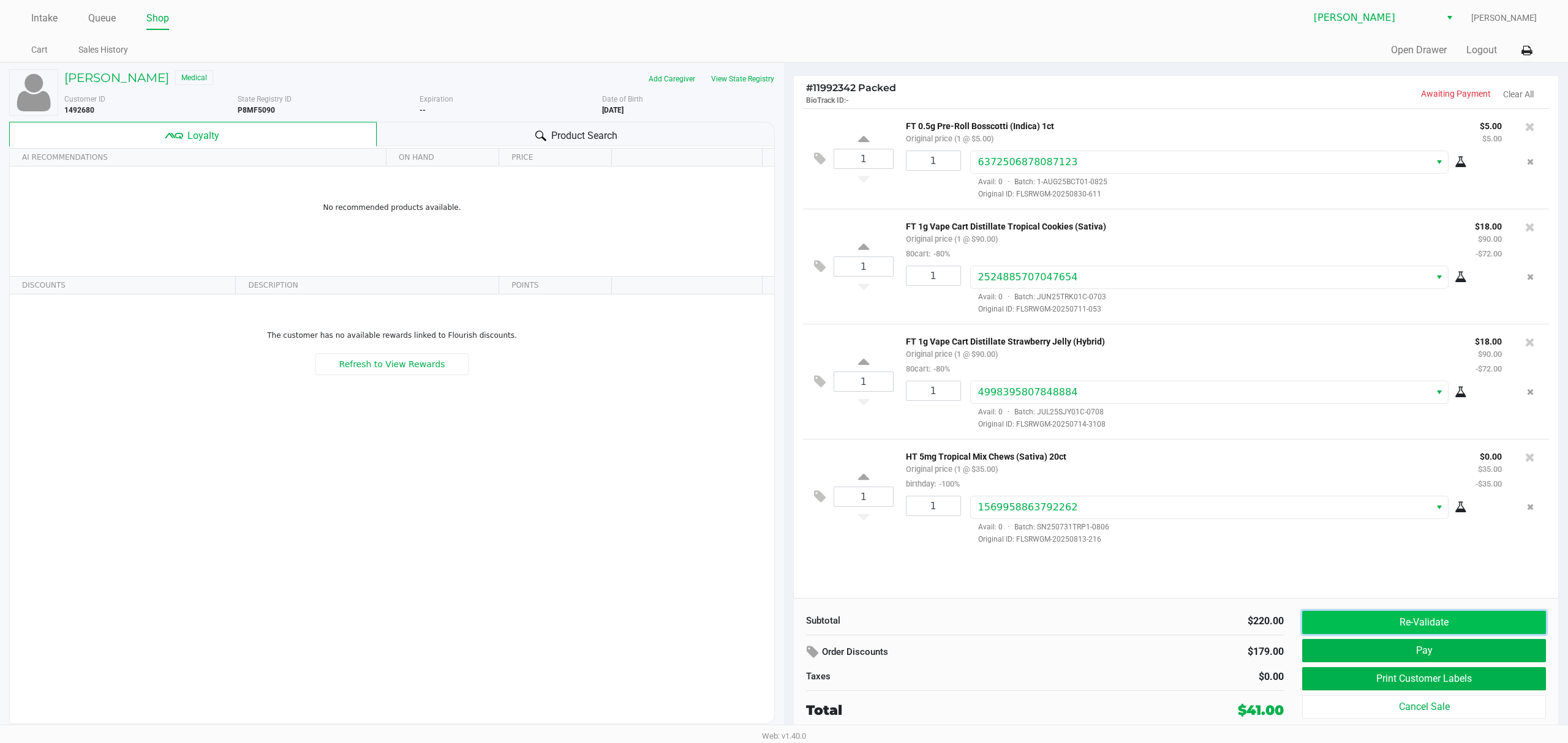
click at [1440, 616] on button "Re-Validate" at bounding box center [1423, 623] width 244 height 23
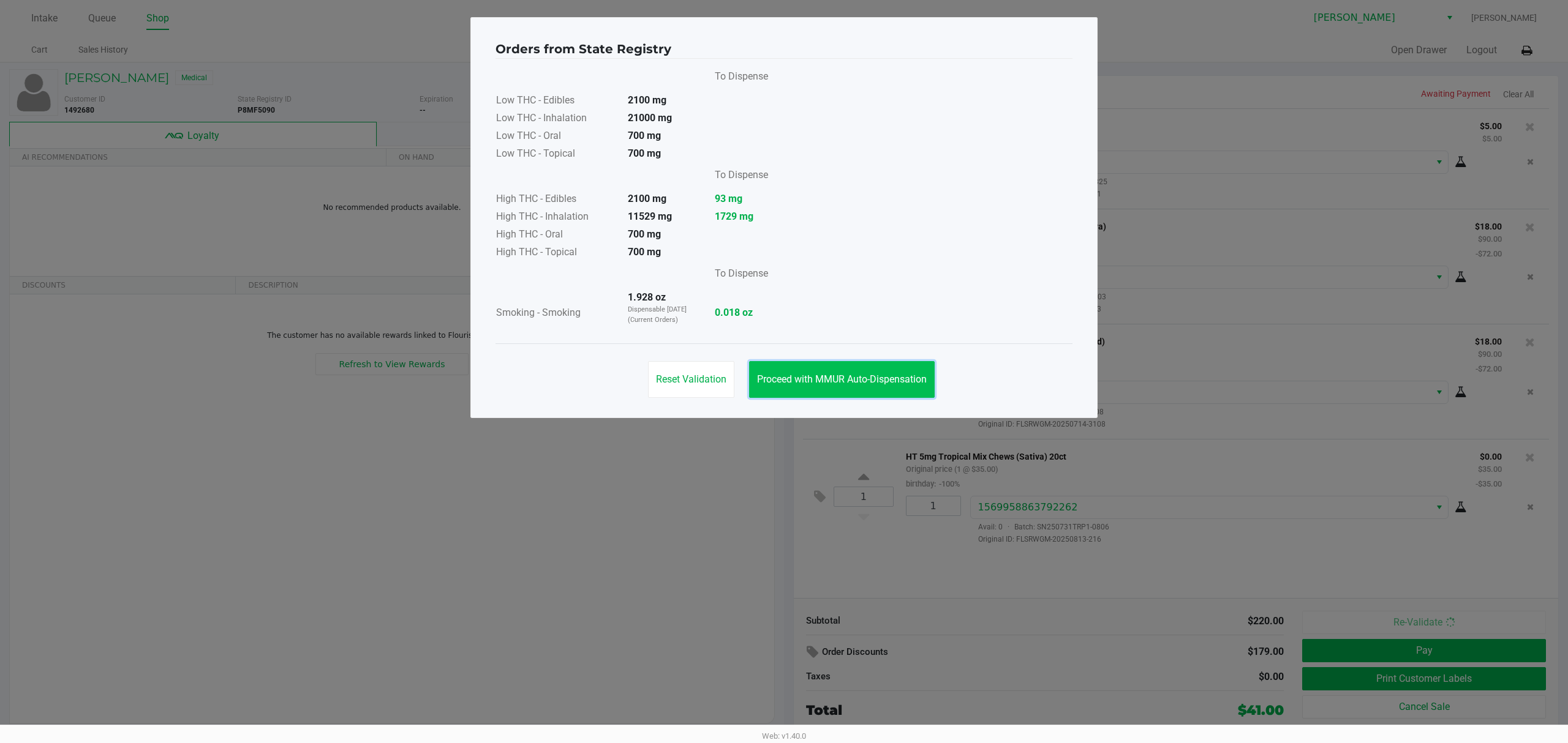
click at [832, 378] on span "Proceed with MMUR Auto-Dispensation" at bounding box center [842, 379] width 170 height 11
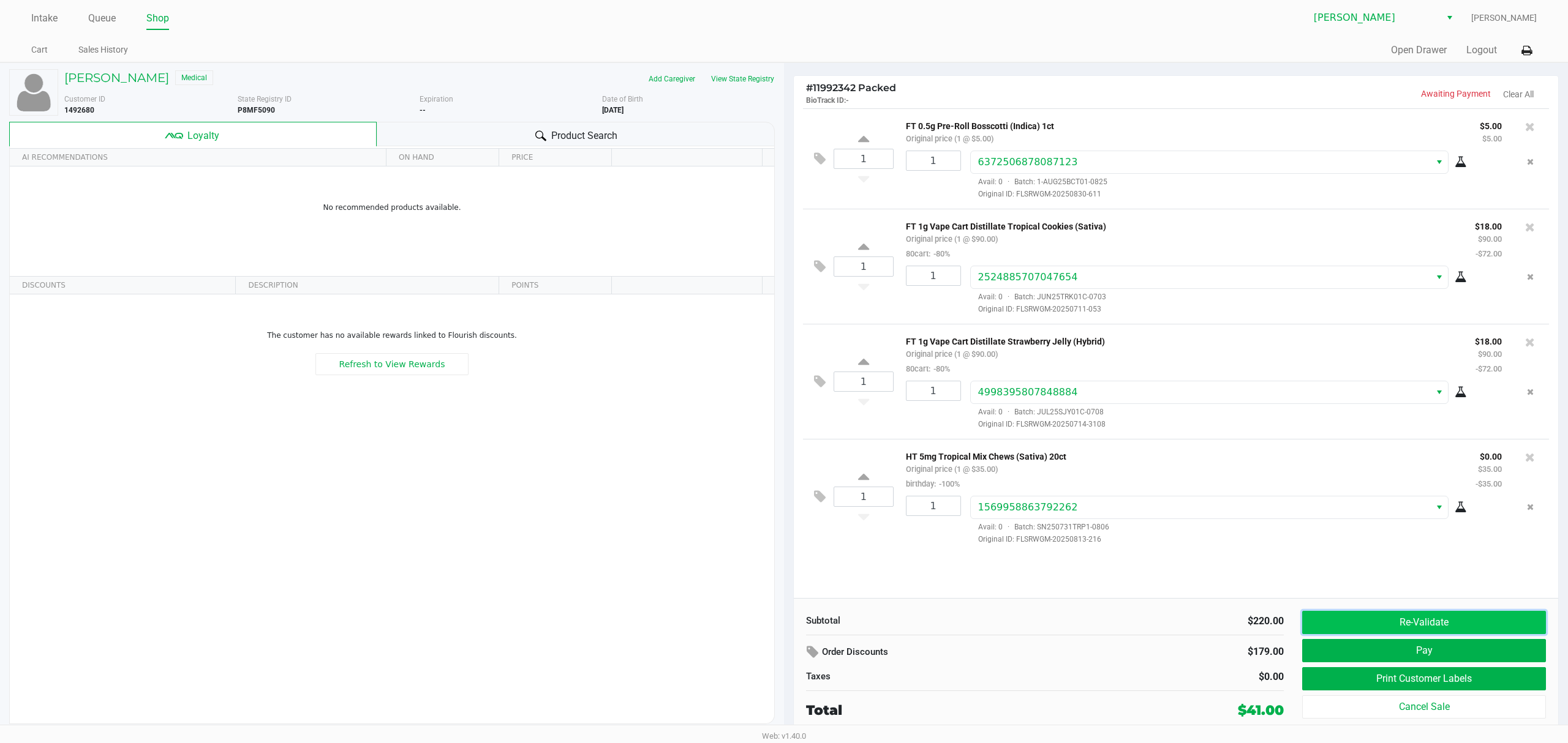
click at [1366, 630] on button "Re-Validate" at bounding box center [1423, 623] width 244 height 23
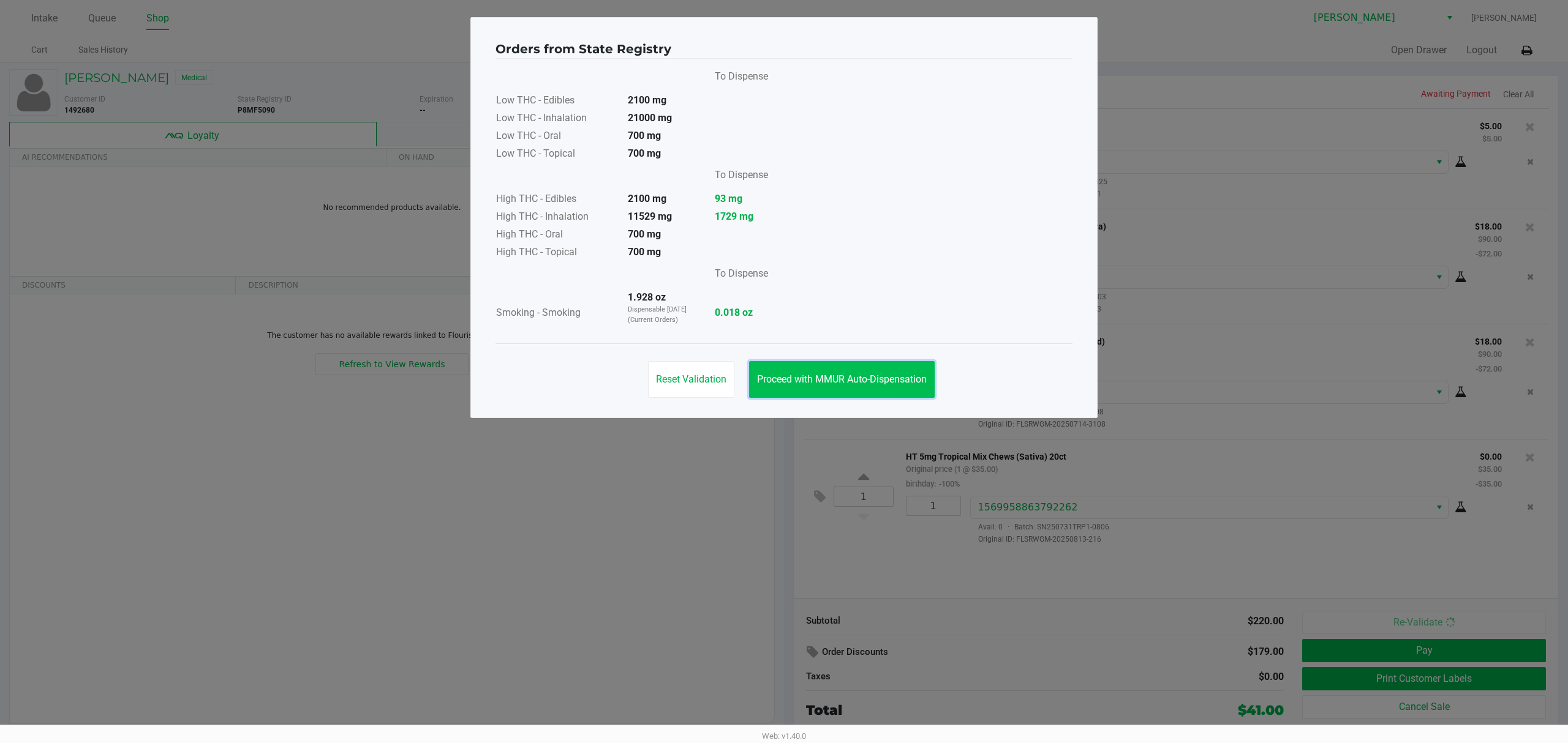
click at [898, 390] on button "Proceed with MMUR Auto-Dispensation" at bounding box center [841, 379] width 185 height 36
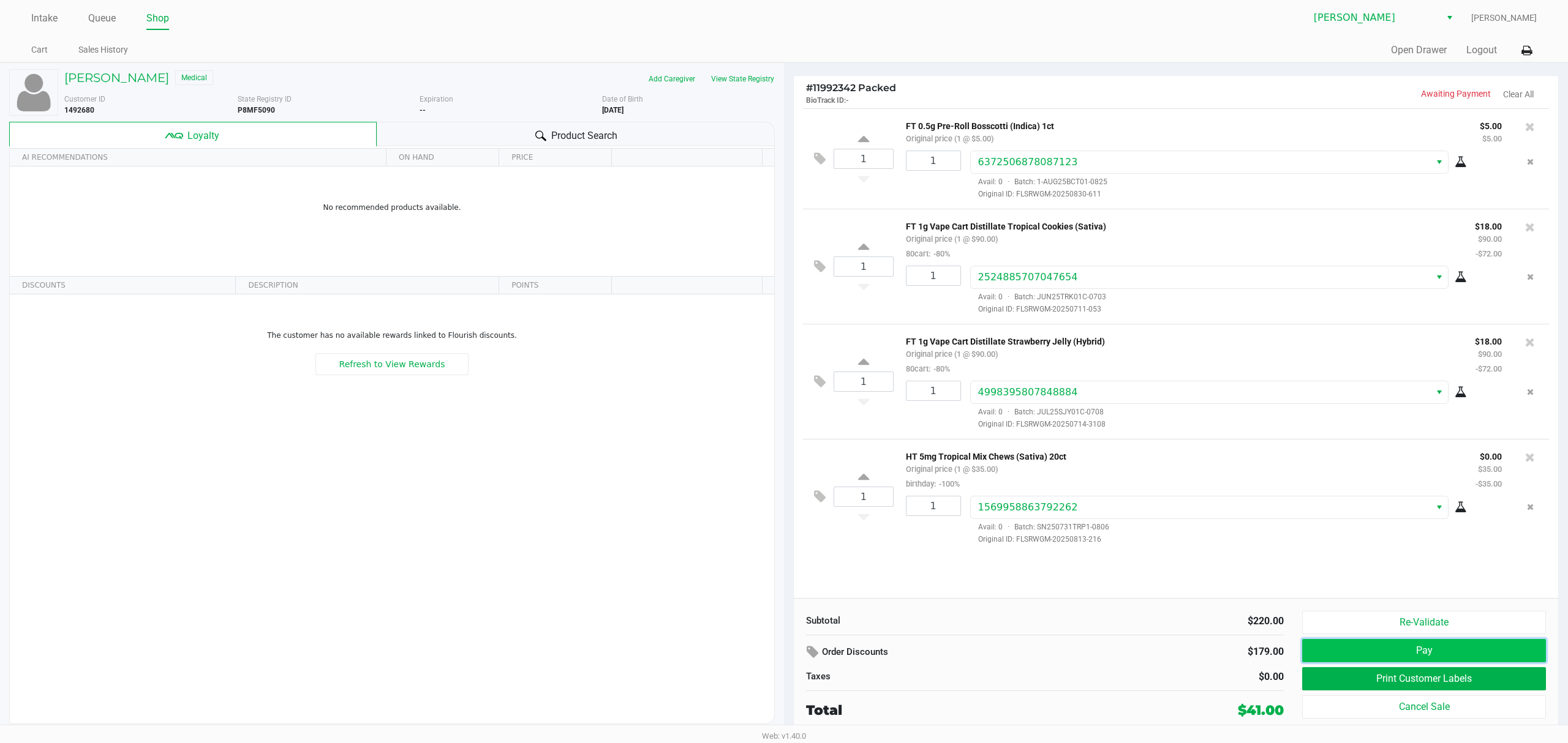
click at [1345, 646] on button "Pay" at bounding box center [1423, 650] width 244 height 23
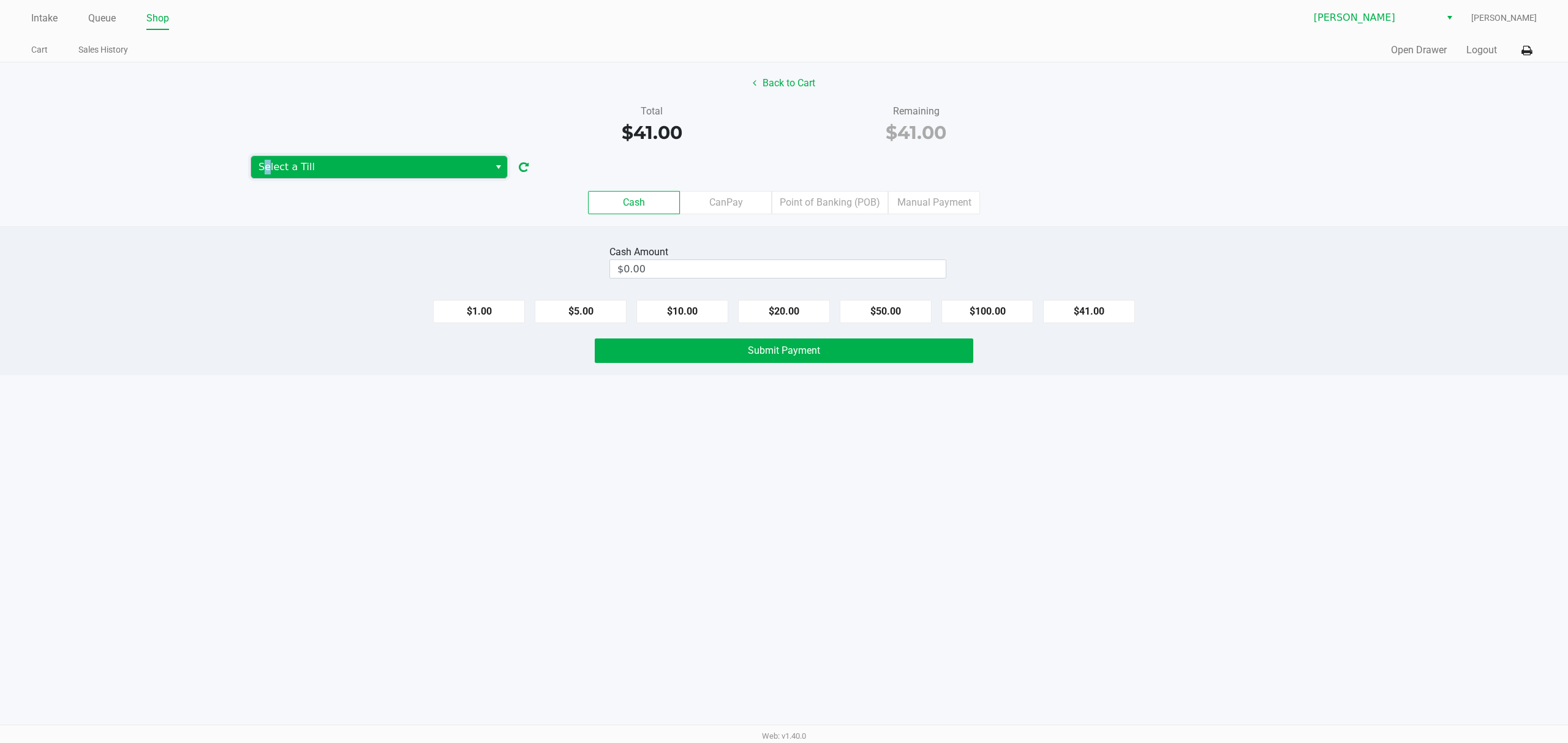
click at [267, 170] on span "Select a Till" at bounding box center [371, 166] width 223 height 14
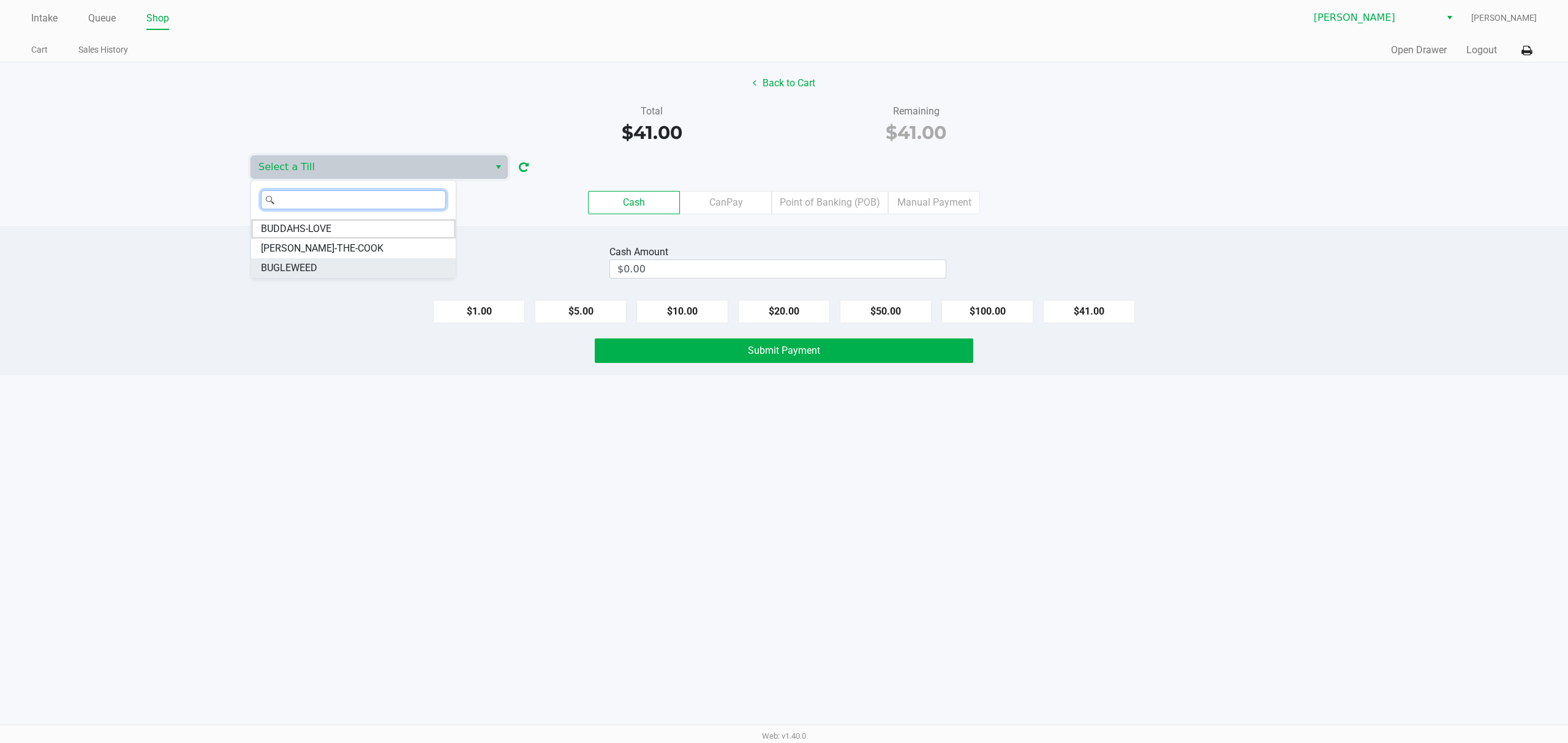
click at [277, 270] on span "BUGLEWEED" at bounding box center [288, 267] width 56 height 14
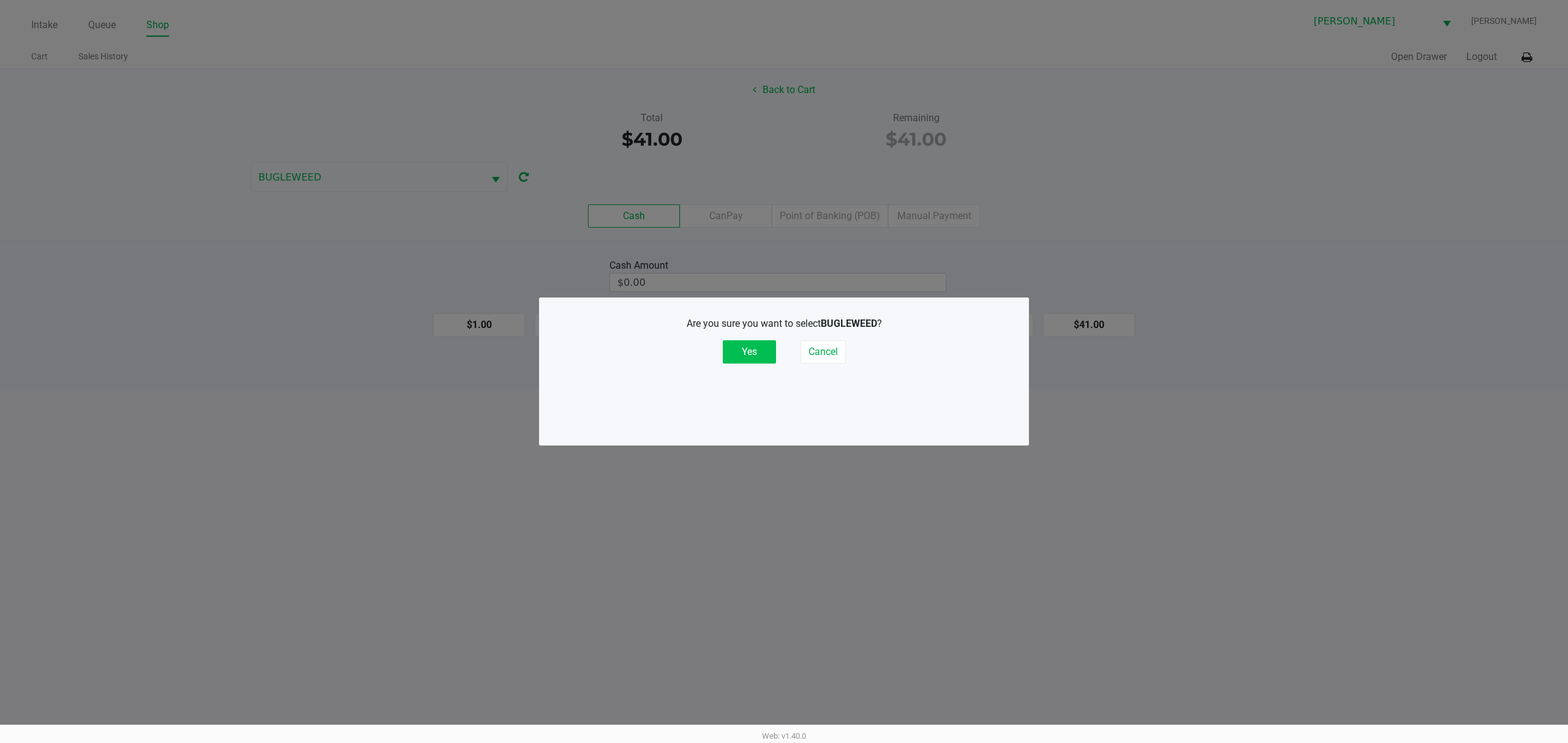
click at [745, 351] on button "Yes" at bounding box center [750, 352] width 53 height 23
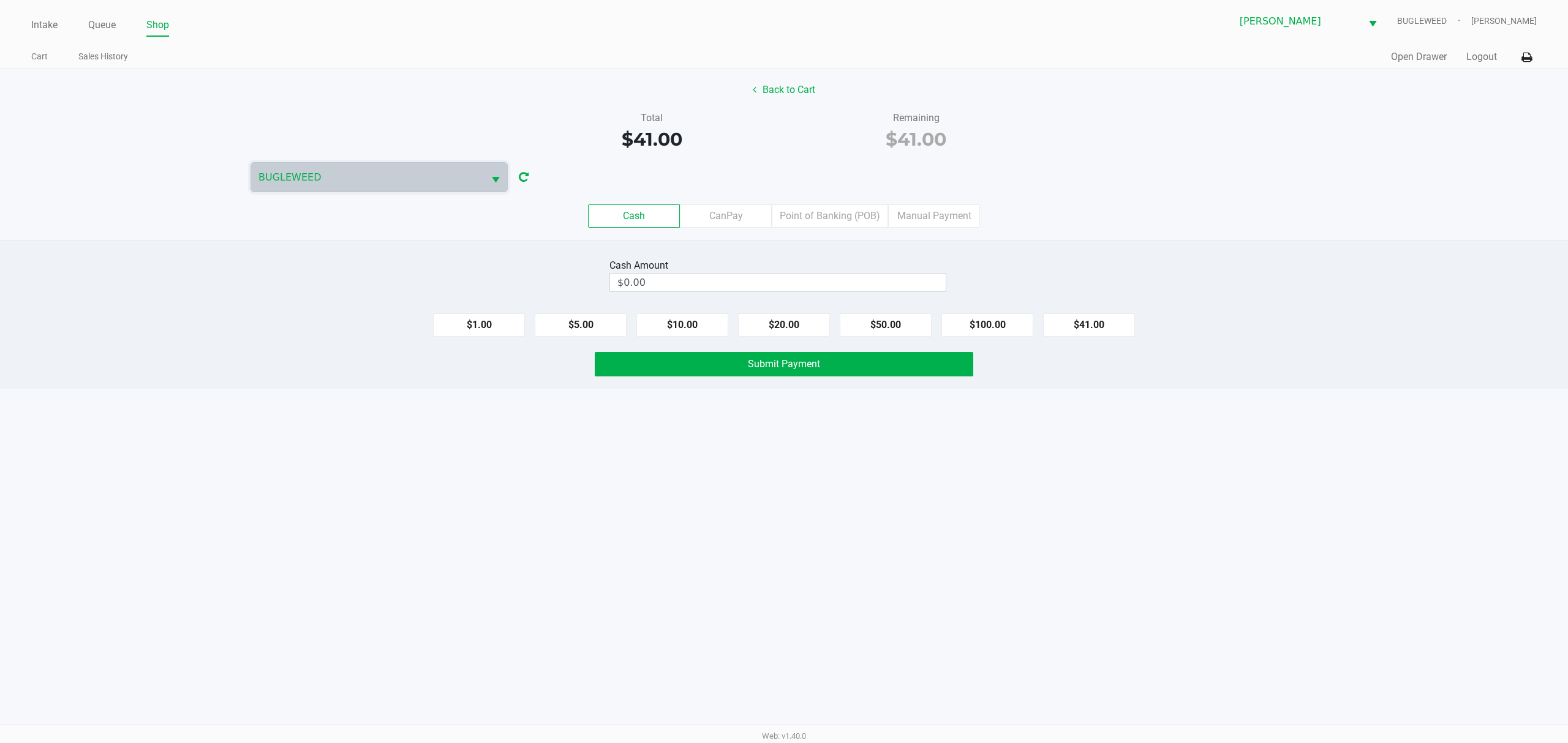
drag, startPoint x: 922, startPoint y: 573, endPoint x: 919, endPoint y: 535, distance: 38.1
click at [922, 569] on div "Intake Queue Shop Sebring WC BUGLEWEED Jonathan Mcelroy Cart Sales History Quic…" at bounding box center [784, 372] width 1568 height 743
click at [1074, 327] on button "$41.00" at bounding box center [1089, 325] width 92 height 23
type input "$41.00"
click at [616, 364] on button "Submit Payment" at bounding box center [784, 365] width 378 height 25
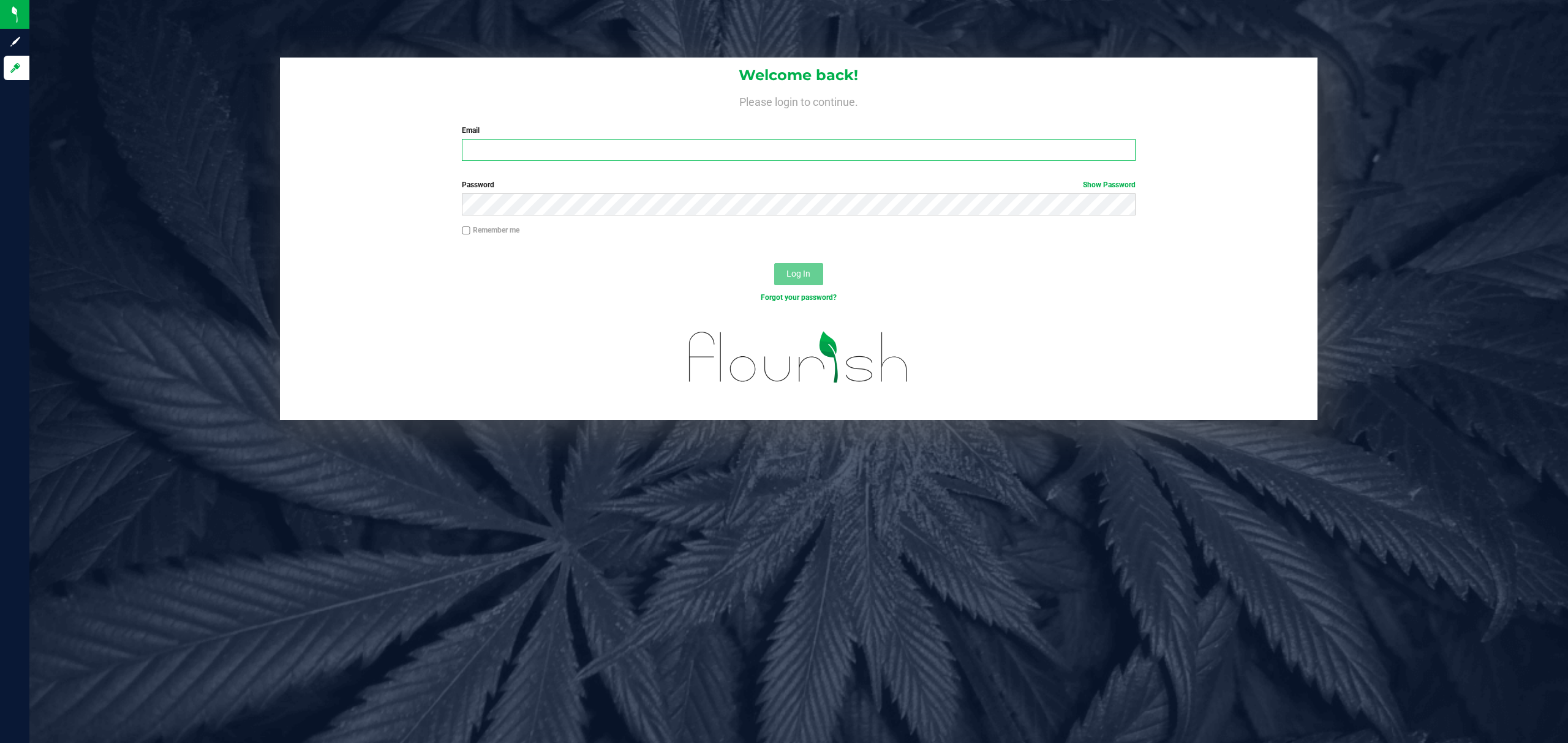
click at [508, 152] on input "Email" at bounding box center [798, 150] width 673 height 22
type input "[EMAIL_ADDRESS][DOMAIN_NAME]"
click at [774, 264] on button "Log In" at bounding box center [798, 274] width 49 height 22
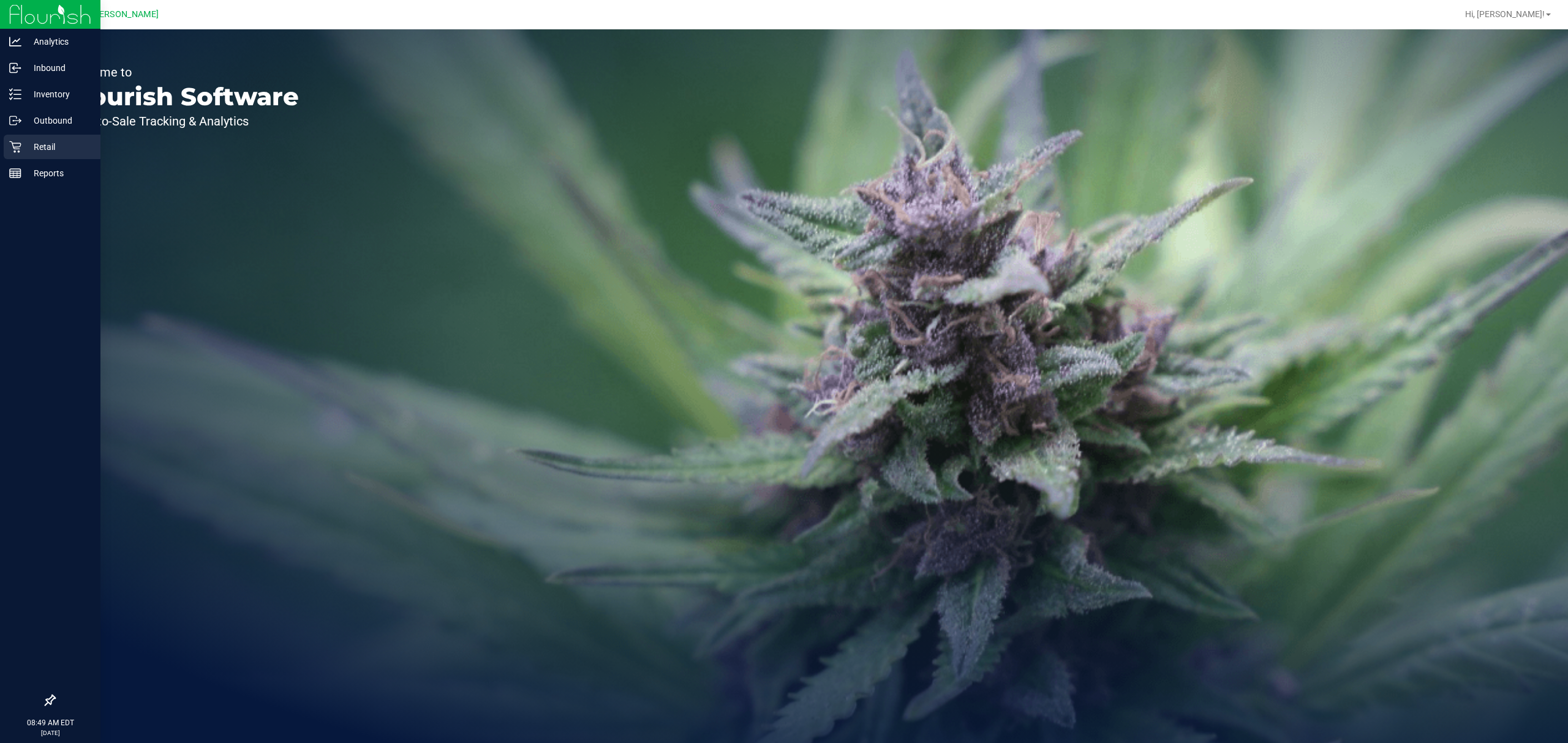
click at [5, 144] on div "Retail" at bounding box center [52, 147] width 96 height 25
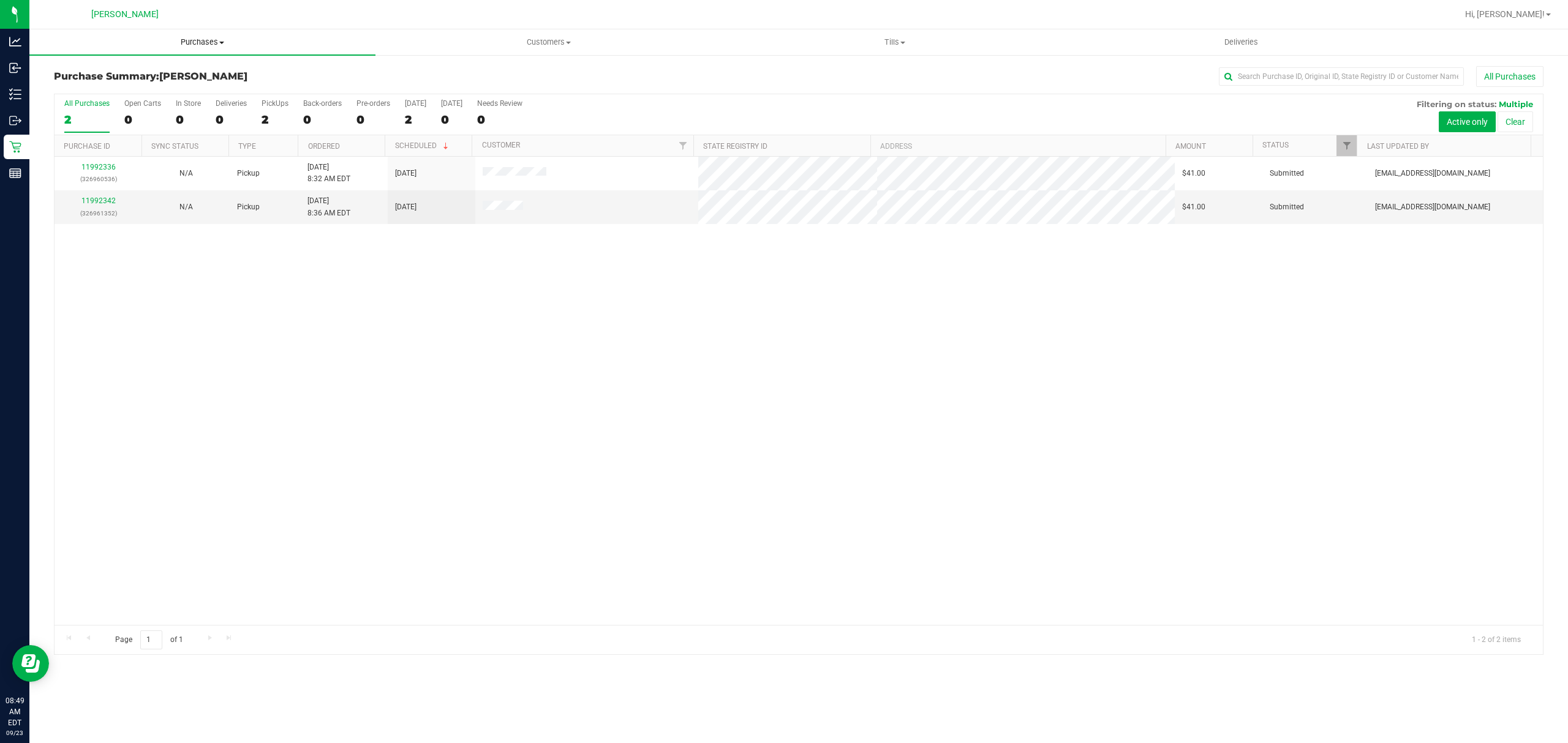
click at [216, 44] on span "Purchases" at bounding box center [202, 42] width 346 height 11
click at [187, 95] on li "Fulfillment" at bounding box center [202, 88] width 346 height 14
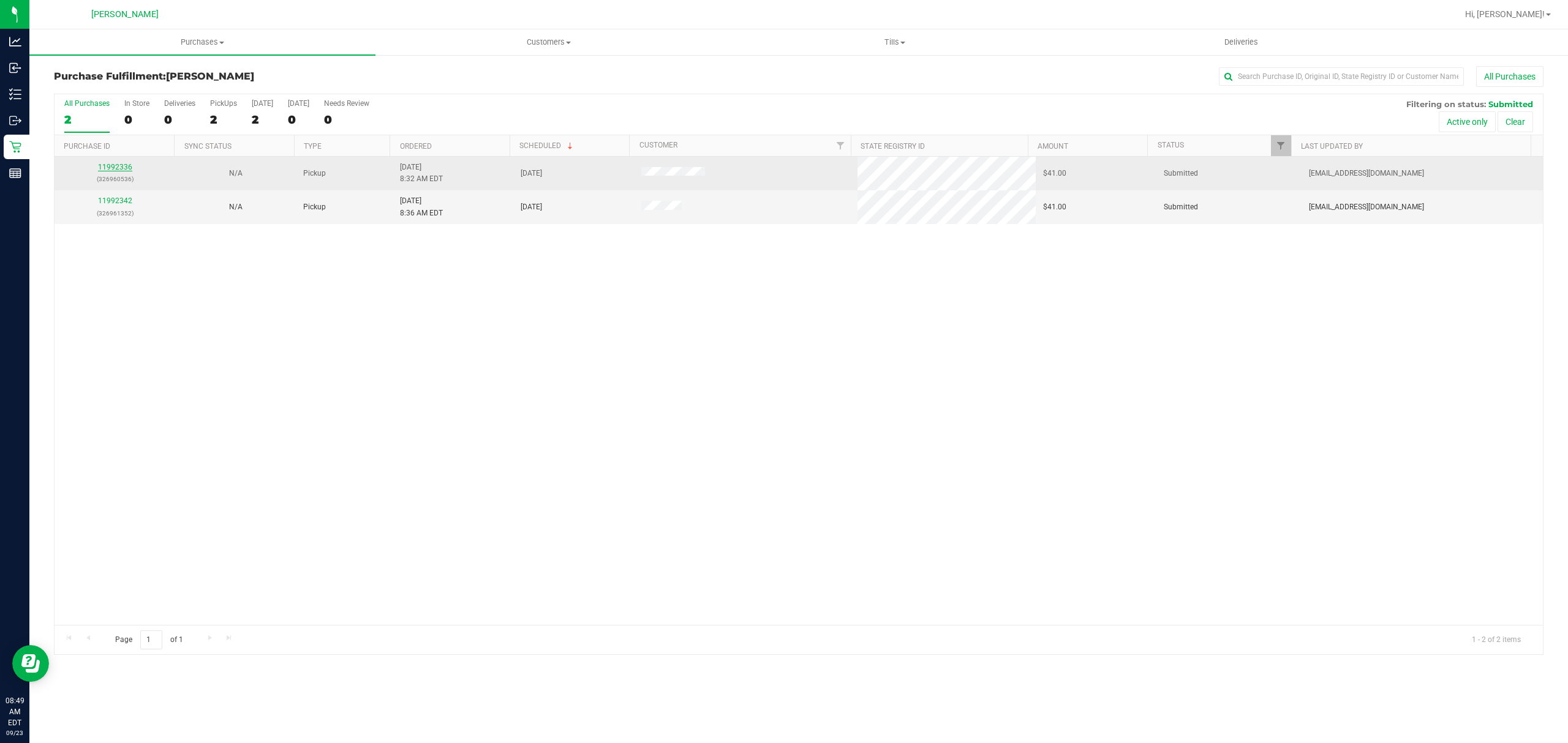
click at [111, 167] on link "11992336" at bounding box center [116, 167] width 34 height 9
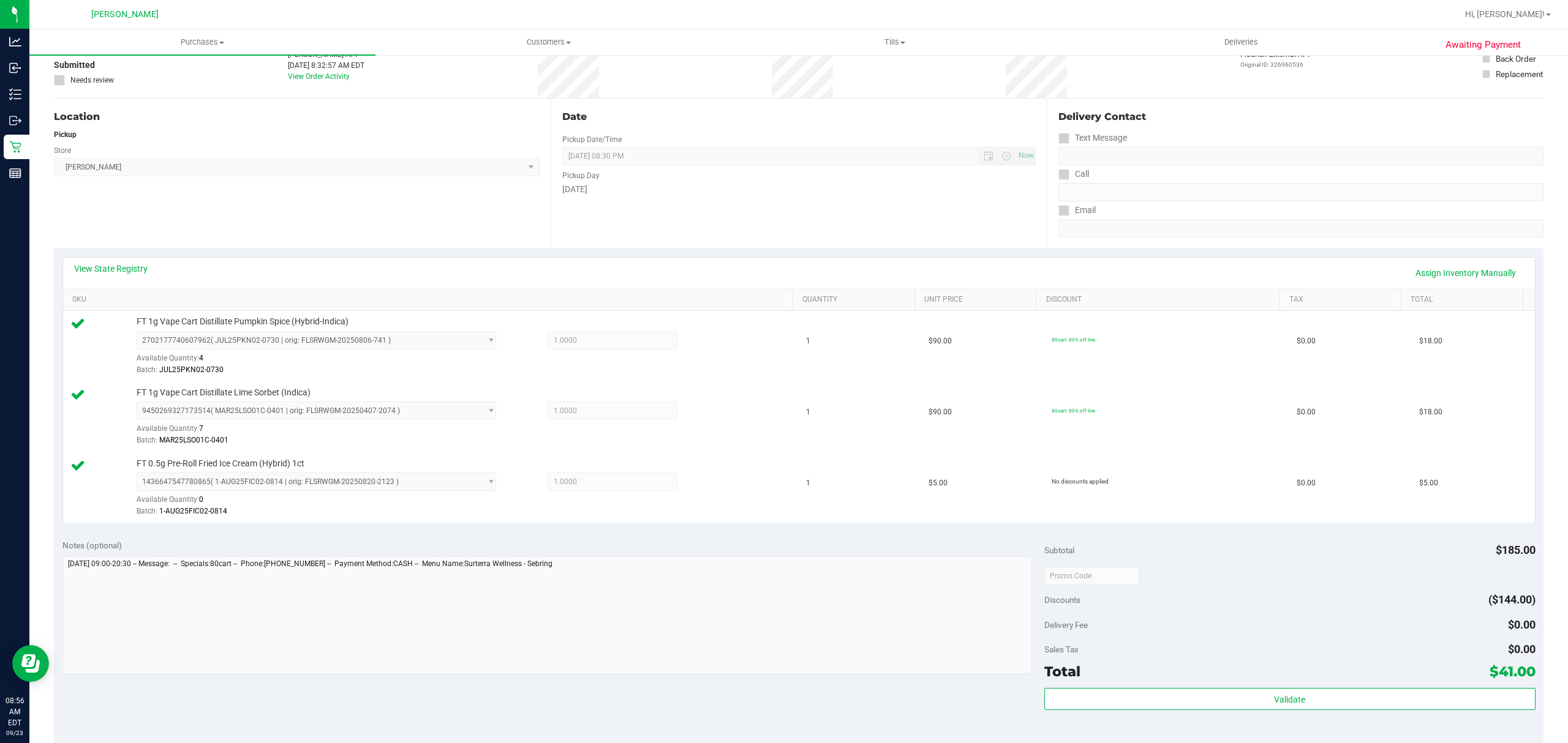
scroll to position [245, 0]
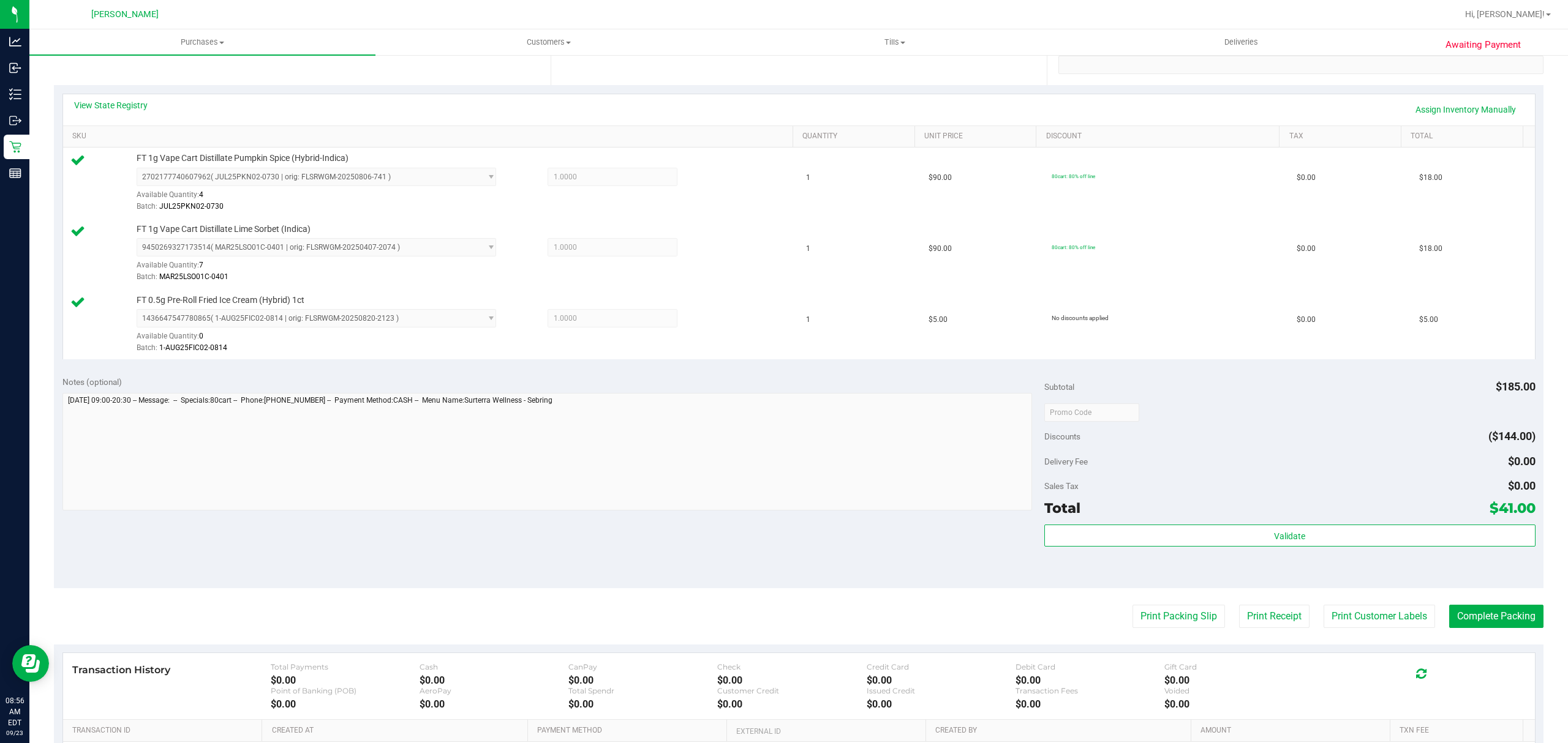
click at [1148, 525] on div "Subtotal $185.00 Discounts ($144.00) Delivery Fee $0.00 Sales Tax $0.00 Total $…" at bounding box center [1289, 478] width 491 height 204
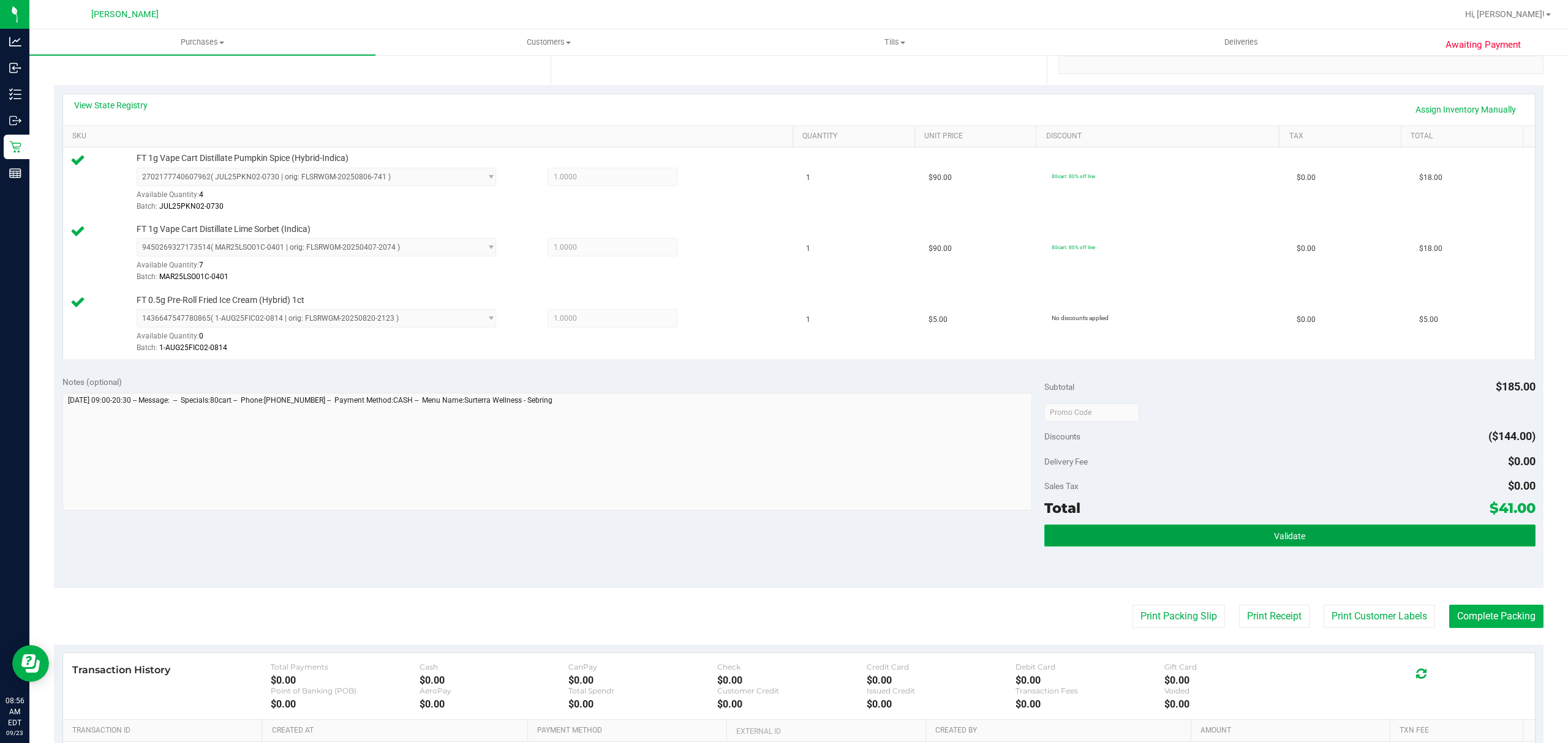
click at [1147, 533] on button "Validate" at bounding box center [1289, 536] width 491 height 22
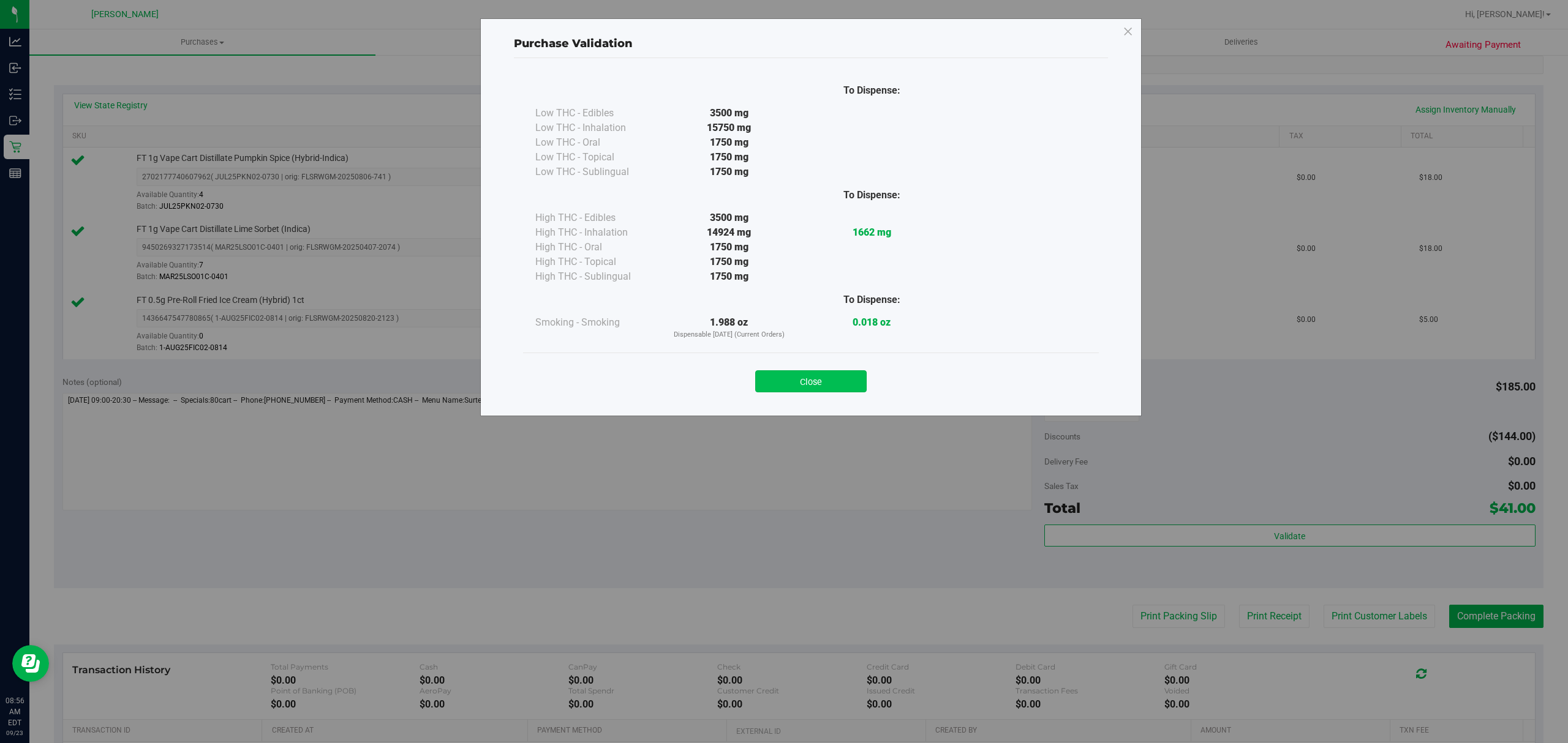
click at [814, 390] on button "Close" at bounding box center [811, 381] width 112 height 22
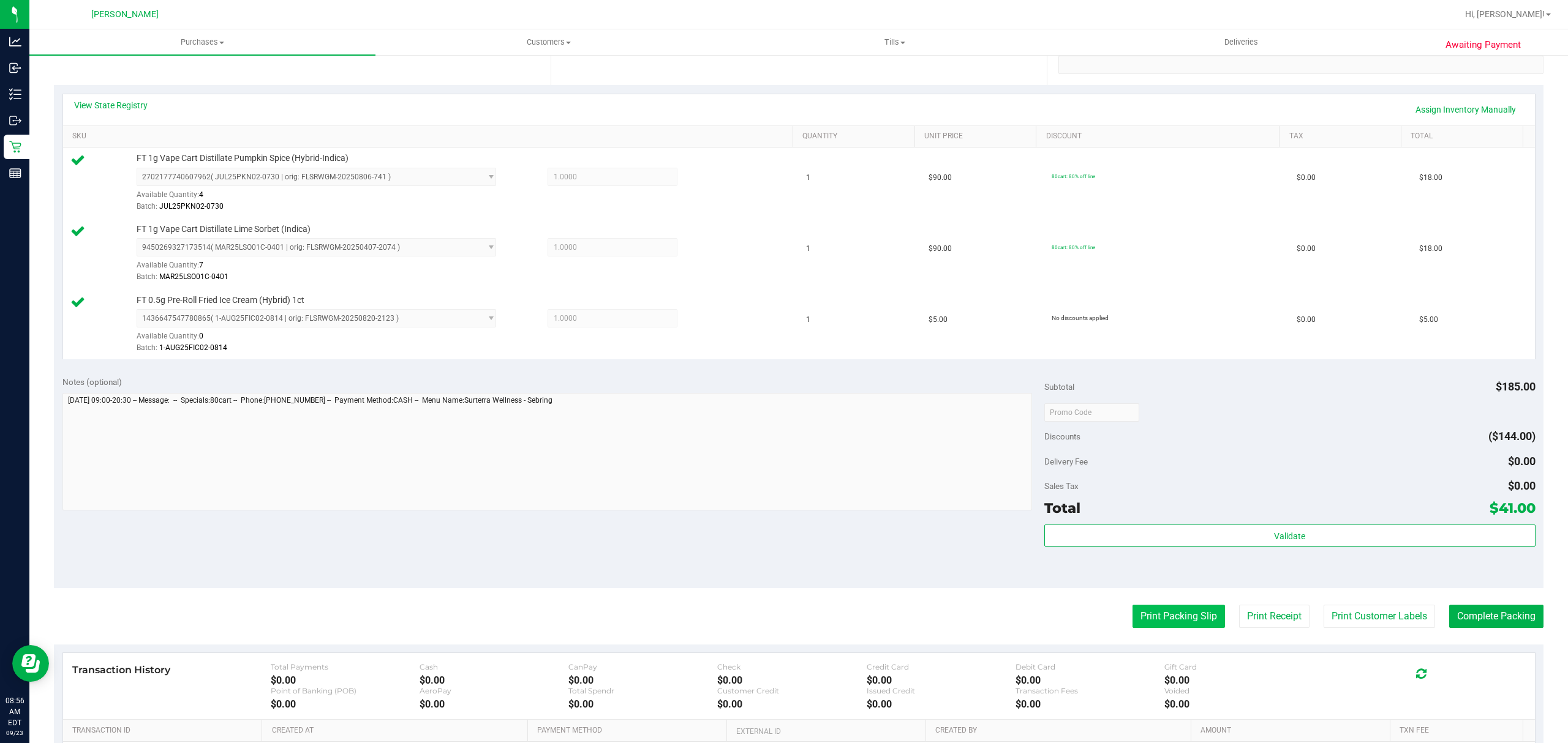
click at [1154, 615] on button "Print Packing Slip" at bounding box center [1178, 617] width 93 height 23
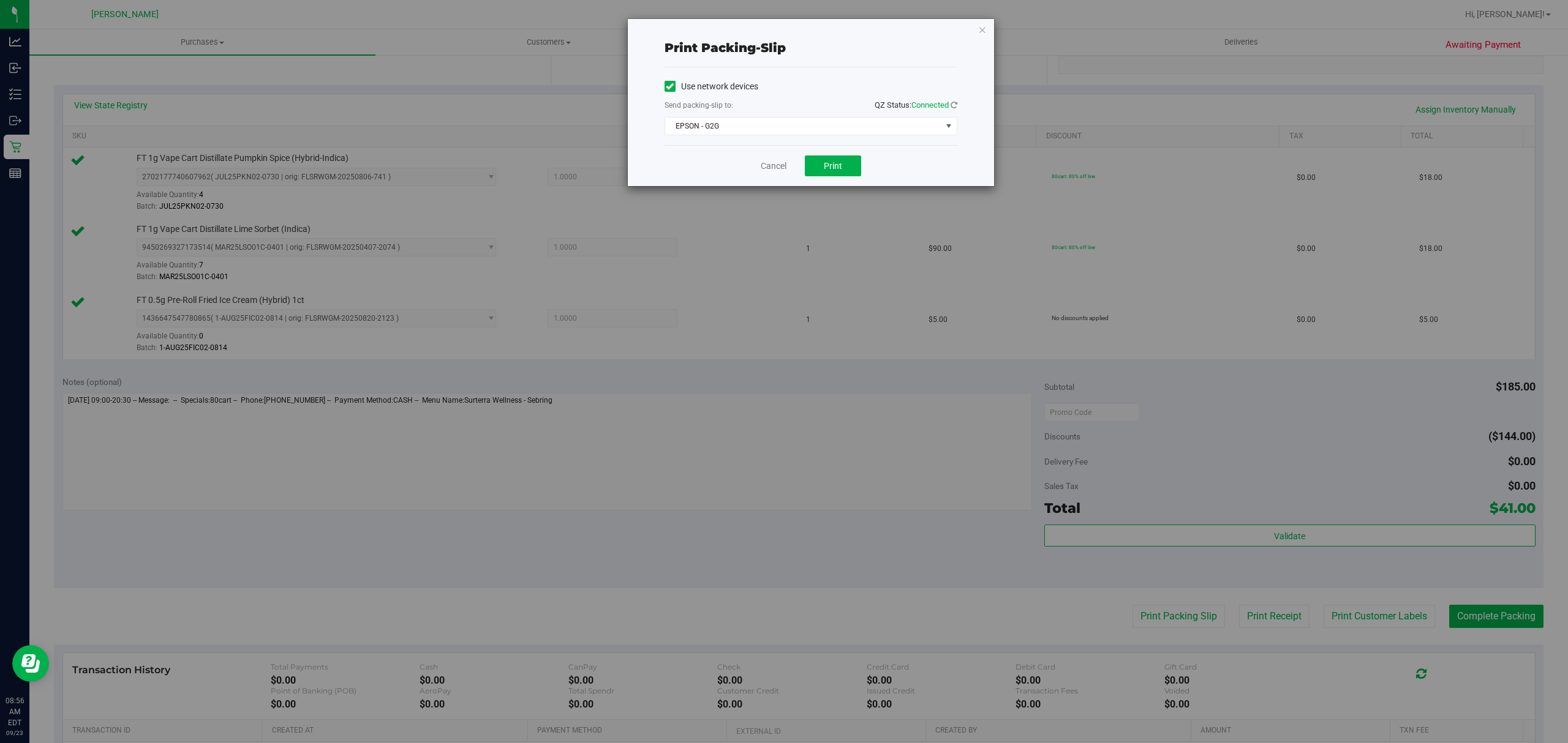
drag, startPoint x: 684, startPoint y: 138, endPoint x: 694, endPoint y: 138, distance: 10.0
click at [694, 138] on div "Use network devices Send packing-slip to: QZ Status: Connected EPSON - G2G Choo…" at bounding box center [811, 106] width 293 height 77
click at [695, 124] on span "EPSON - G2G" at bounding box center [802, 126] width 276 height 17
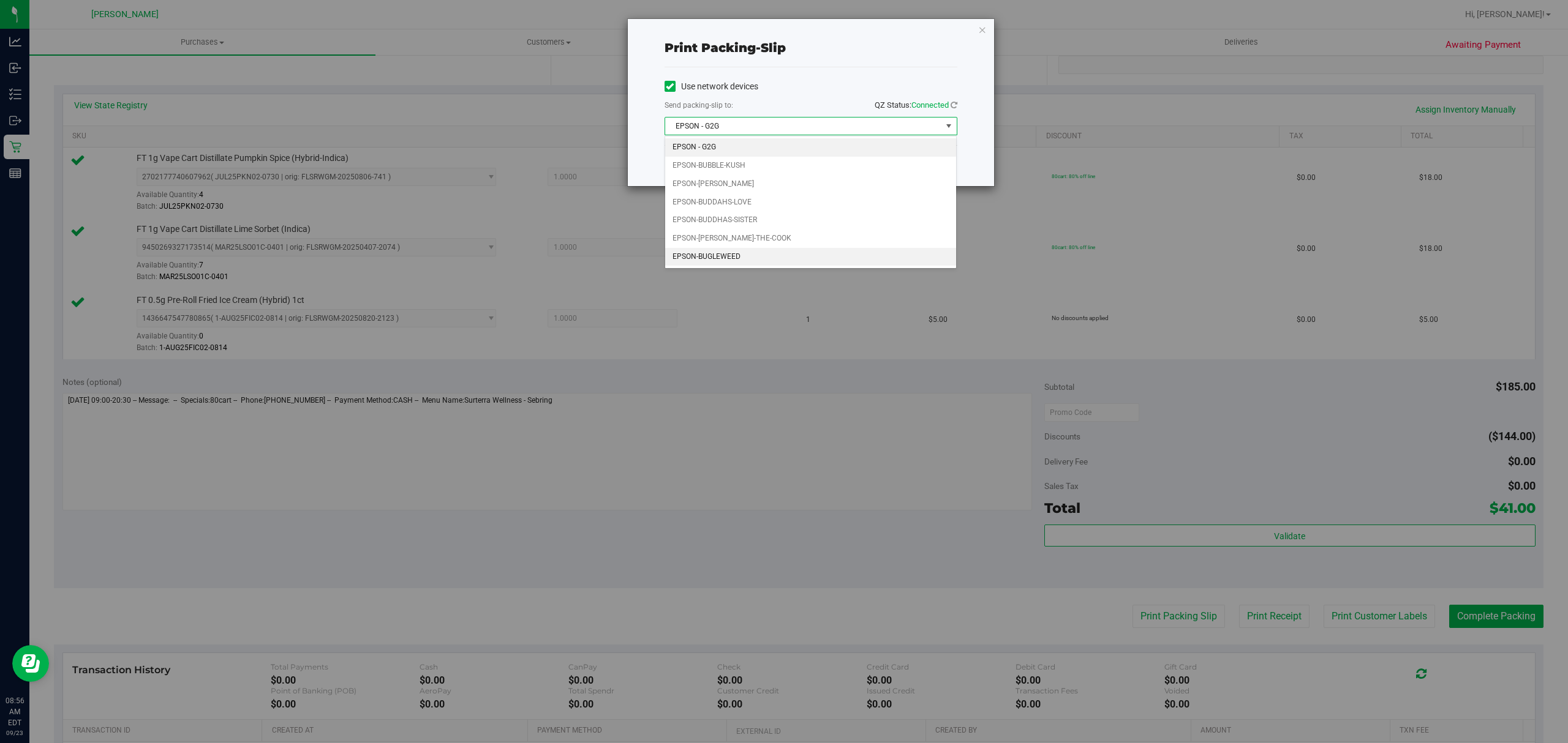
click at [736, 265] on li "EPSON-BUGLEWEED" at bounding box center [810, 257] width 291 height 18
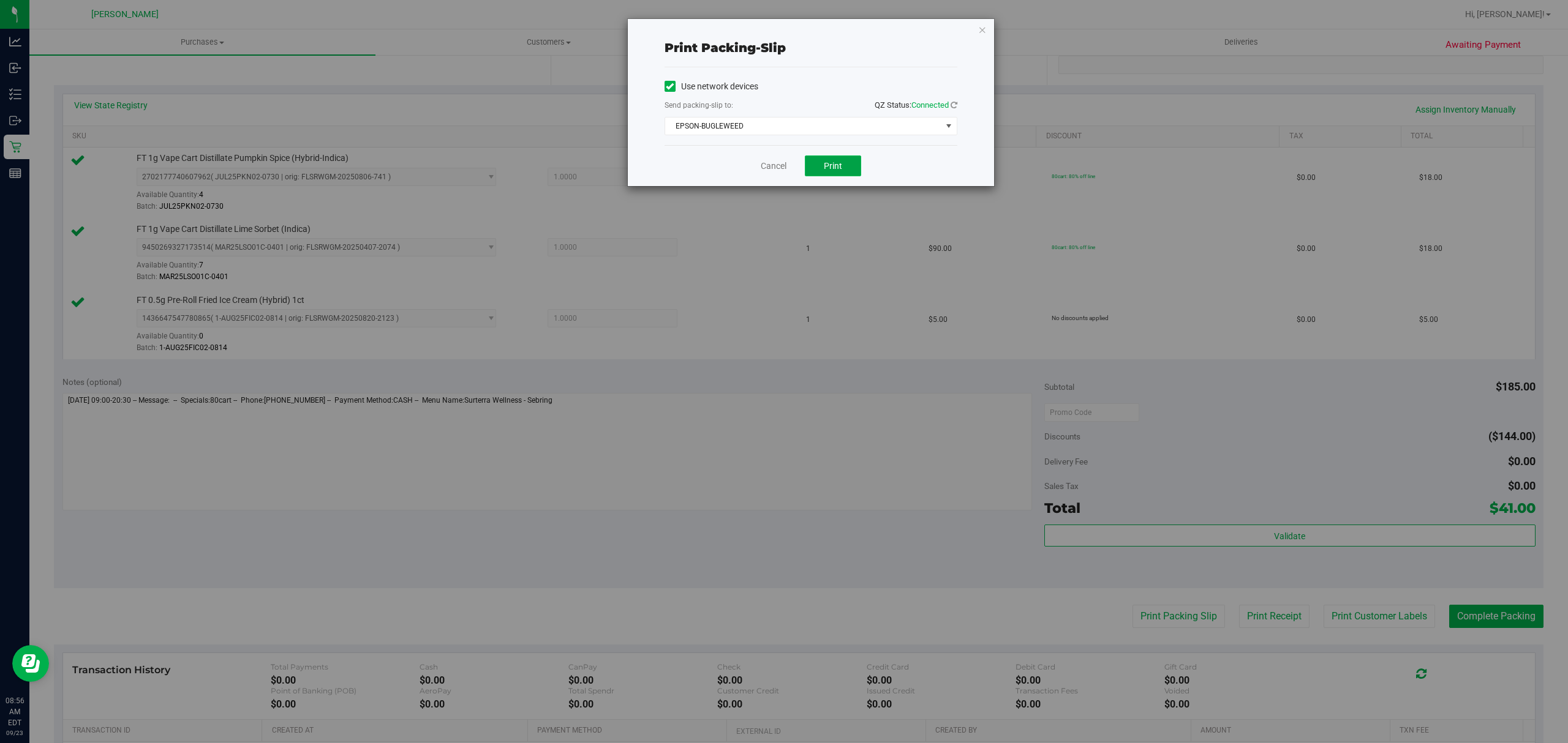
click at [841, 173] on button "Print" at bounding box center [833, 166] width 56 height 21
click at [782, 169] on link "Cancel" at bounding box center [773, 165] width 26 height 12
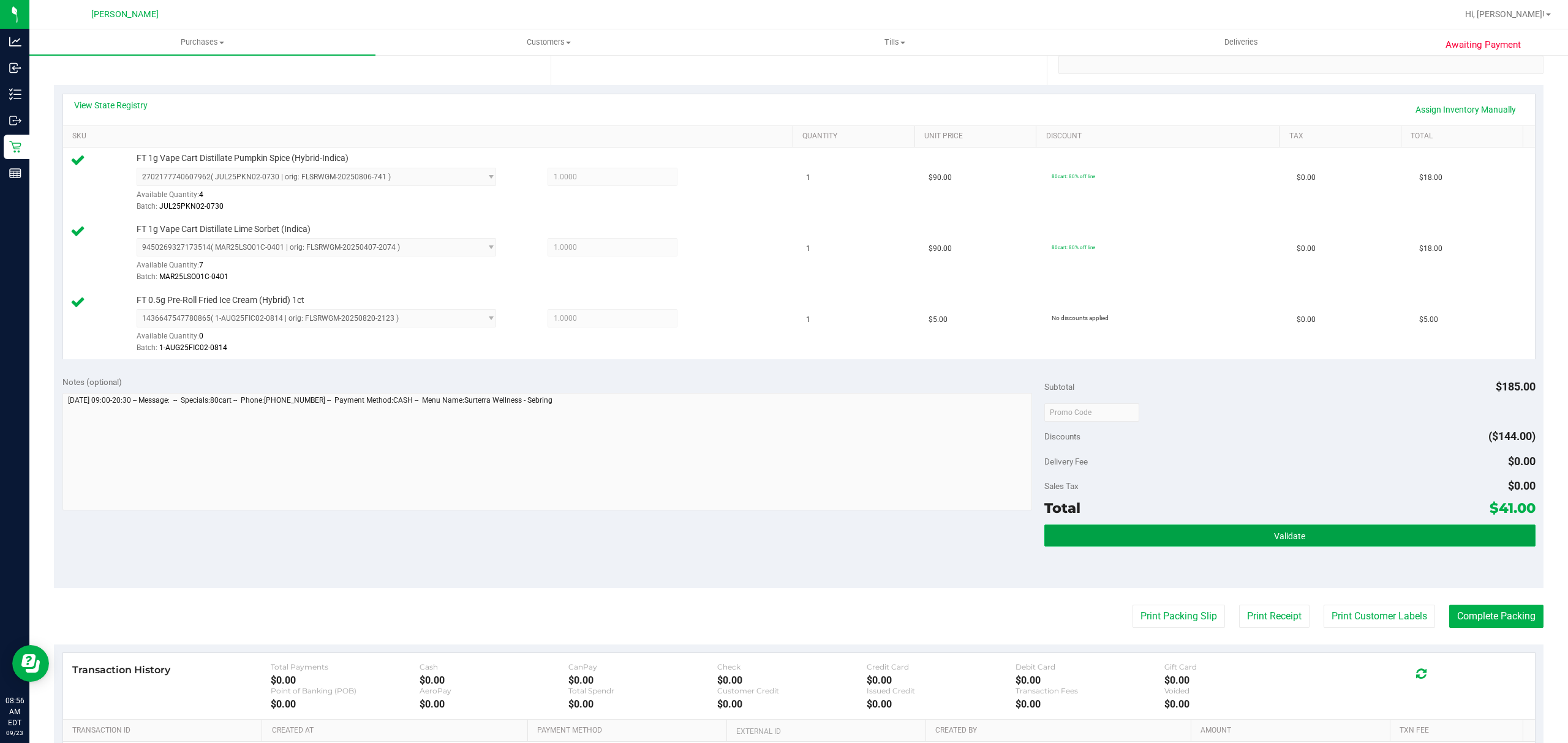
click at [1134, 542] on button "Validate" at bounding box center [1289, 536] width 491 height 22
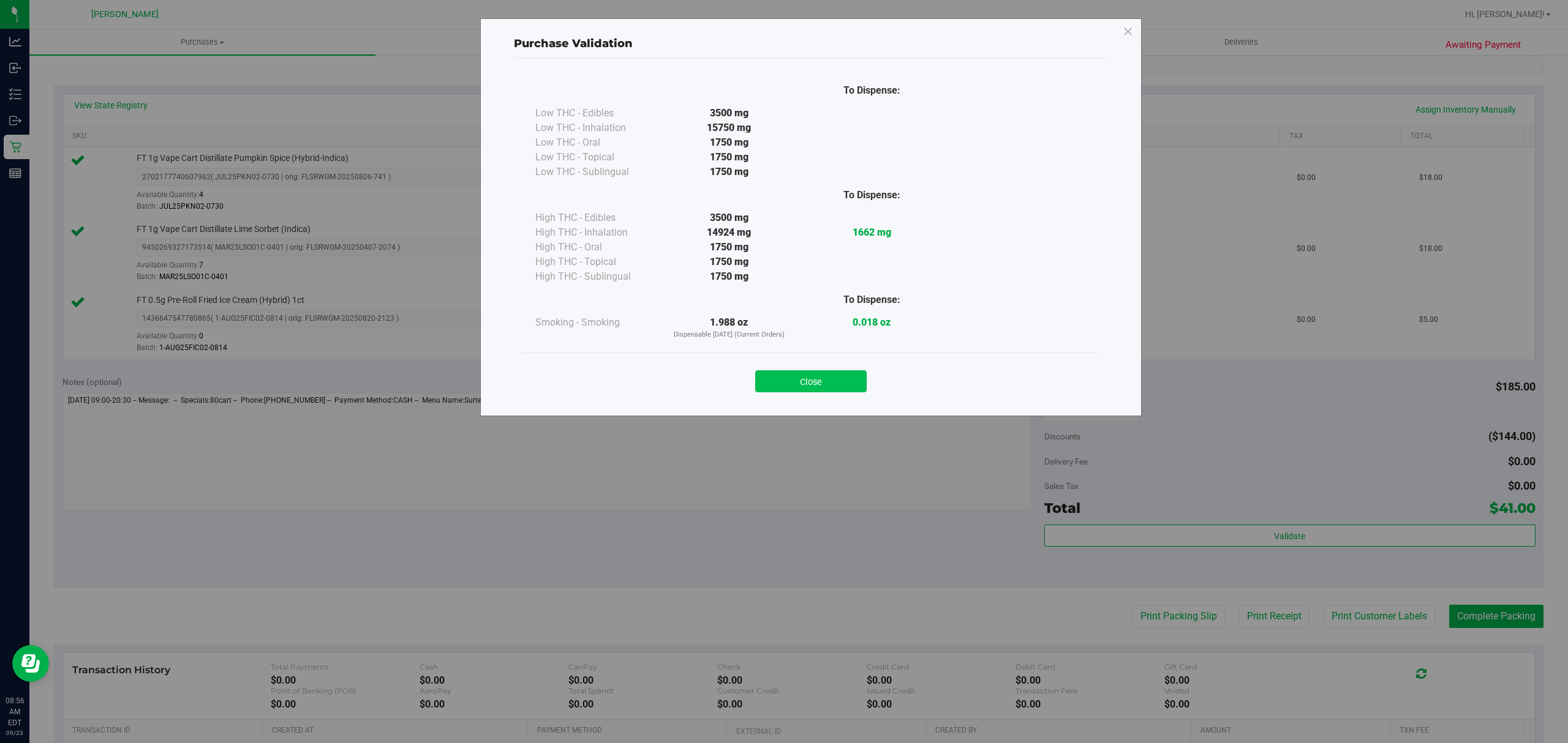
click at [774, 390] on button "Close" at bounding box center [811, 381] width 112 height 22
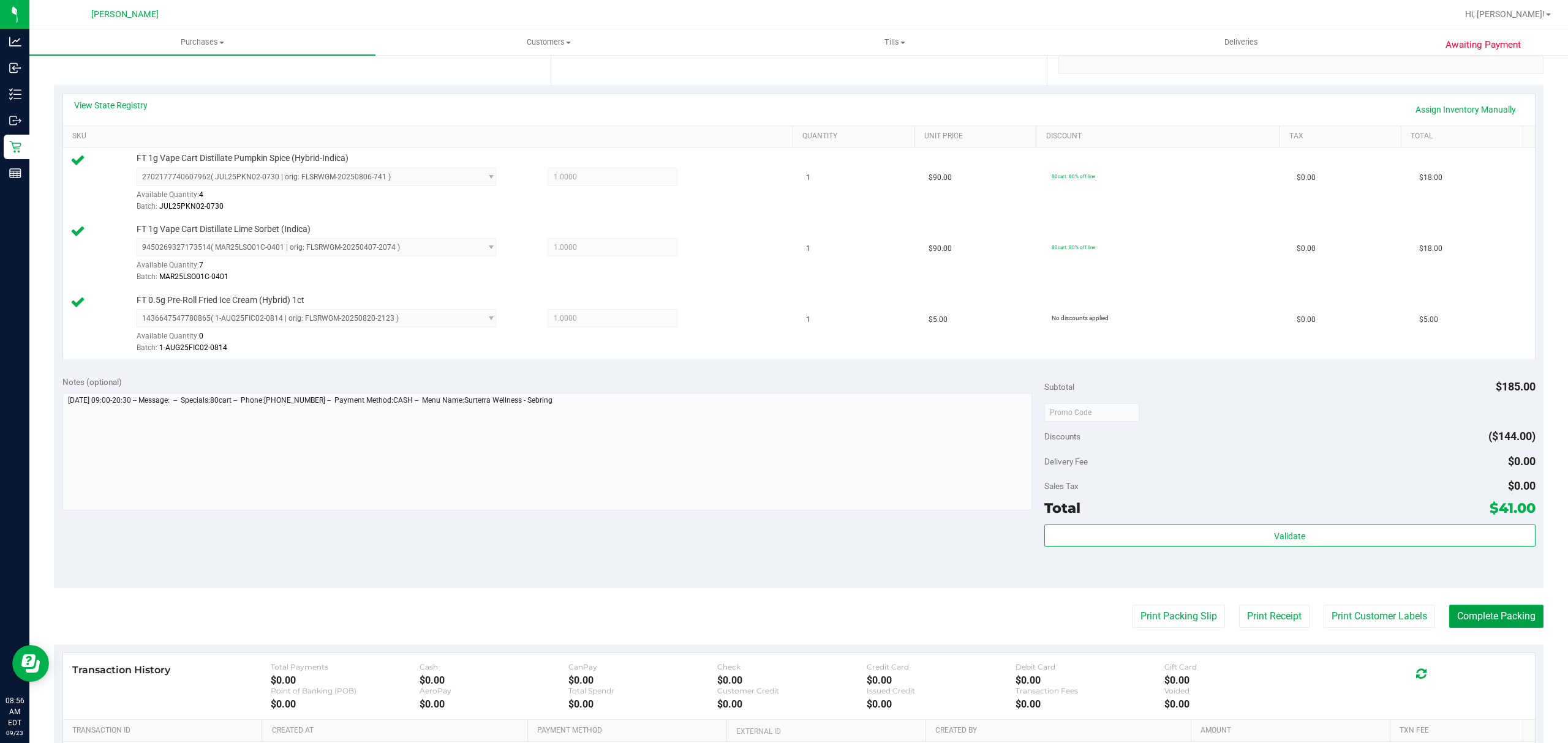
click at [1473, 621] on button "Complete Packing" at bounding box center [1495, 617] width 95 height 23
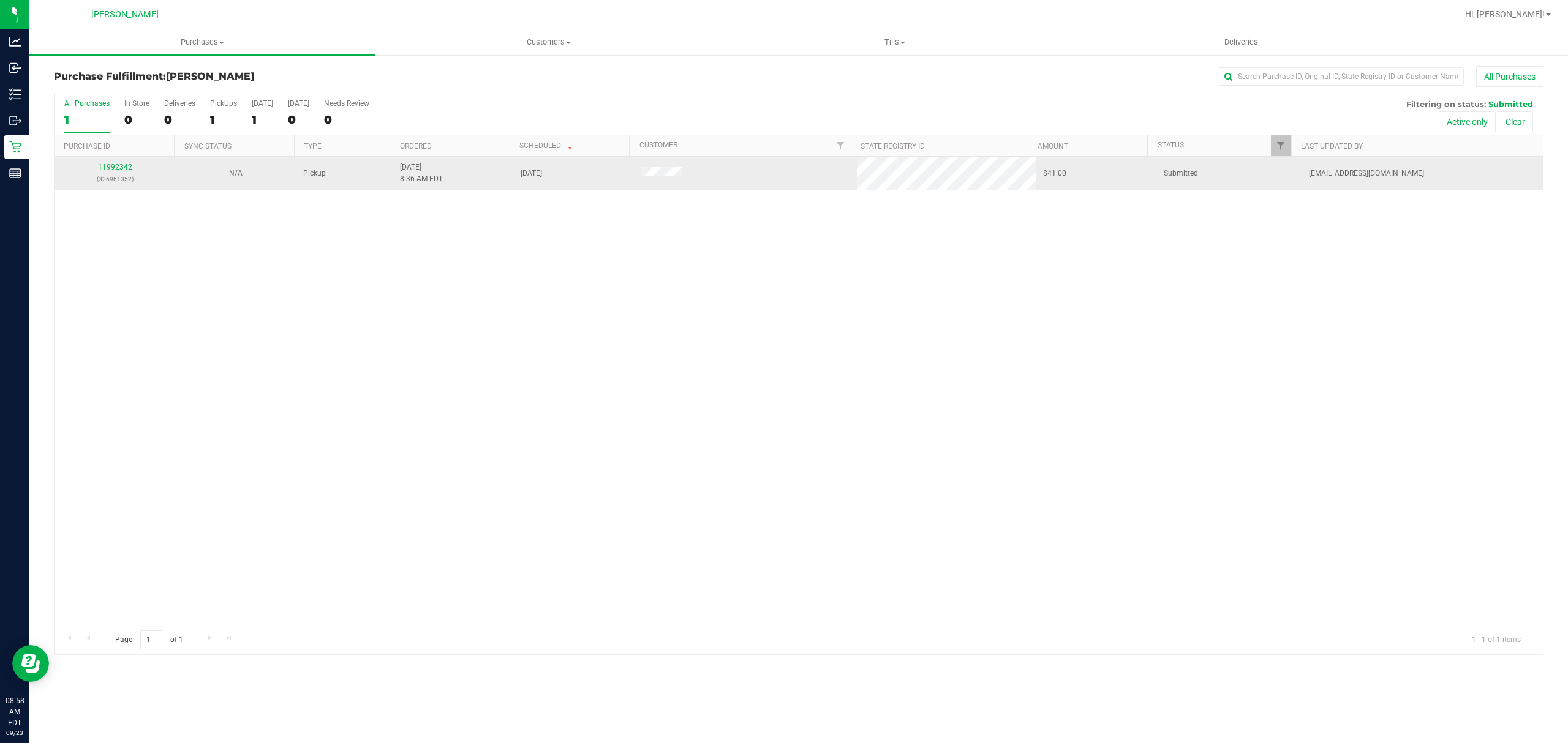
click at [124, 172] on link "11992342" at bounding box center [116, 167] width 34 height 9
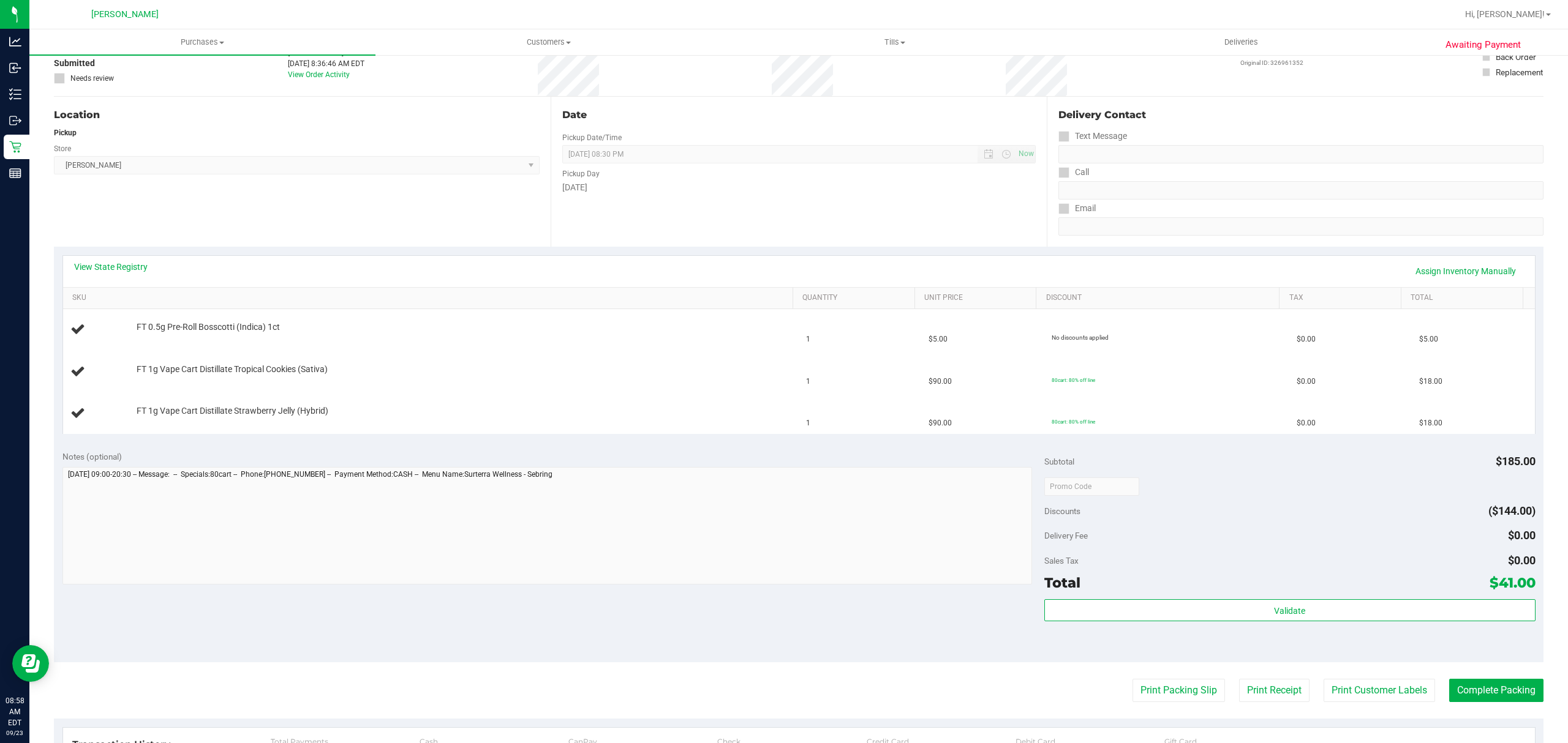
scroll to position [163, 0]
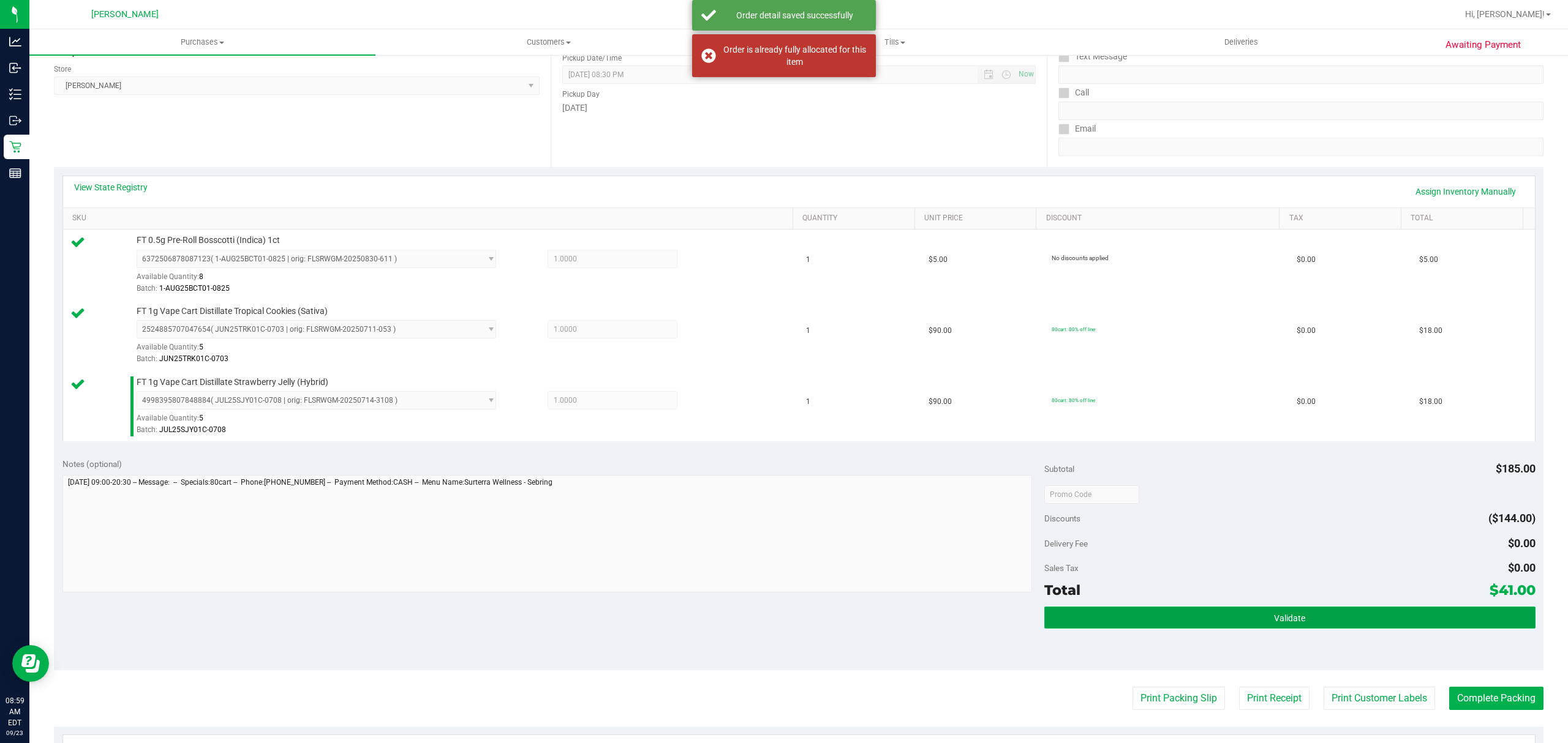
click at [1418, 611] on button "Validate" at bounding box center [1289, 617] width 491 height 22
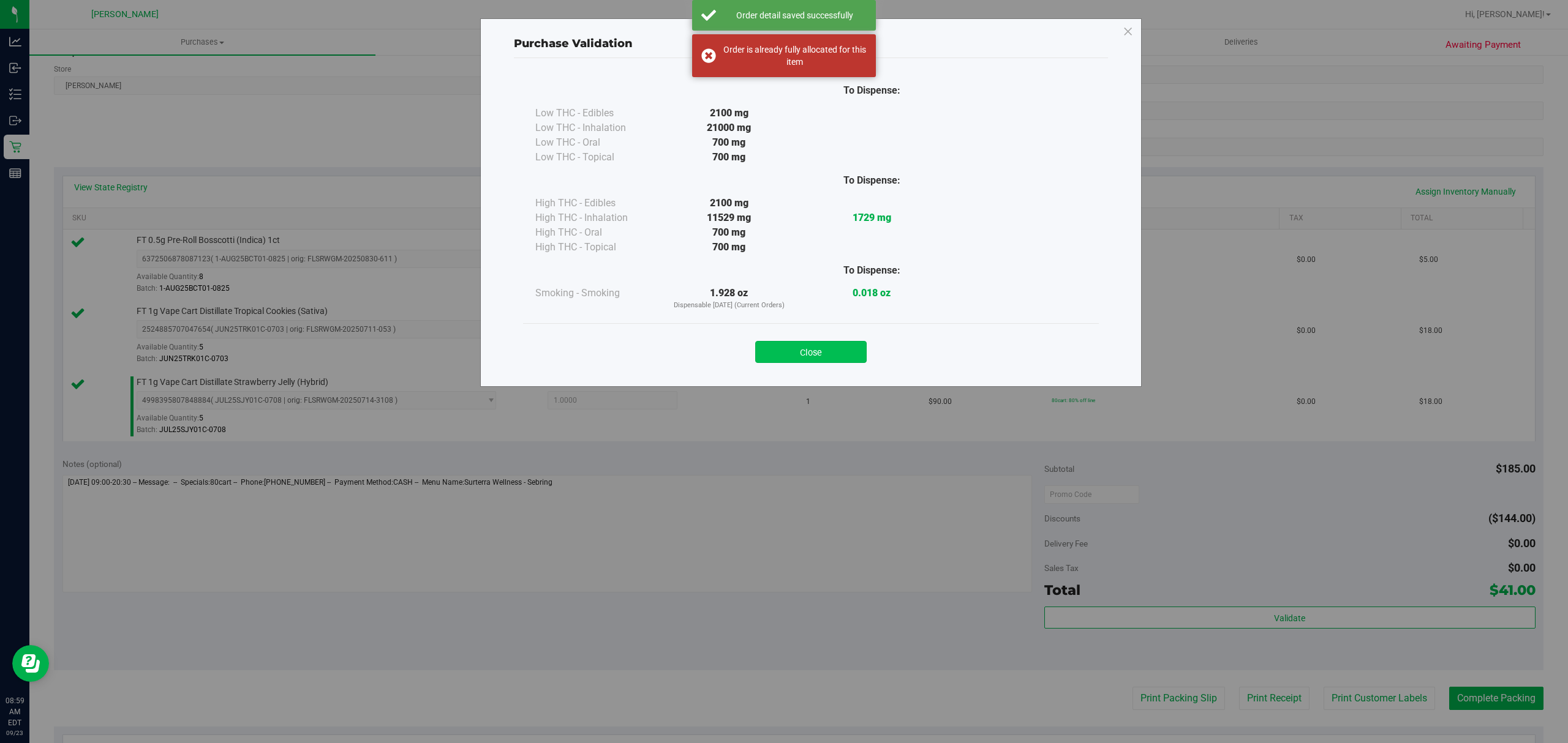
click at [832, 360] on button "Close" at bounding box center [811, 351] width 112 height 22
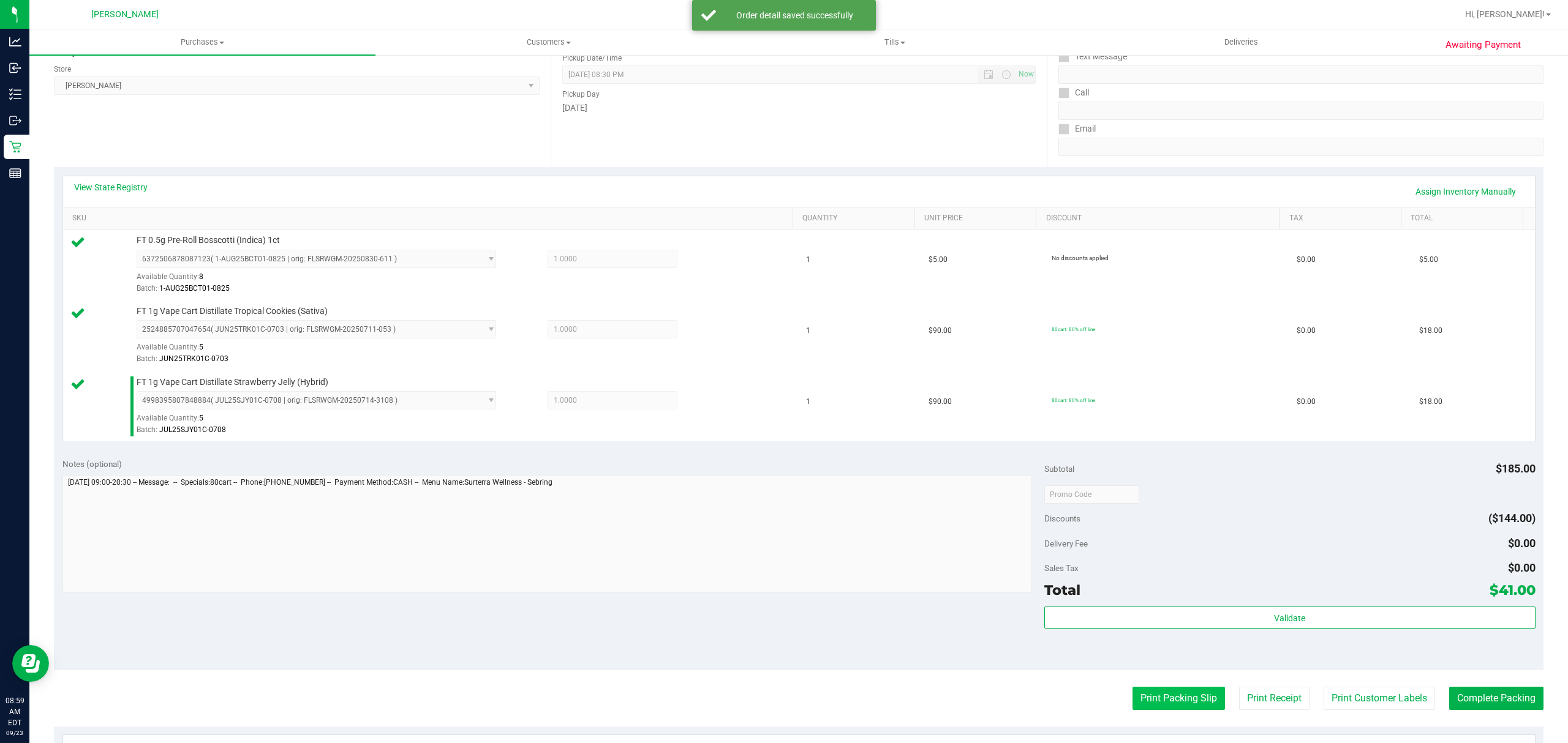
click at [1178, 701] on button "Print Packing Slip" at bounding box center [1178, 698] width 93 height 23
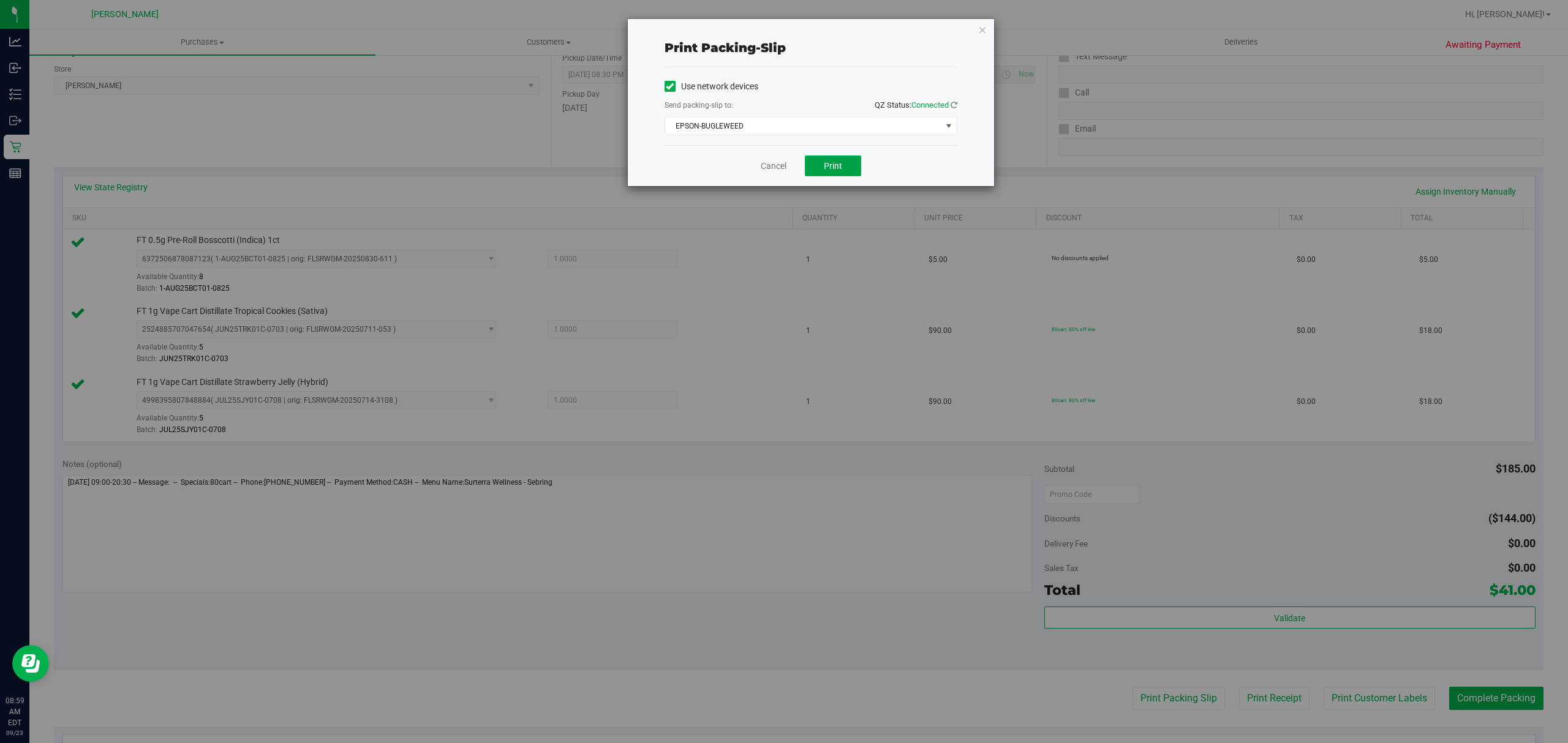
click at [829, 167] on span "Print" at bounding box center [832, 166] width 18 height 10
click at [762, 161] on div "Cancel Print" at bounding box center [811, 165] width 293 height 41
click at [762, 161] on link "Cancel" at bounding box center [773, 165] width 26 height 12
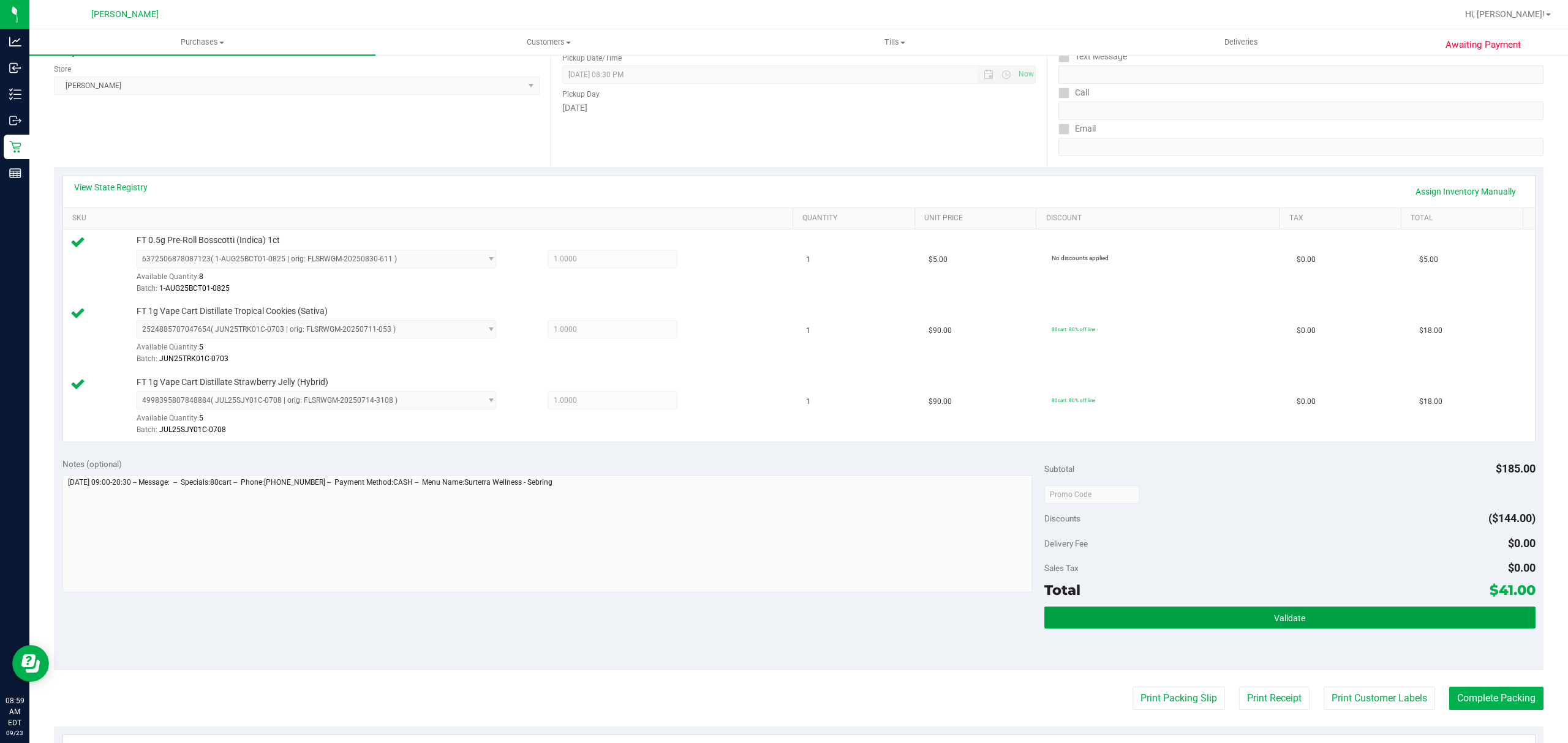
click at [1448, 615] on button "Validate" at bounding box center [1289, 617] width 491 height 22
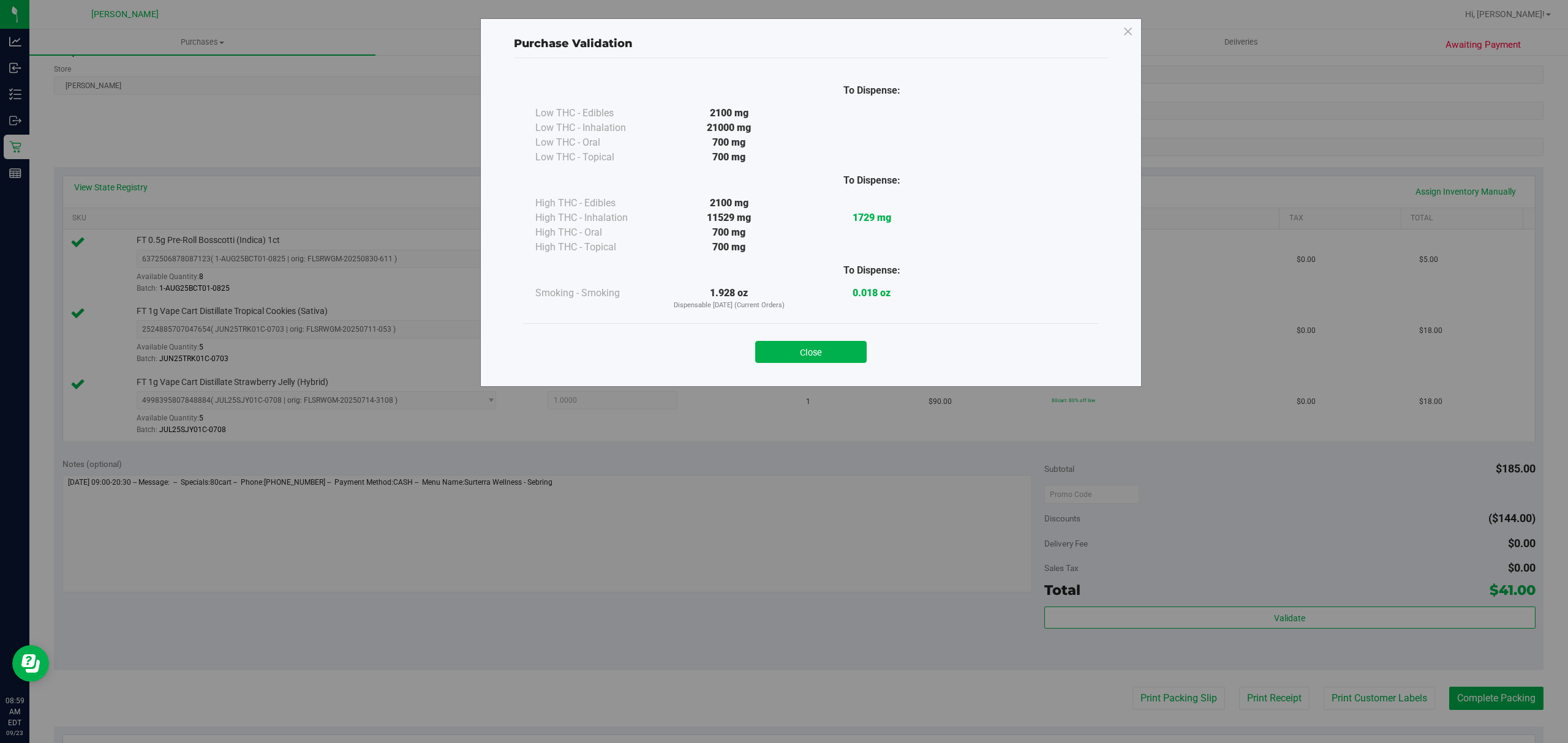
drag, startPoint x: 844, startPoint y: 354, endPoint x: 1035, endPoint y: 513, distance: 248.5
click at [844, 353] on button "Close" at bounding box center [811, 351] width 112 height 22
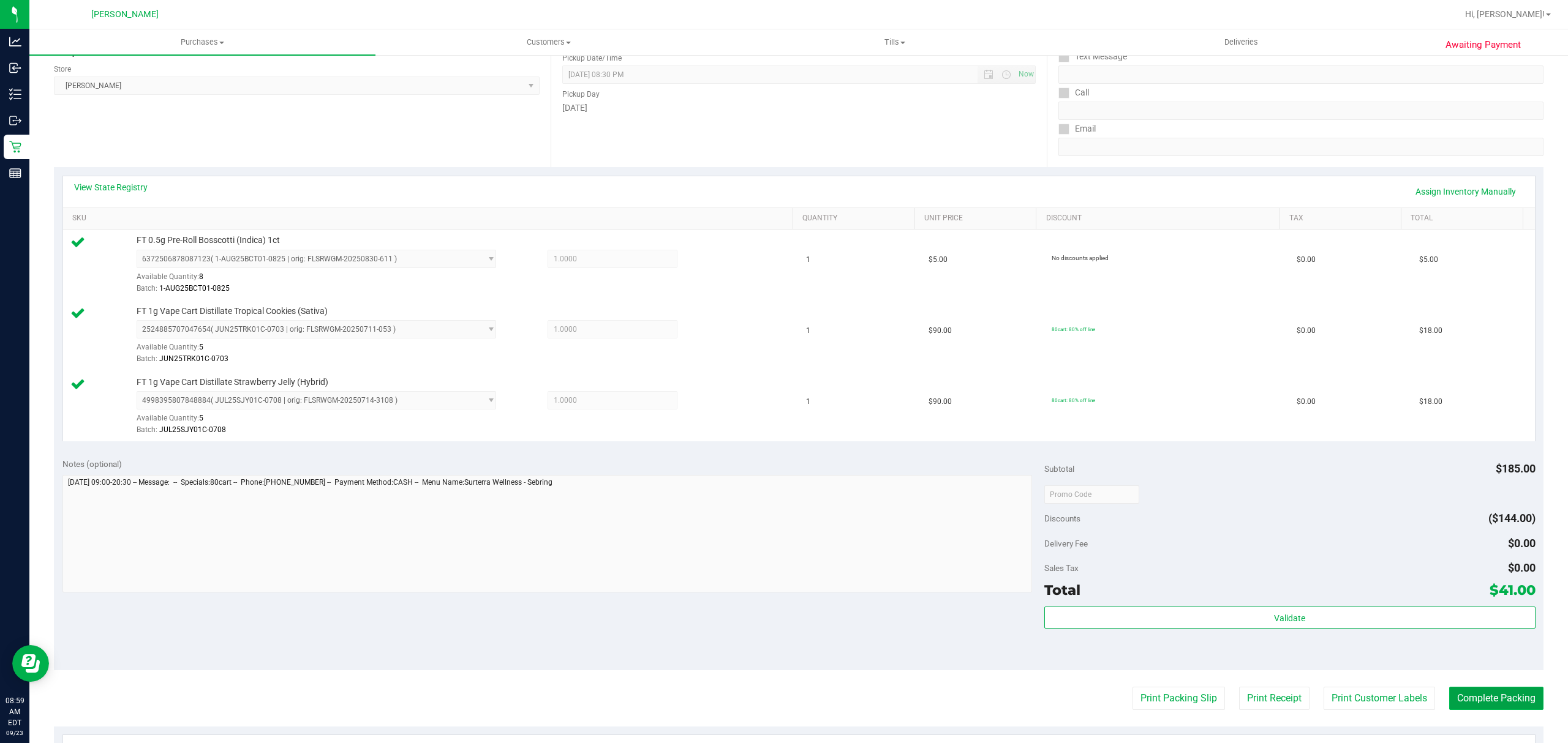
click at [1486, 690] on button "Complete Packing" at bounding box center [1495, 698] width 95 height 23
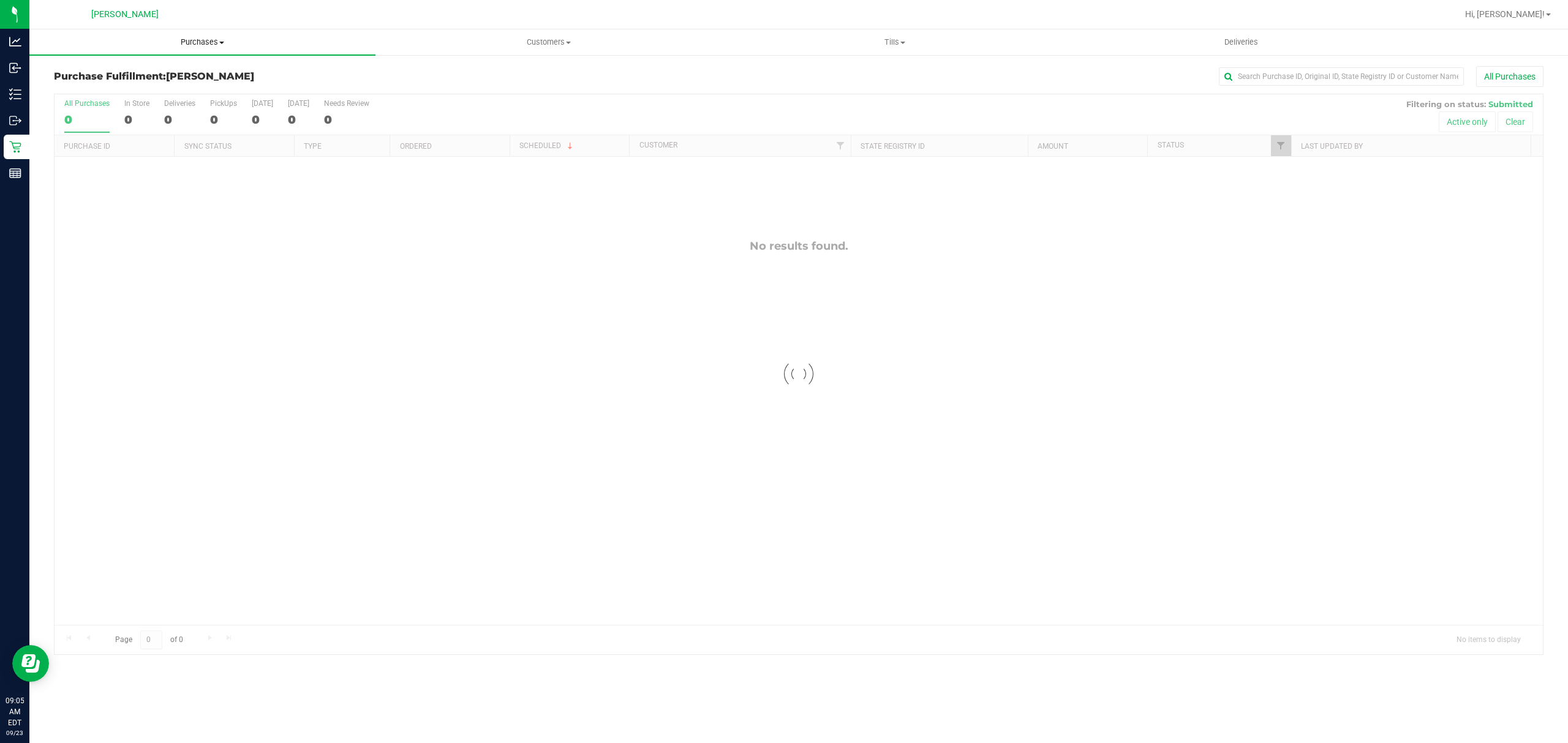
click at [181, 49] on uib-tab-heading "Purchases Summary of purchases Fulfillment All purchases" at bounding box center [202, 42] width 346 height 26
click at [169, 87] on li "Fulfillment" at bounding box center [202, 88] width 346 height 14
click at [206, 42] on span "Purchases" at bounding box center [202, 42] width 346 height 11
click at [173, 72] on li "Summary of purchases" at bounding box center [202, 74] width 346 height 14
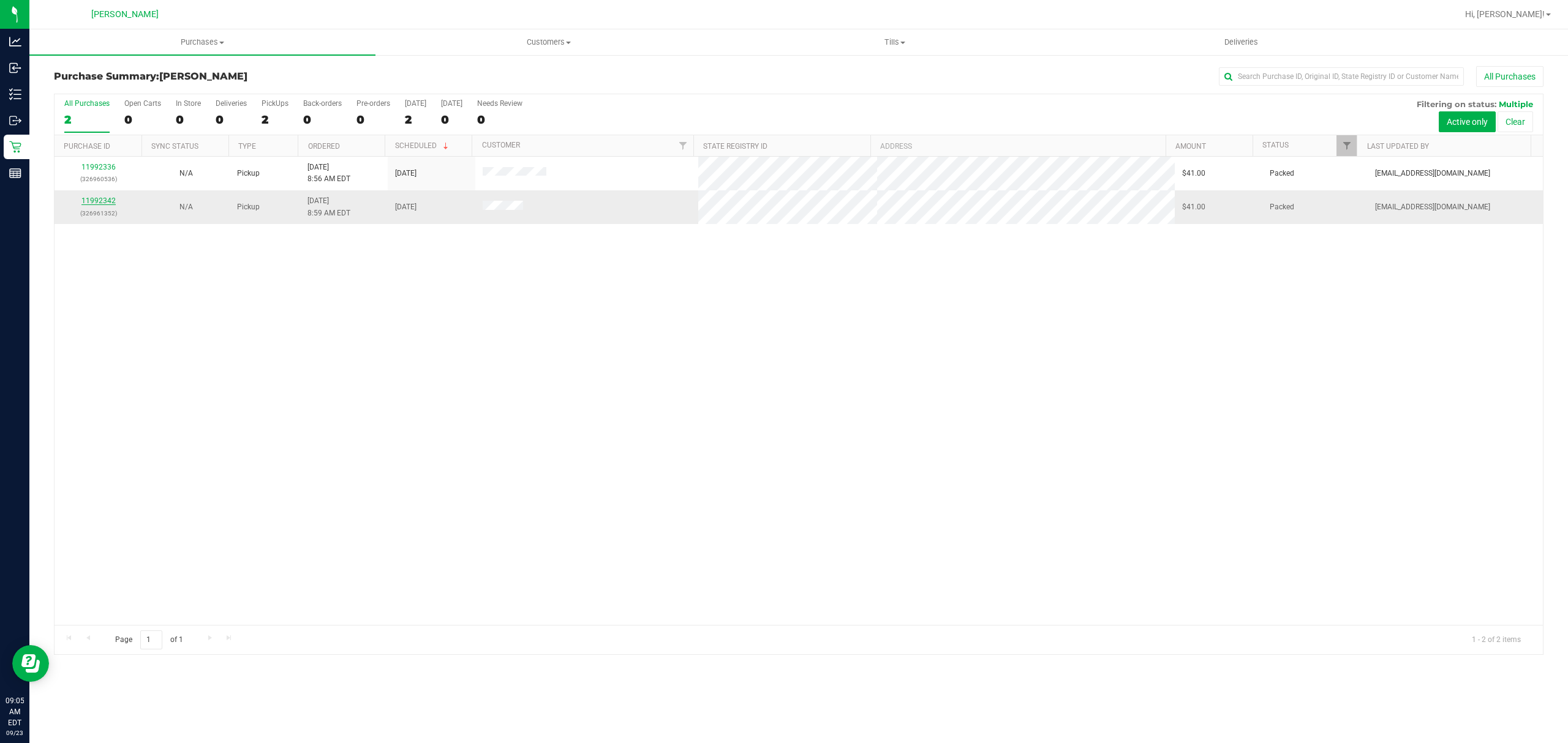
click at [94, 204] on link "11992342" at bounding box center [98, 201] width 34 height 9
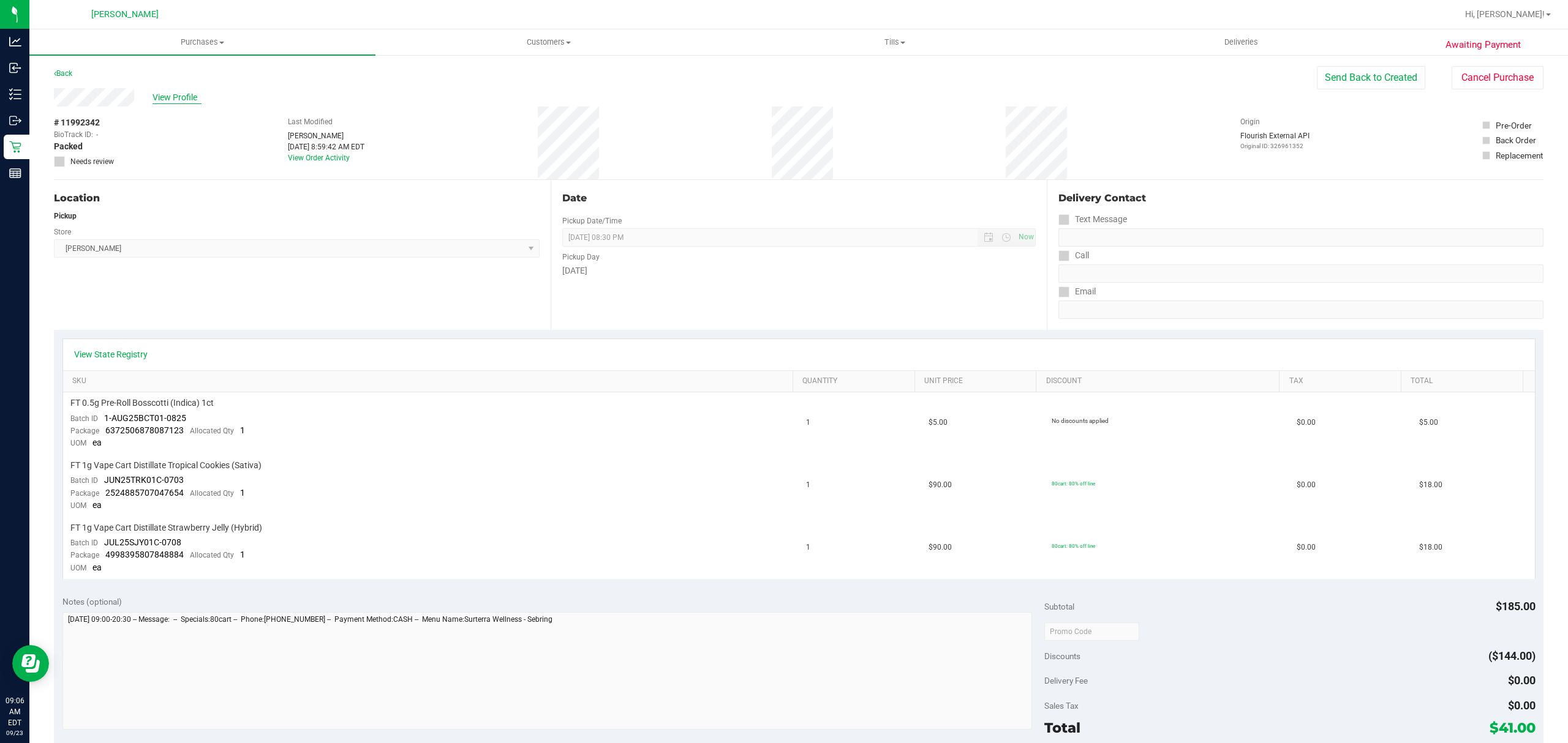
click at [168, 96] on span "View Profile" at bounding box center [177, 97] width 49 height 12
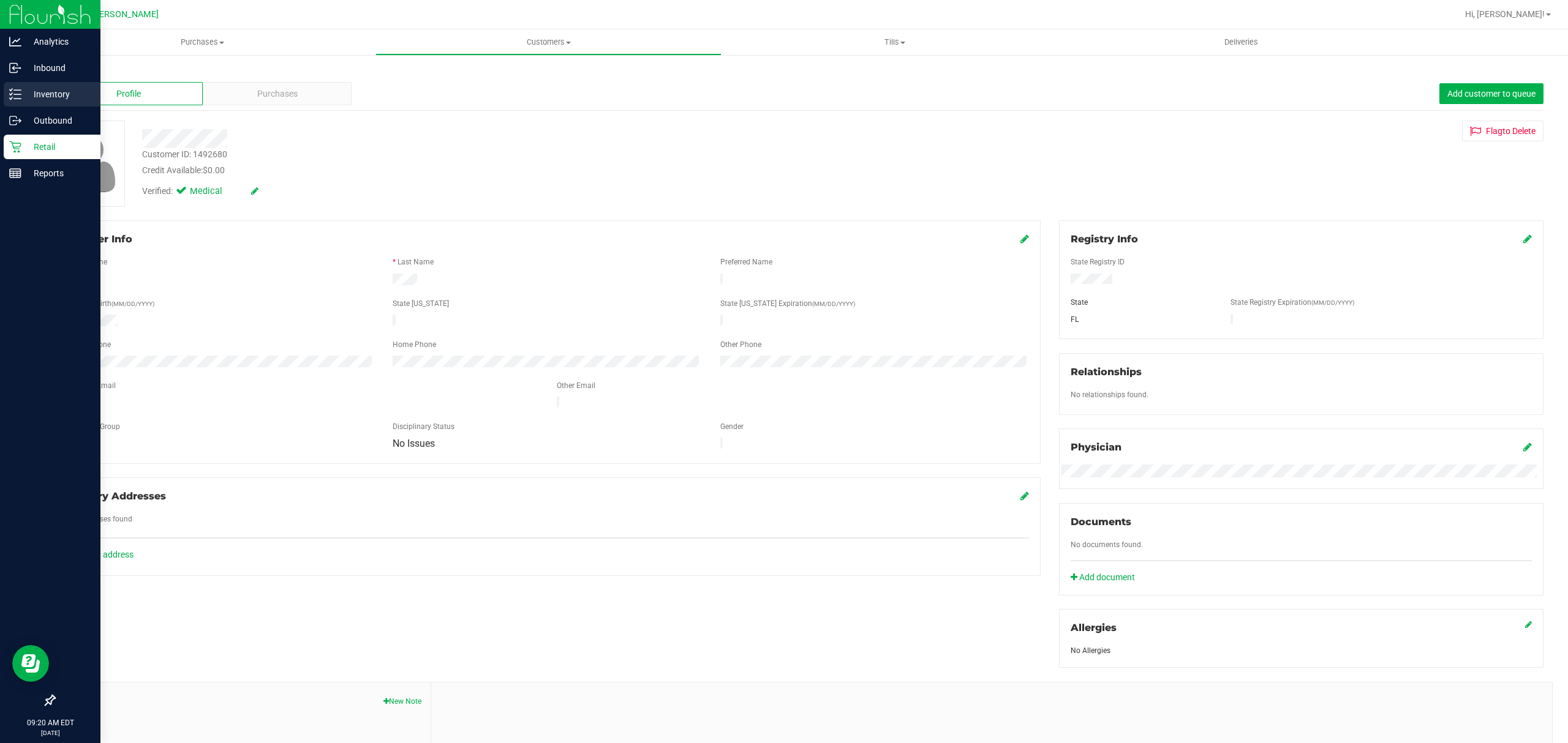
click at [57, 96] on p "Inventory" at bounding box center [57, 94] width 74 height 14
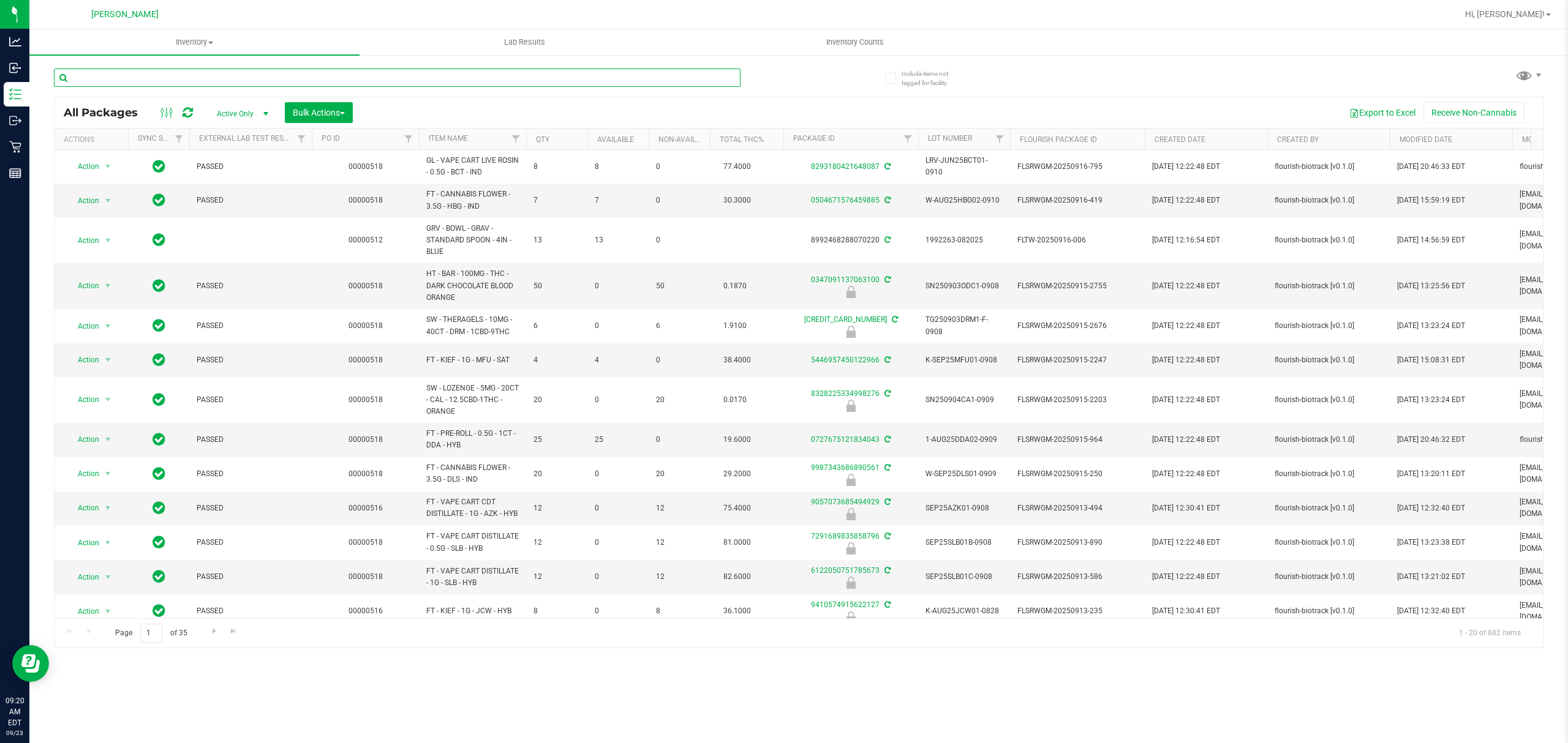
click at [135, 77] on input "text" at bounding box center [396, 77] width 687 height 18
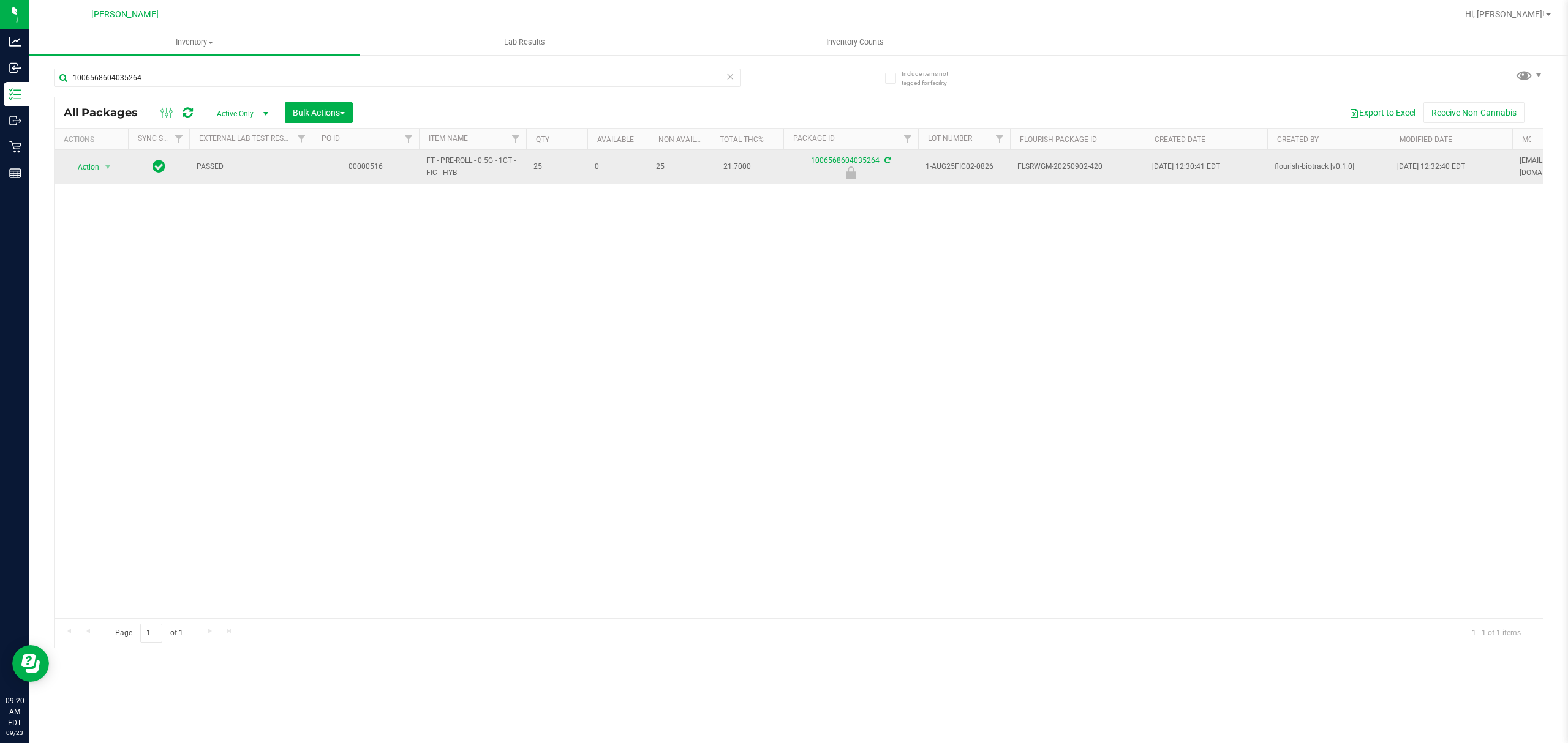
click at [439, 177] on span "FT - PRE-ROLL - 0.5G - 1CT - FIC - HYB" at bounding box center [472, 166] width 93 height 23
copy tr "FT - PRE-ROLL - 0.5G - 1CT - FIC - HYB"
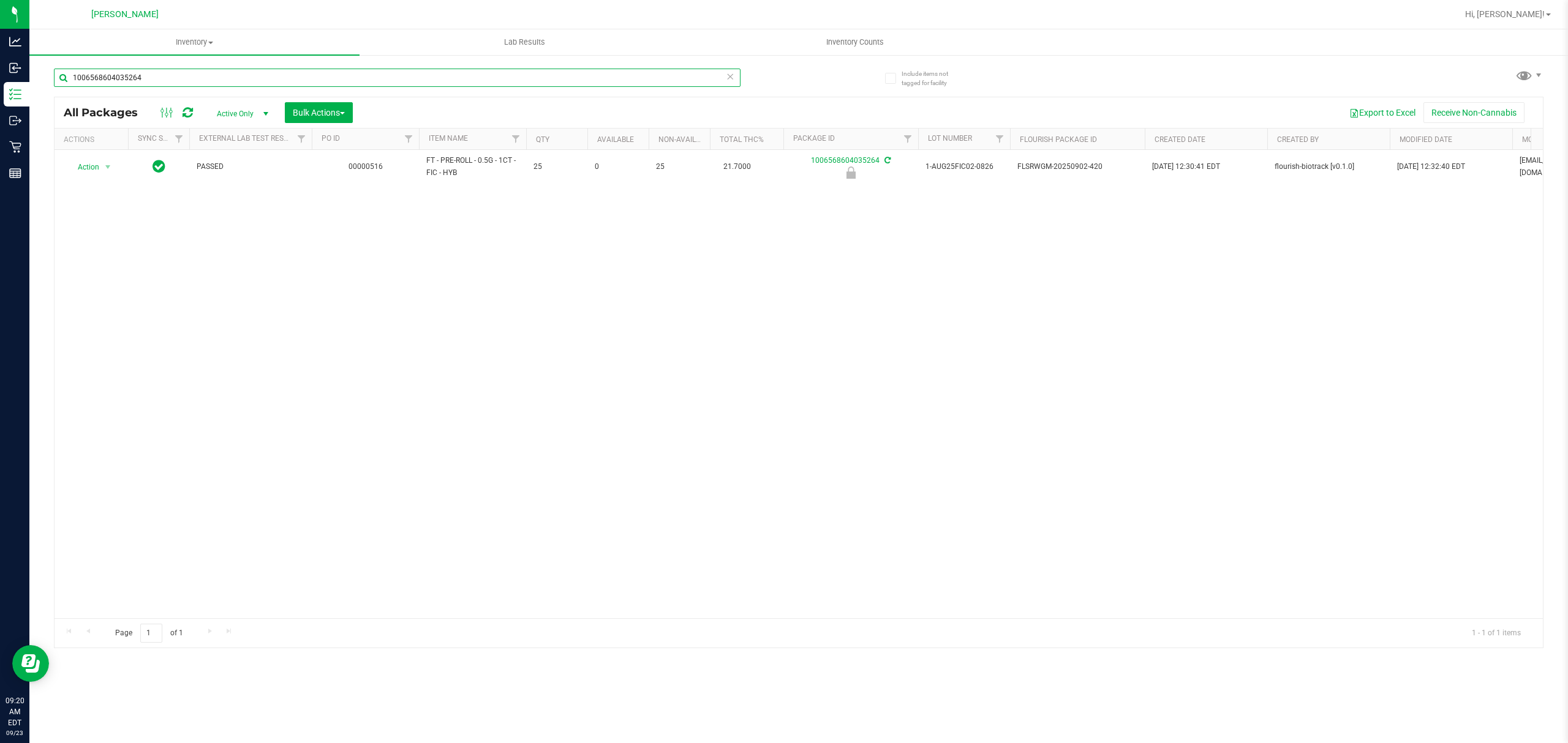
click at [89, 73] on input "1006568604035264" at bounding box center [396, 77] width 687 height 18
paste input "FT - PRE-ROLL - 0.5G - 1CT - FIC - HYB"
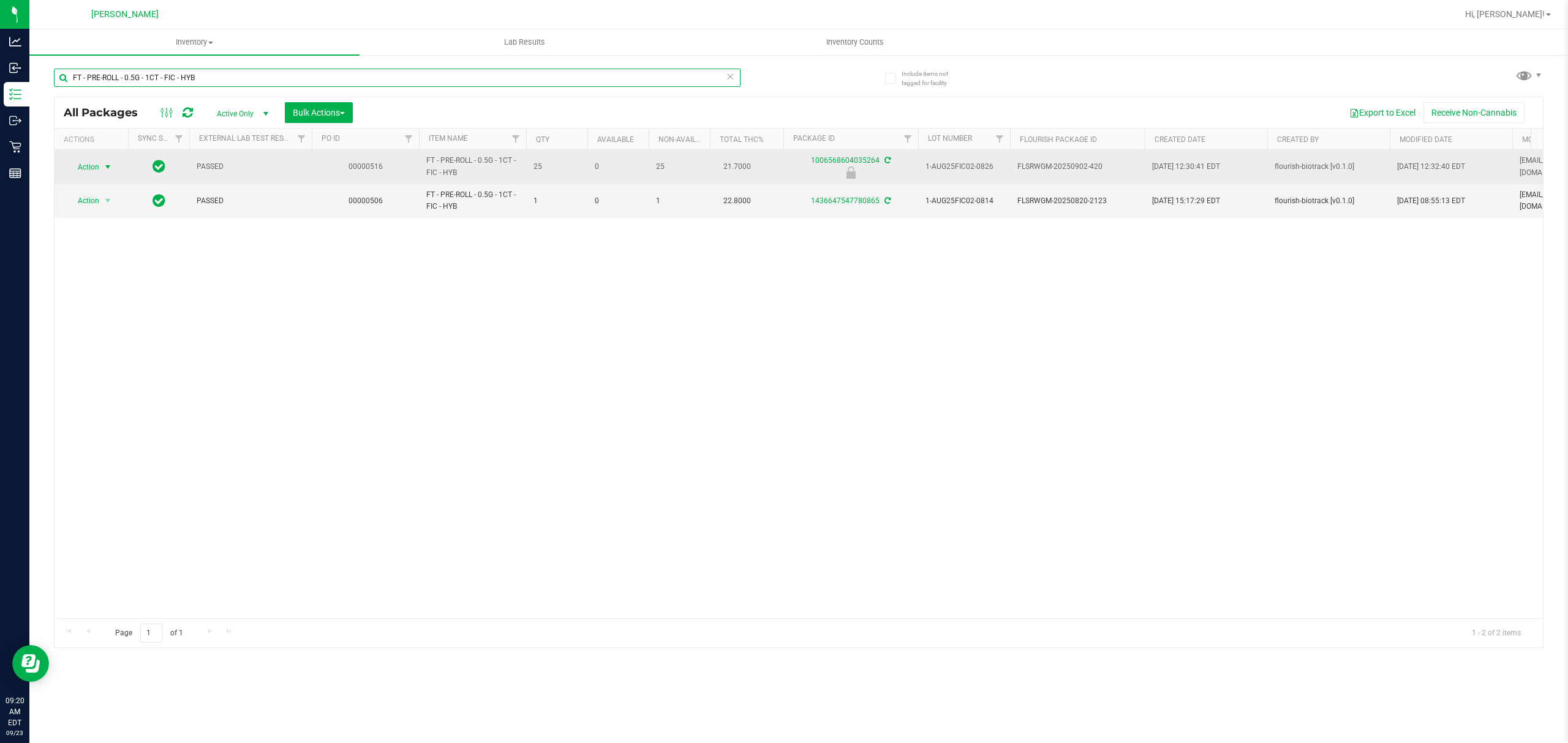
type input "FT - PRE-ROLL - 0.5G - 1CT - FIC - HYB"
click at [111, 166] on span "select" at bounding box center [108, 167] width 10 height 10
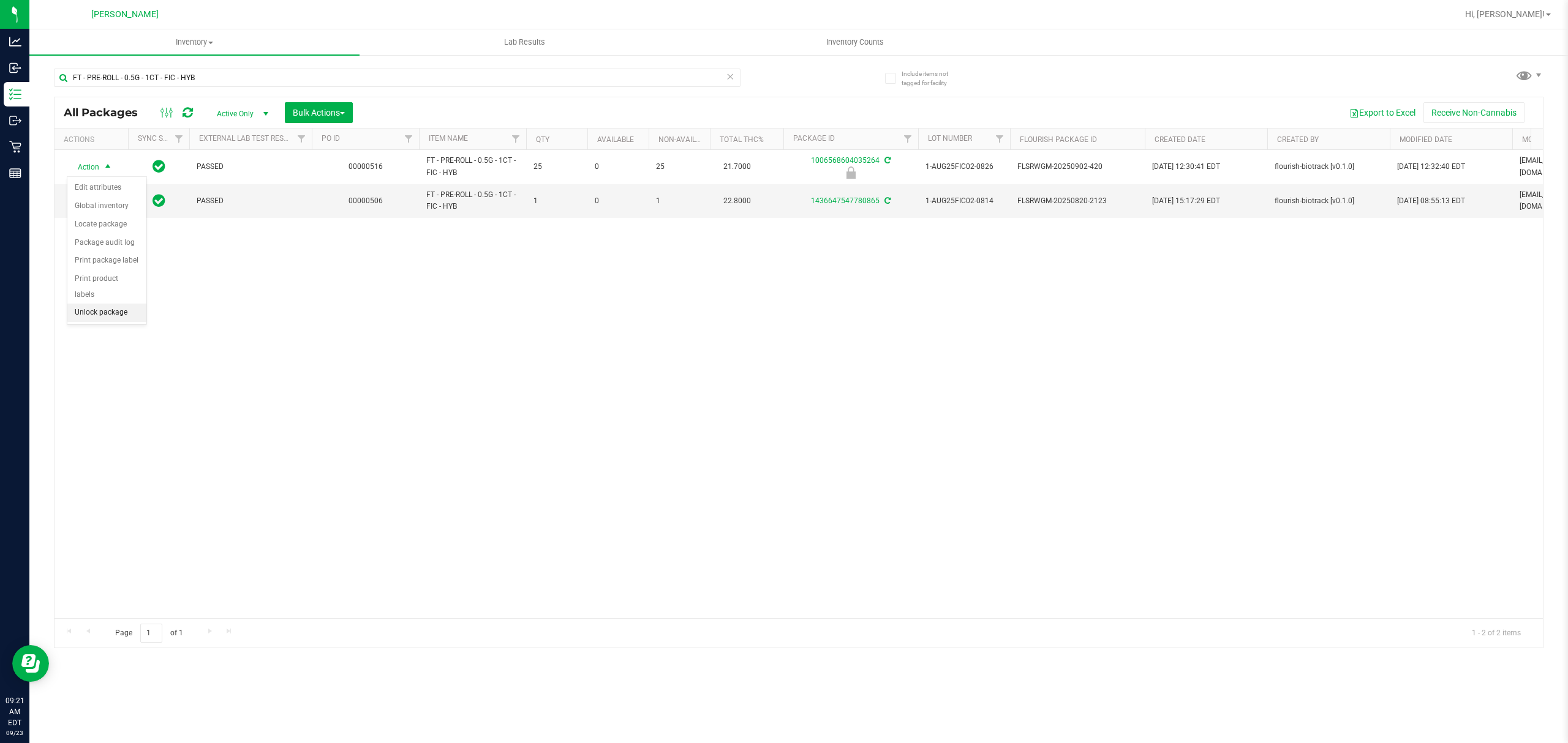
click at [111, 314] on li "Unlock package" at bounding box center [107, 312] width 79 height 18
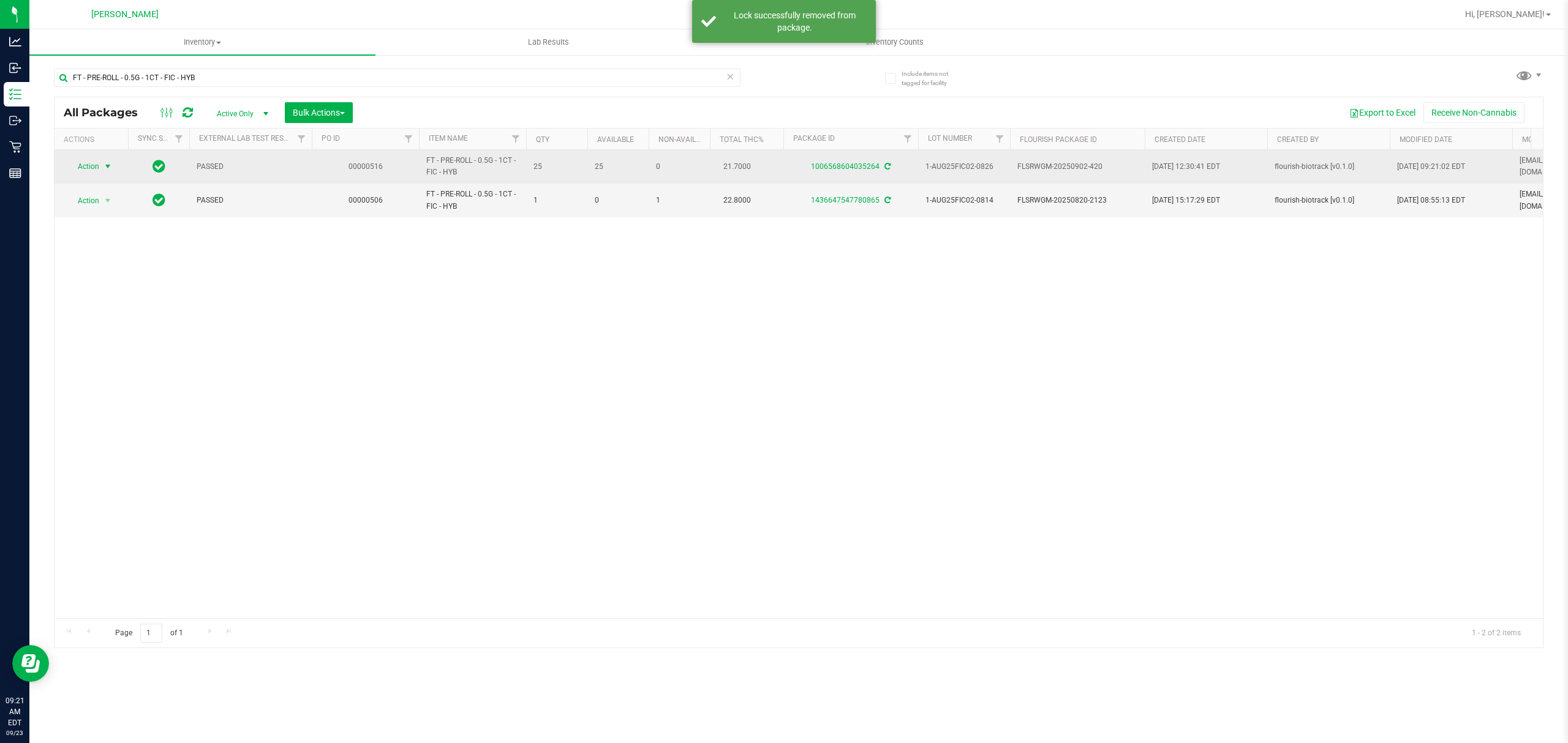
click at [110, 165] on span "select" at bounding box center [108, 166] width 10 height 10
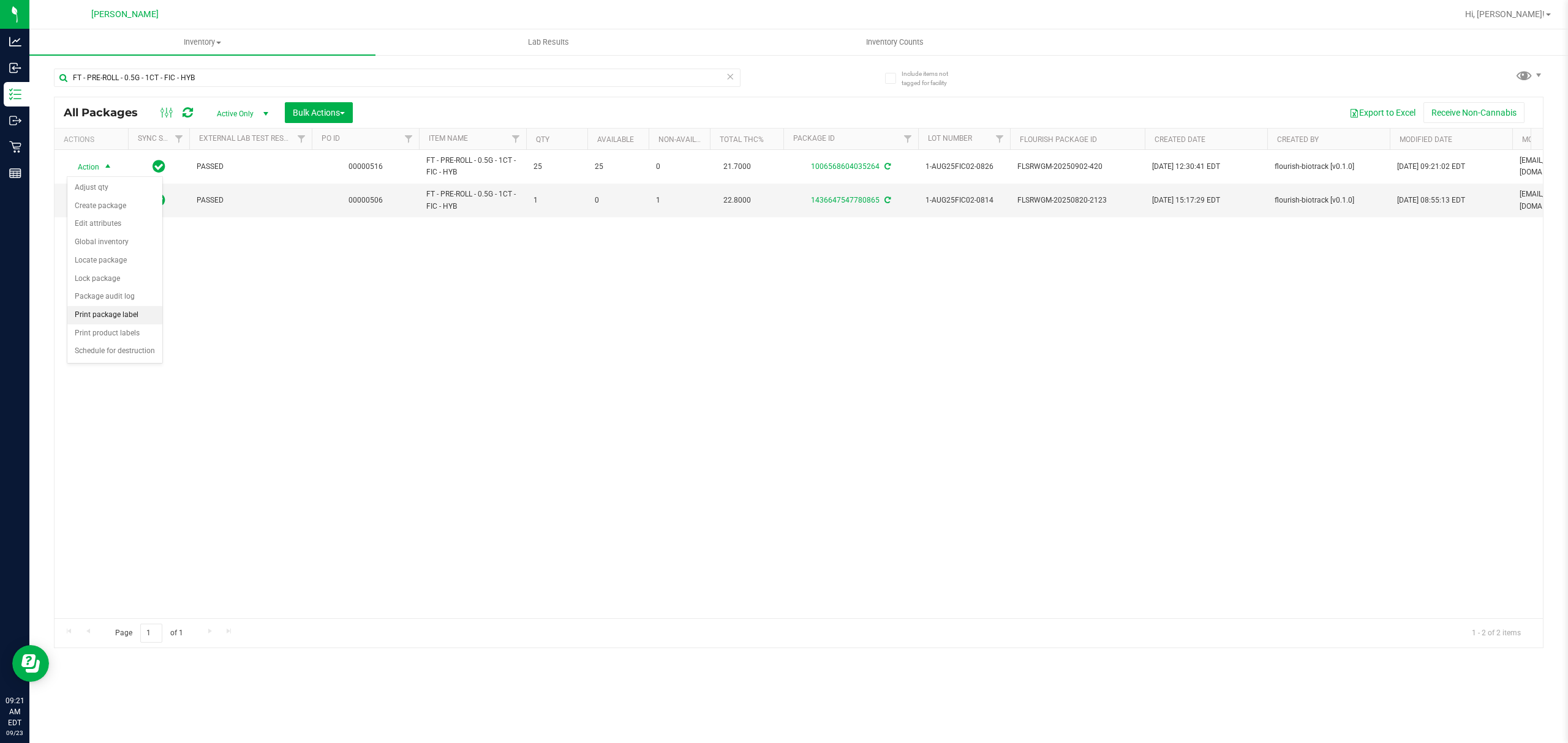
click at [103, 322] on li "Print package label" at bounding box center [115, 315] width 95 height 18
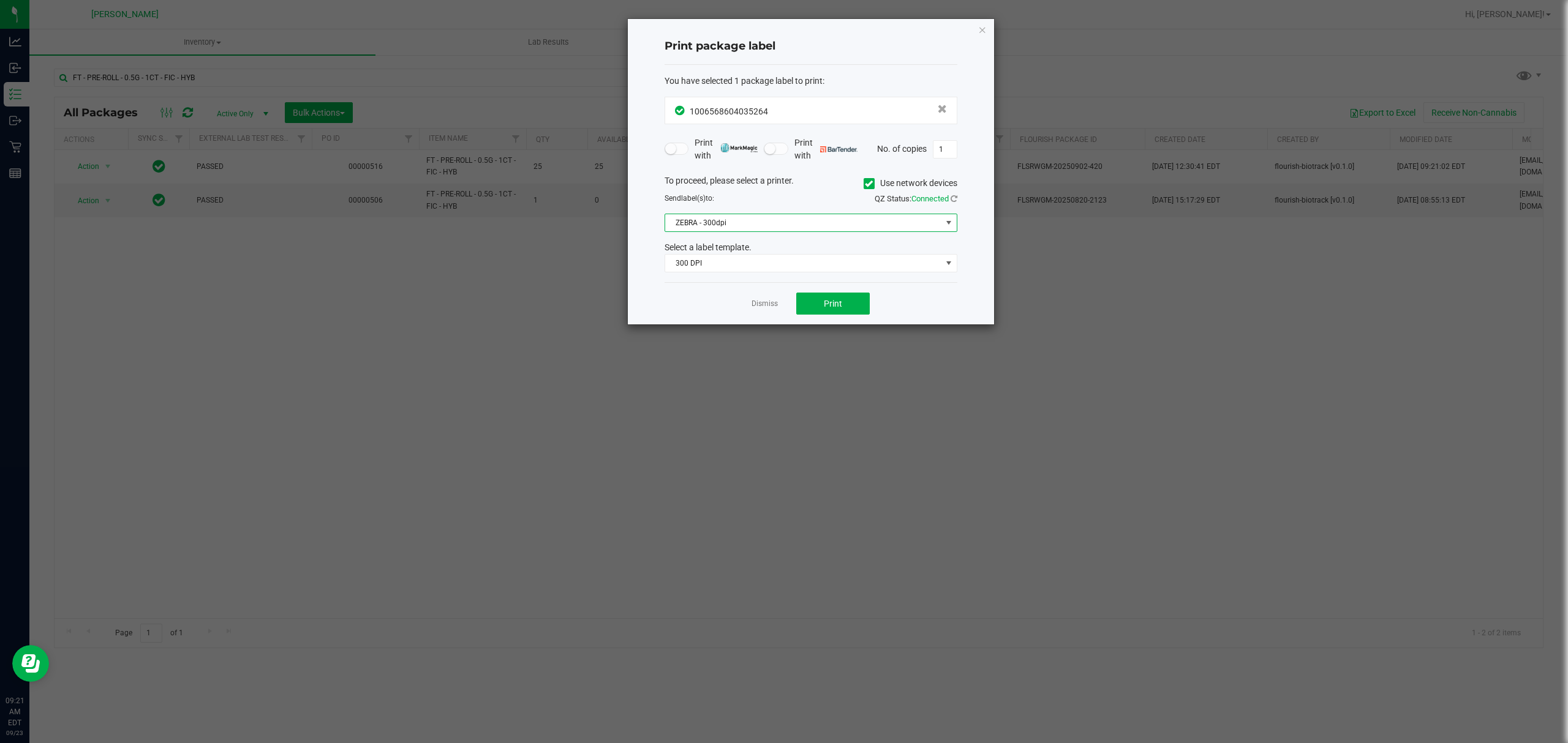
click at [779, 231] on span "ZEBRA - 300dpi" at bounding box center [802, 223] width 276 height 17
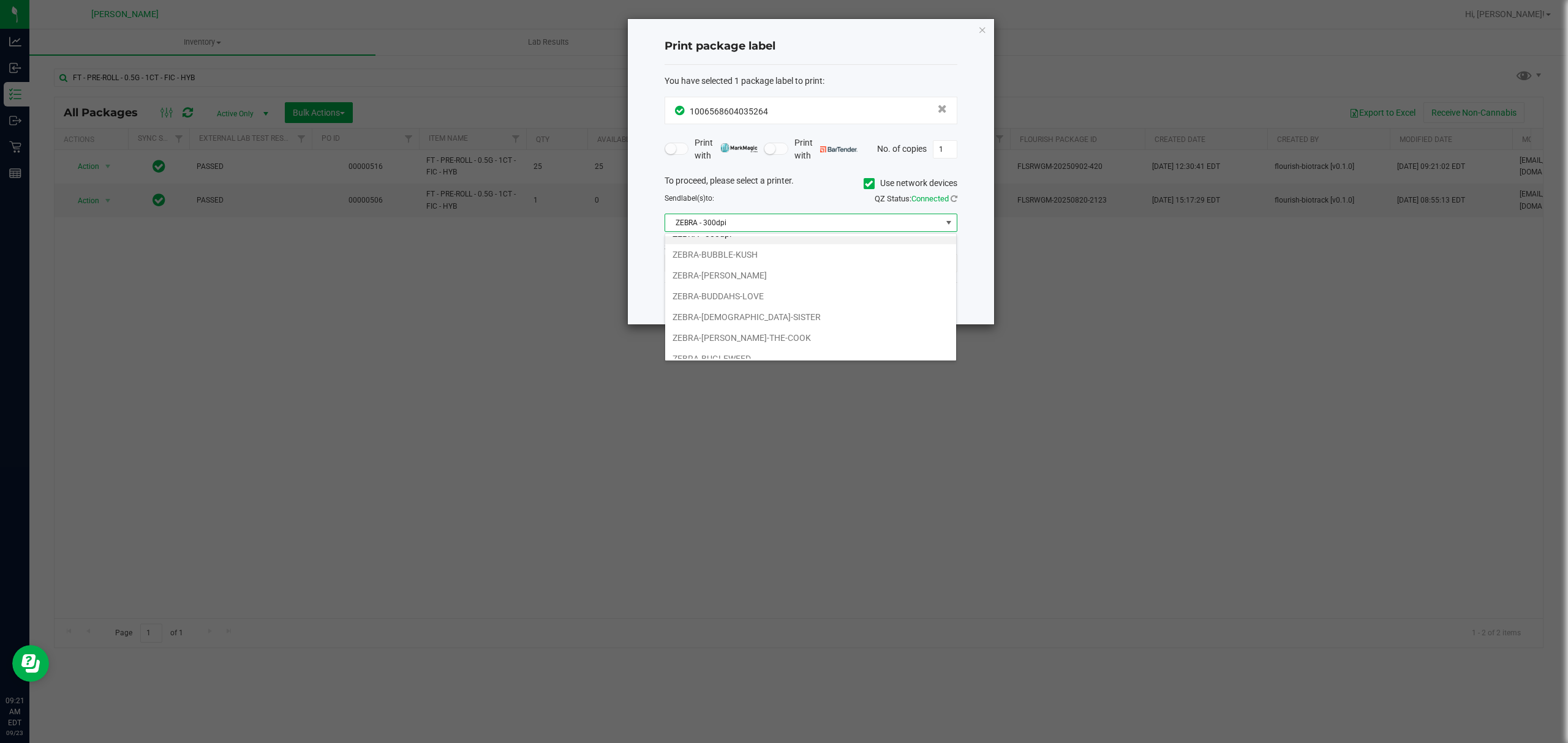
scroll to position [26, 0]
click at [729, 342] on li "ZEBRA-BUGLEWEED" at bounding box center [810, 349] width 291 height 21
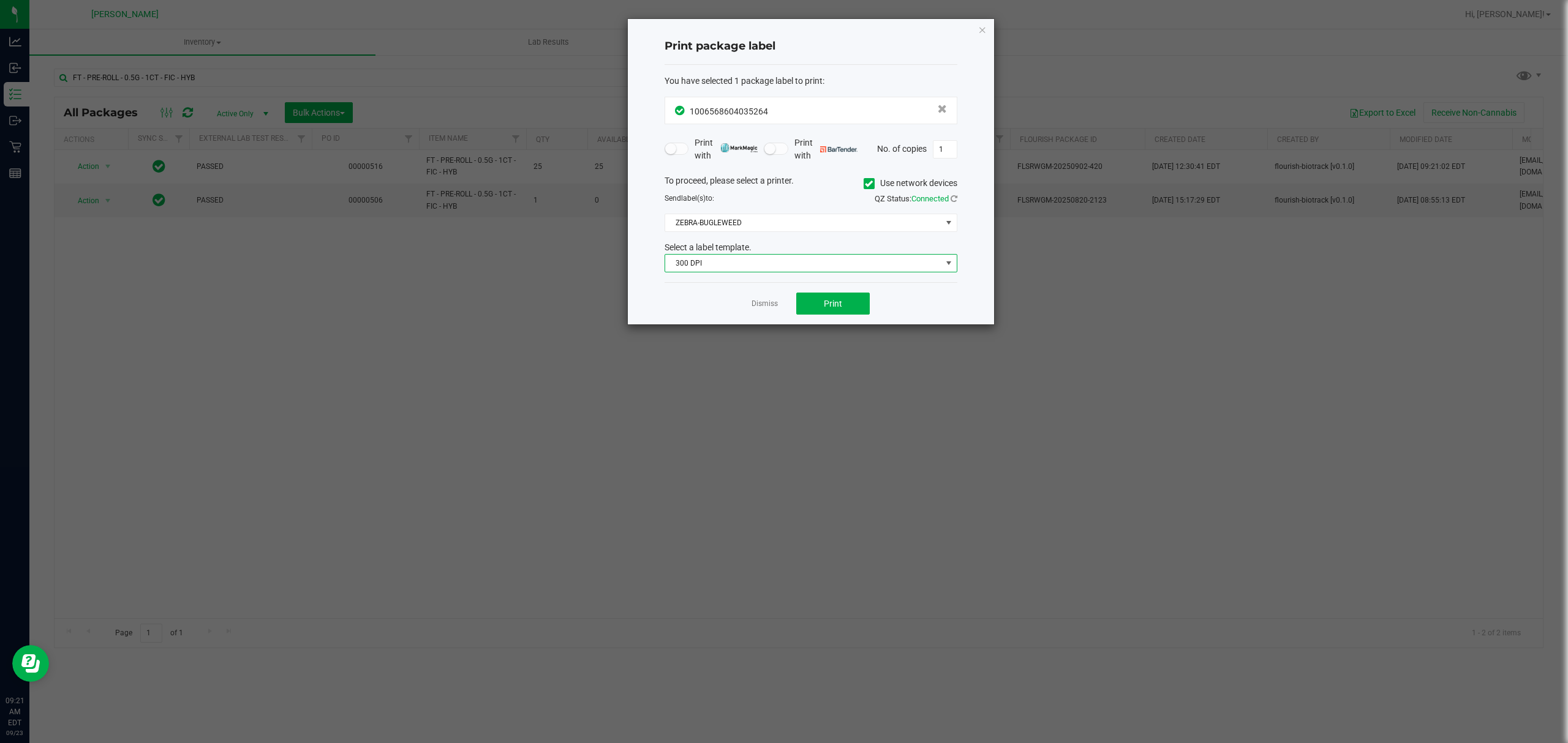
click at [732, 270] on span "300 DPI" at bounding box center [802, 264] width 276 height 17
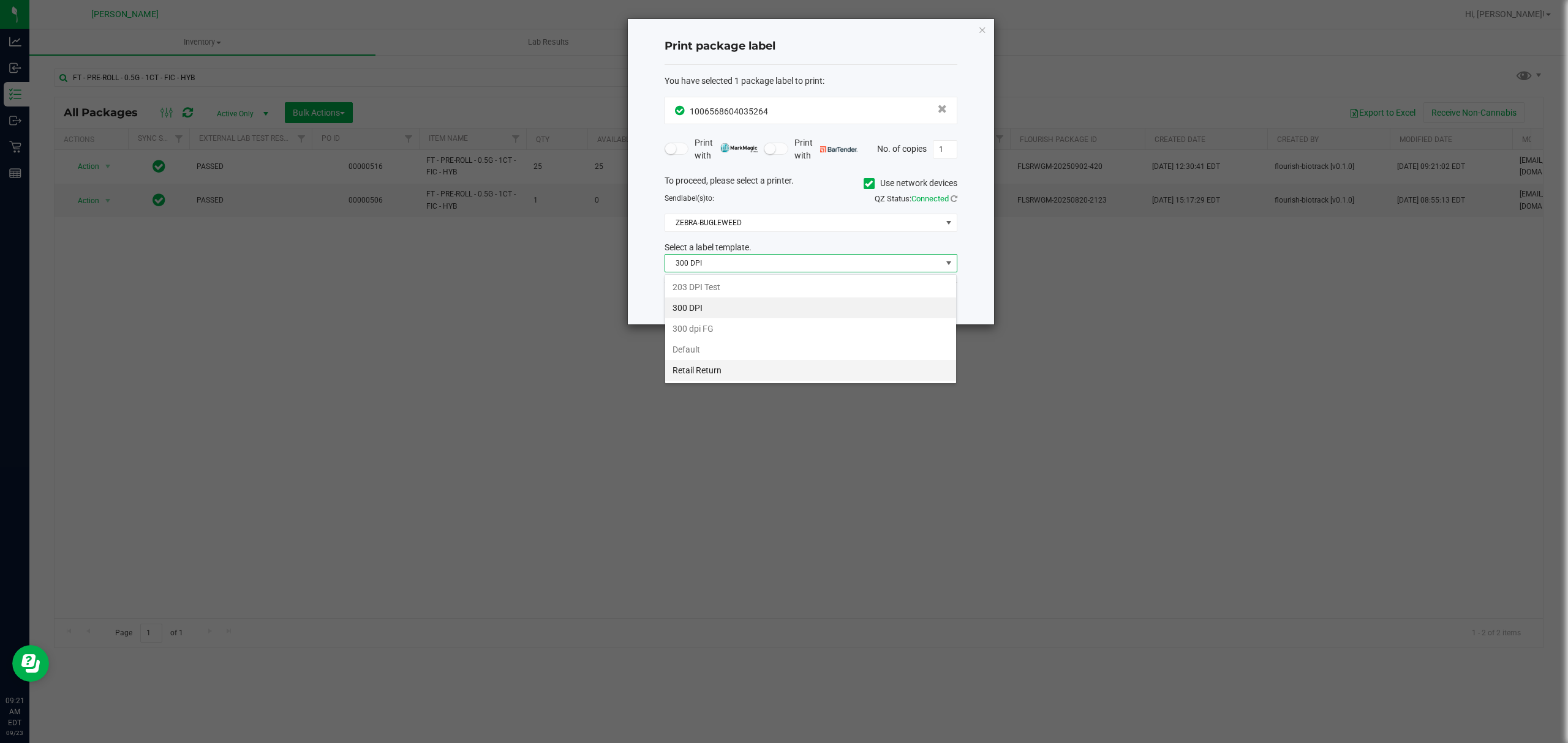
scroll to position [18, 292]
click at [723, 365] on li "Retail Return" at bounding box center [810, 371] width 291 height 21
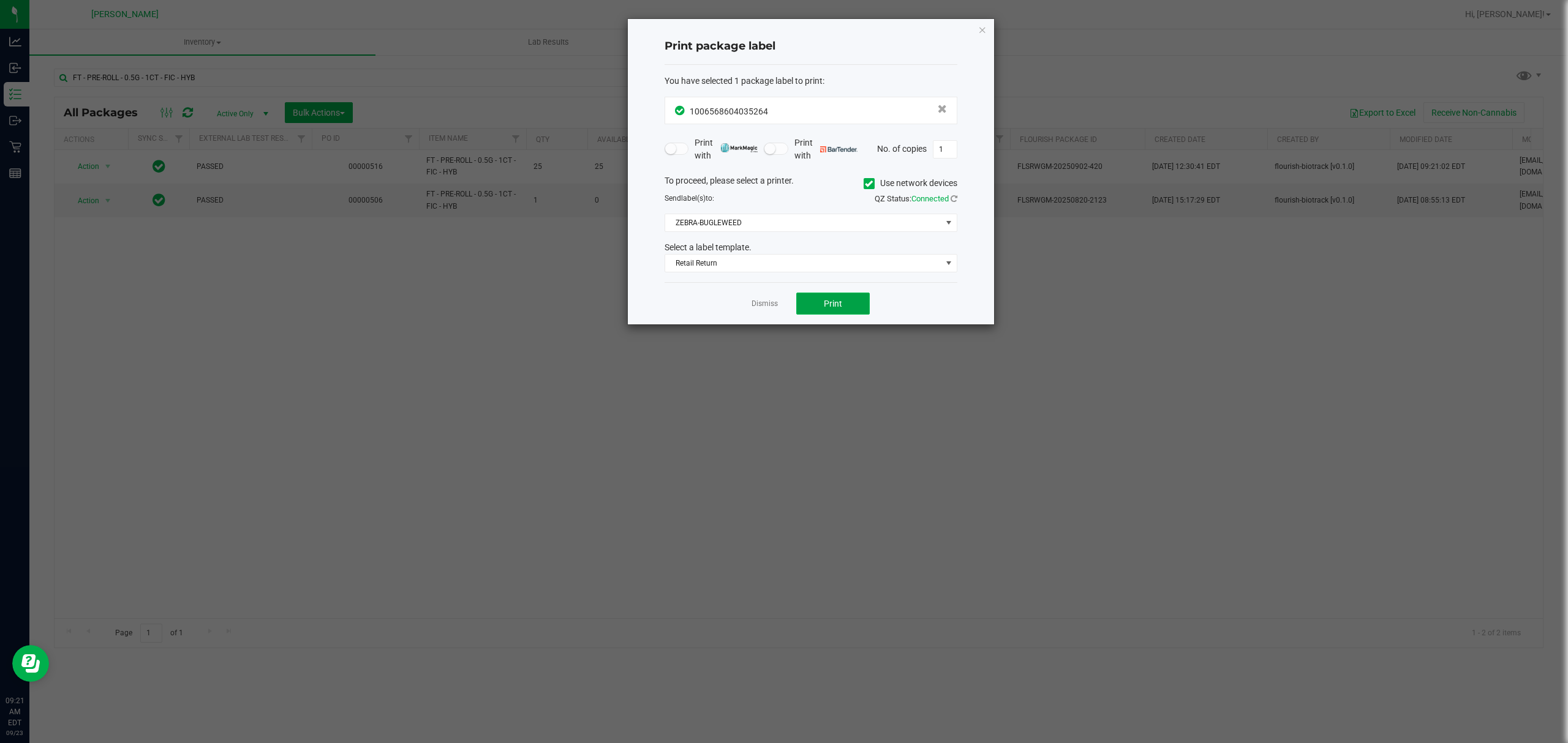
click at [840, 300] on span "Print" at bounding box center [832, 304] width 18 height 10
click at [770, 307] on link "Dismiss" at bounding box center [765, 304] width 27 height 11
